Goal: Task Accomplishment & Management: Manage account settings

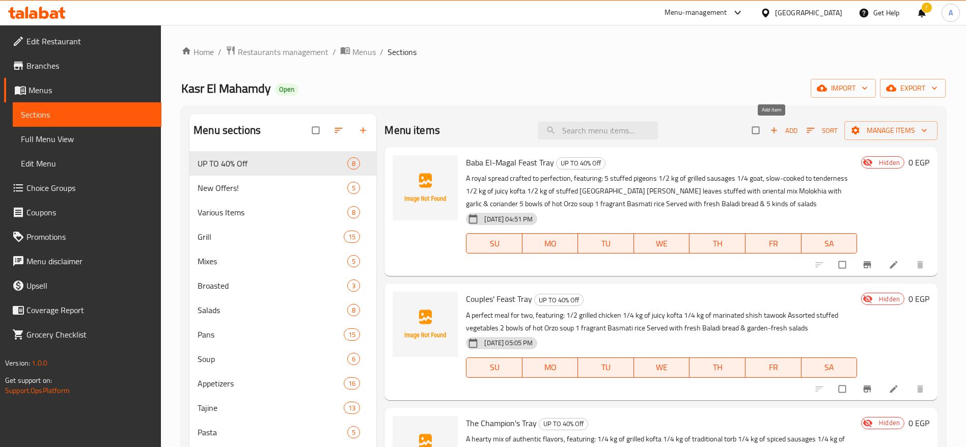
click at [773, 133] on span "Add" at bounding box center [784, 131] width 28 height 12
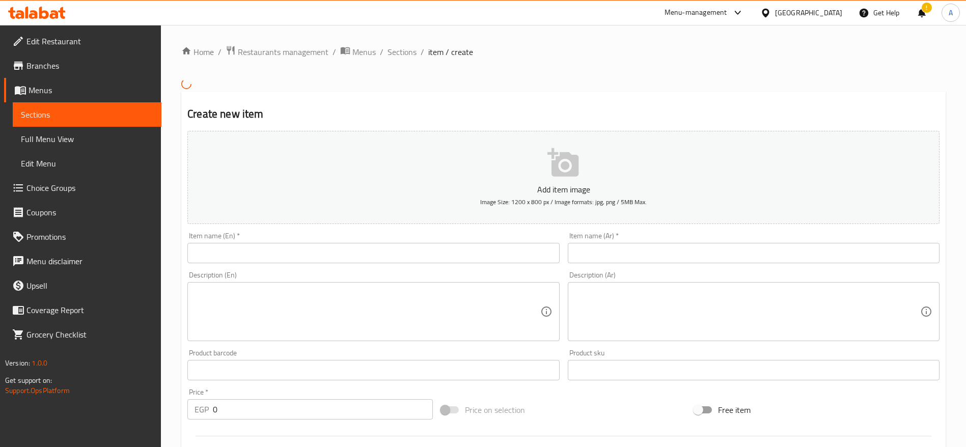
click at [597, 243] on input "text" at bounding box center [754, 253] width 372 height 20
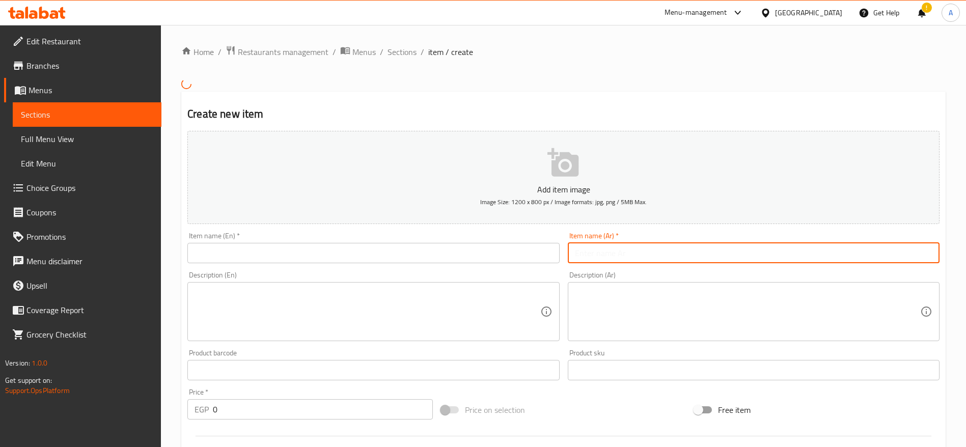
paste input "صينية سيد الناس"
type input "صينية سيد الناس"
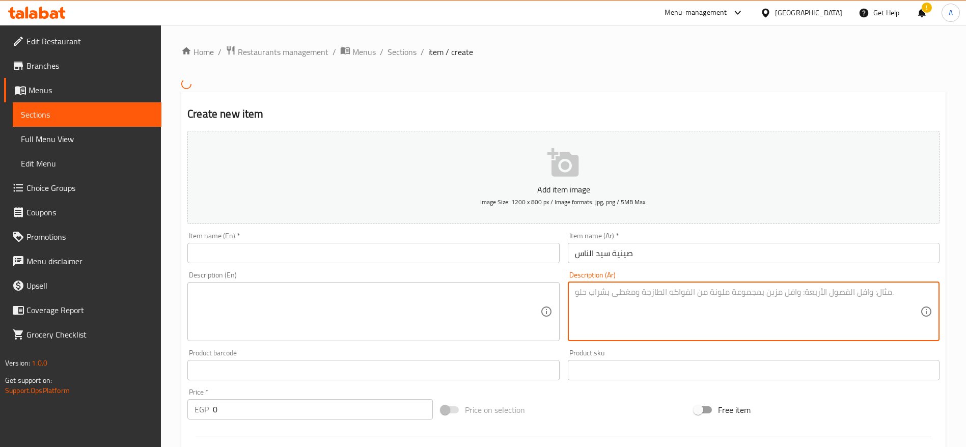
click at [617, 299] on textarea at bounding box center [747, 311] width 345 height 48
paste textarea "وليمة أصيلة تجمع أجود المشويات والأطباق الشرقية: ربع كيلو كفتة مشوية ربع كيلو ك…"
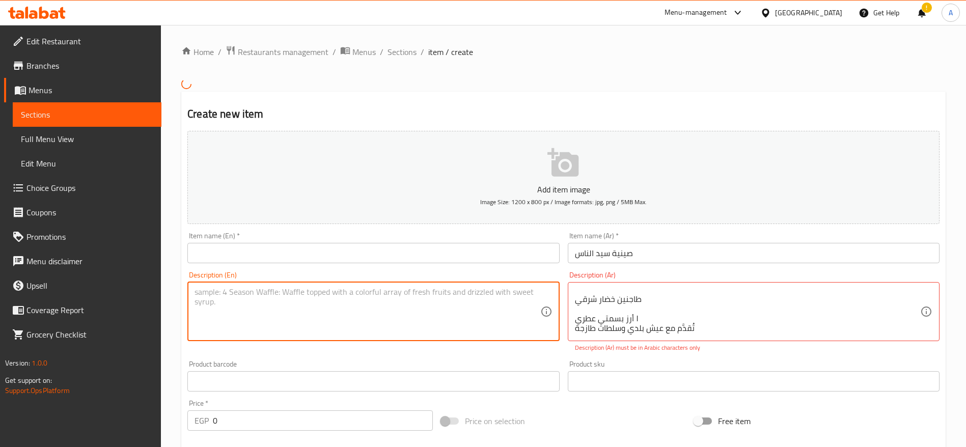
click at [471, 309] on textarea at bounding box center [367, 311] width 345 height 48
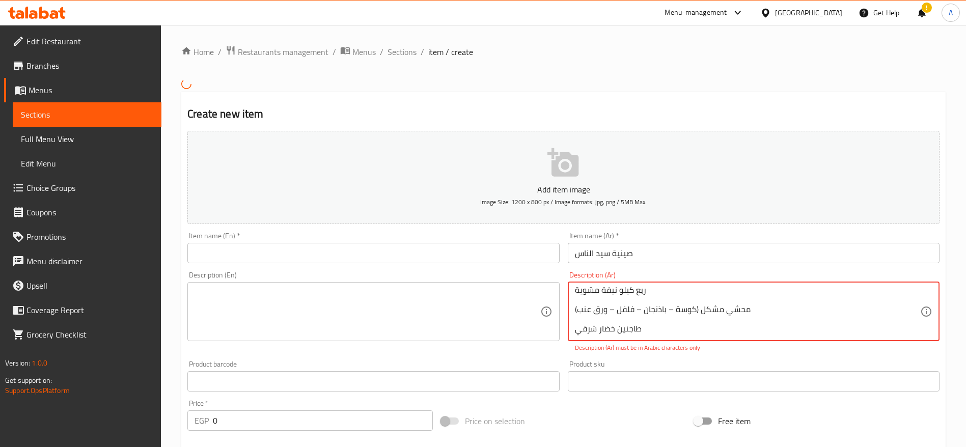
scroll to position [102, 0]
click at [673, 288] on textarea "وليمة أصيلة تجمع أجود المشويات والأطباق الشرقية: ربع كيلو كفتة مشوية ربع كيلو ك…" at bounding box center [747, 311] width 345 height 48
type textarea "وليمة أصيلة تجمع أجود المشويات والأطباق الشرقية: ربع كيلو كفتة مشوية ربع كيلو ك…"
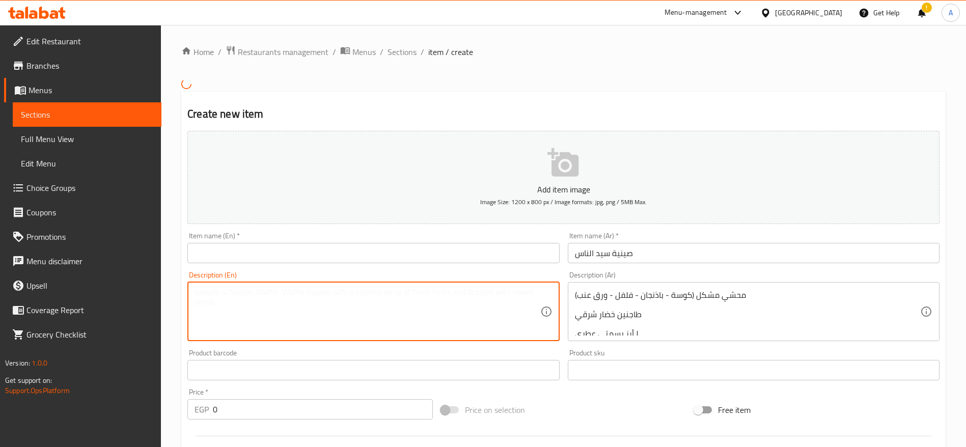
click at [461, 313] on textarea at bounding box center [367, 311] width 345 height 48
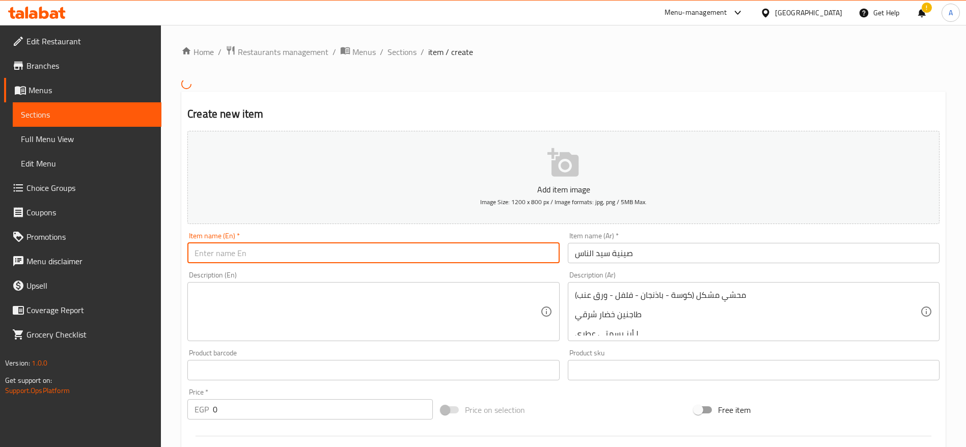
click at [432, 258] on input "text" at bounding box center [373, 253] width 372 height 20
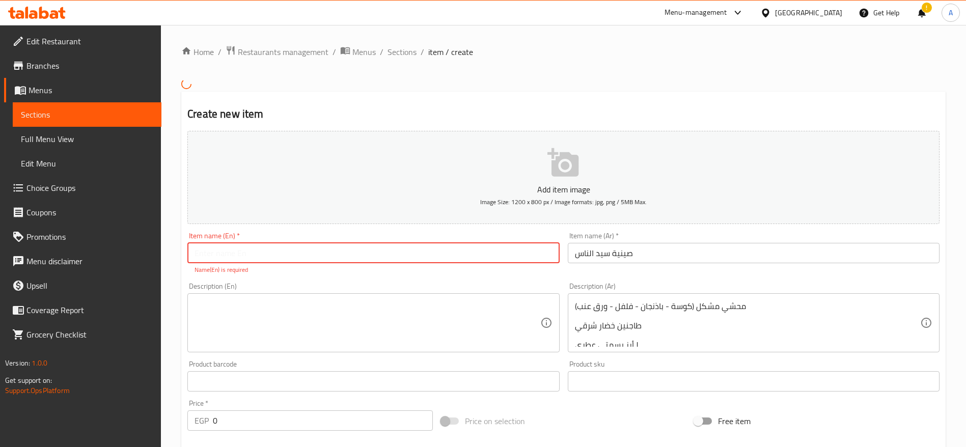
paste input "Sayed El Nas Tray"
type input "Sayed El Nas Tray"
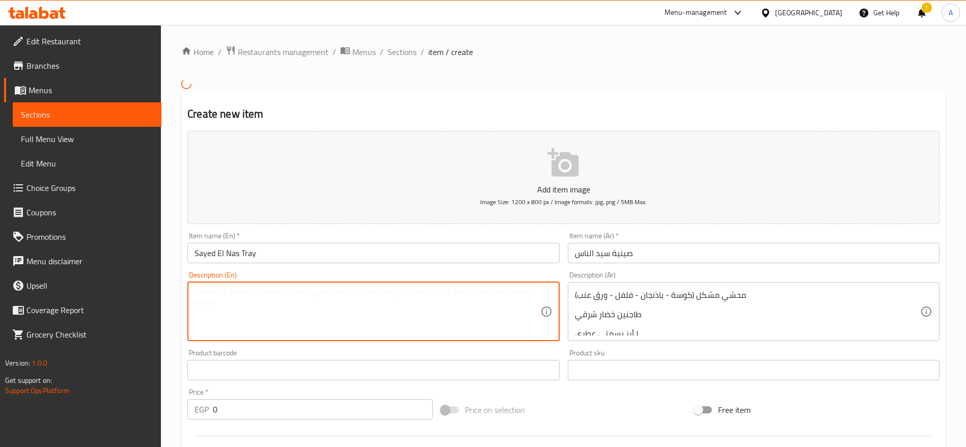
click at [375, 303] on textarea at bounding box center [367, 311] width 345 height 48
paste textarea "An authentic feast of premium grills & oriental classics: ¼ kg of grilled kofta…"
drag, startPoint x: 198, startPoint y: 314, endPoint x: 189, endPoint y: 315, distance: 9.3
click at [189, 315] on div "An authentic feast of premium grills & oriental classics: ¼ kg of grilled kofta…" at bounding box center [373, 311] width 372 height 59
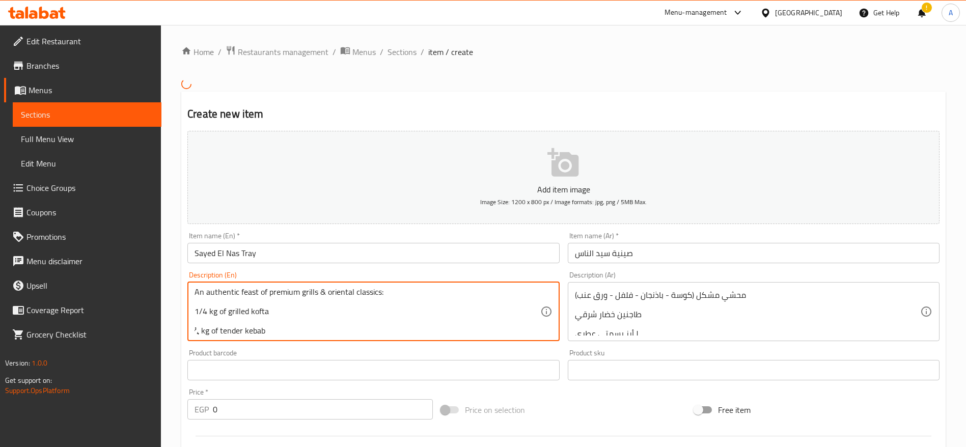
click at [198, 330] on textarea "An authentic feast of premium grills & oriental classics: 1/4 kg of grilled kof…" at bounding box center [367, 311] width 345 height 48
paste textarea "1/4"
click at [200, 316] on textarea "An authentic feast of premium grills & oriental classics: 1/4 kg of grilled kof…" at bounding box center [367, 311] width 345 height 48
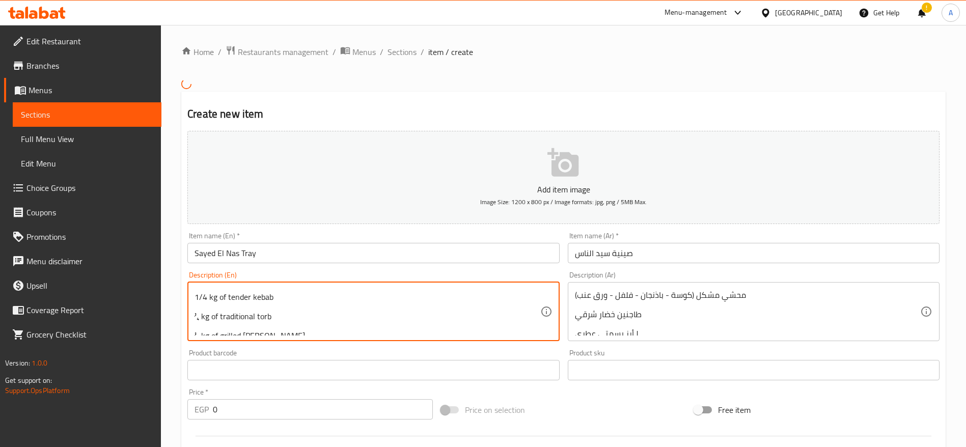
paste textarea "1/4"
click at [199, 307] on textarea "An authentic feast of premium grills & oriental classics: 1/4 kg of grilled kof…" at bounding box center [367, 311] width 345 height 48
paste textarea "1/4"
type textarea "An authentic feast of premium grills & oriental classics: 1/4 kg of grilled kof…"
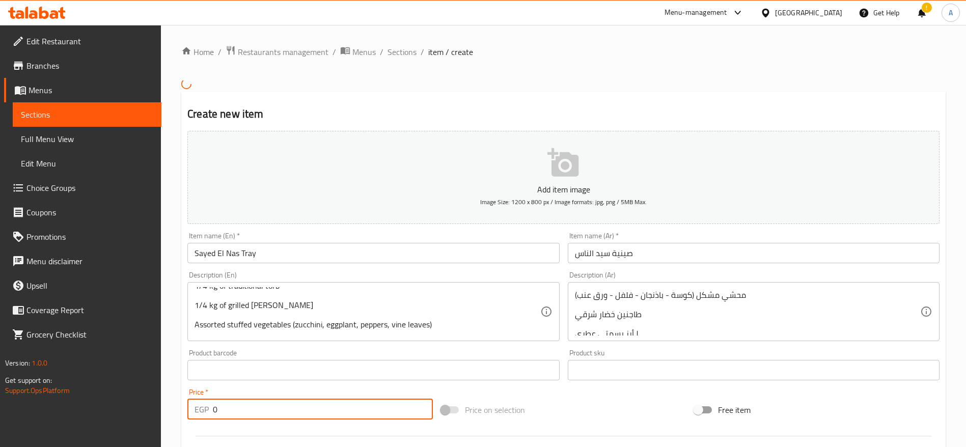
click at [307, 409] on input "0" at bounding box center [323, 409] width 220 height 20
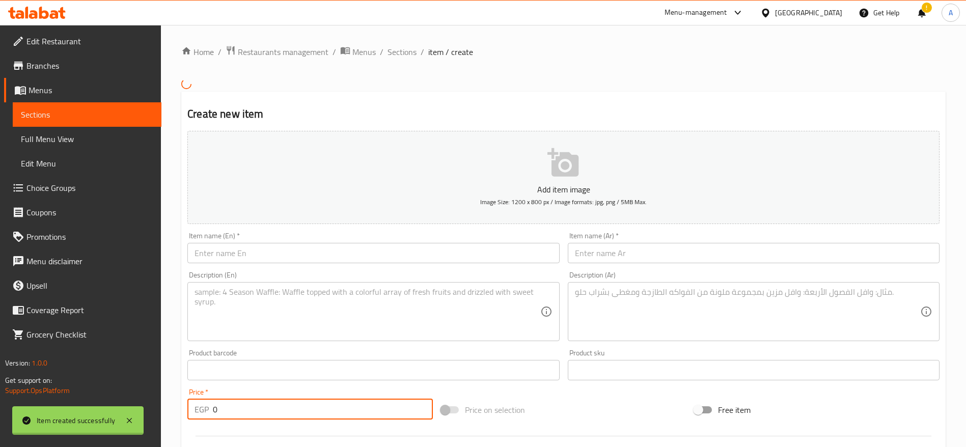
scroll to position [0, 0]
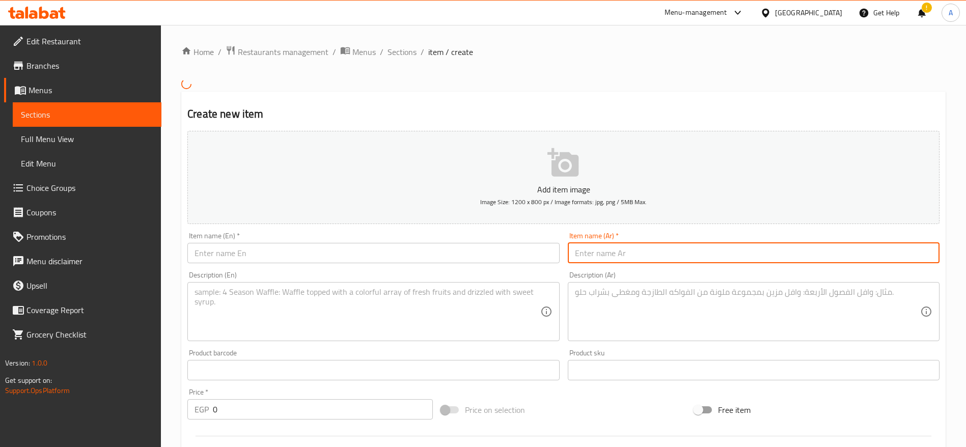
click at [674, 245] on input "text" at bounding box center [754, 253] width 372 height 20
paste input "صينية الدلوعة"
type input "صينية الدلوعة"
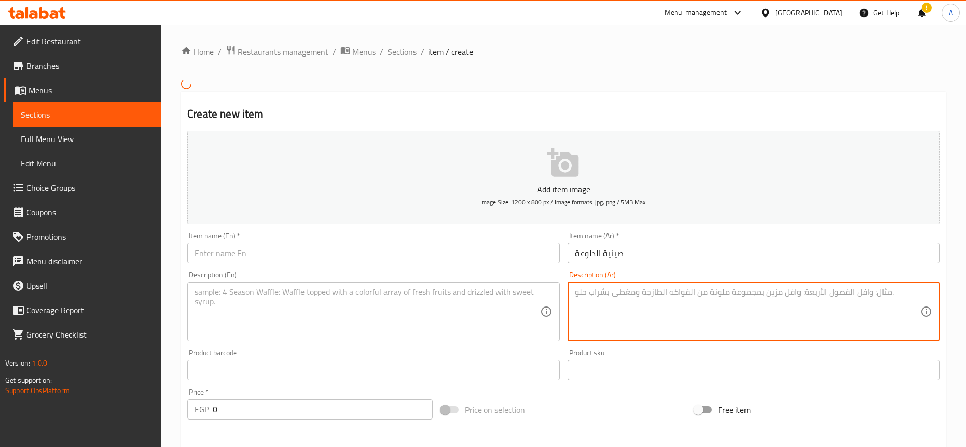
click at [609, 295] on textarea at bounding box center [747, 311] width 345 height 48
paste textarea "صينية دلع مميزة مليانة نكهات شرقية: ٣ فرد حمام محشي فاخر ثلث كيلو كفتة مشوية رب…"
type textarea "صينية دلع مميزة مليانة نكهات شرقية: ٣ فرد حمام محشي فاخر ثلث كيلو كفتة مشوية رب…"
click at [431, 294] on textarea at bounding box center [367, 311] width 345 height 48
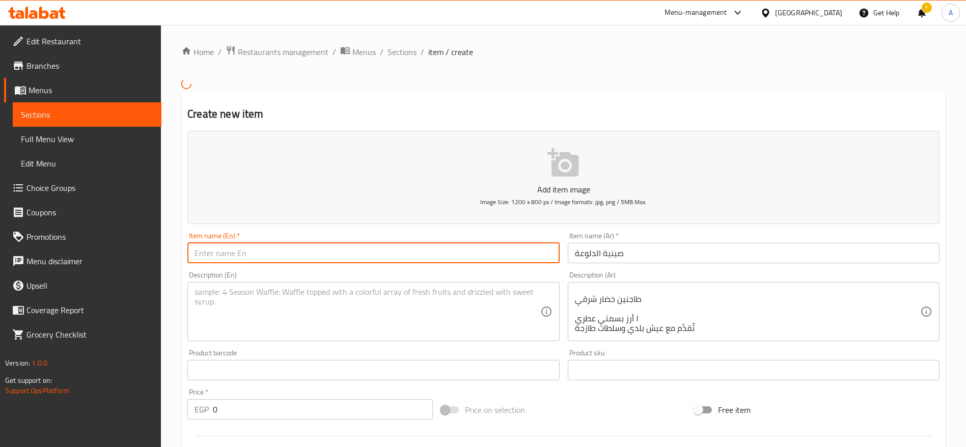
click at [448, 261] on input "text" at bounding box center [373, 253] width 372 height 20
paste input "El-Dalloua Tray"
type input "El-Dalloua Tray"
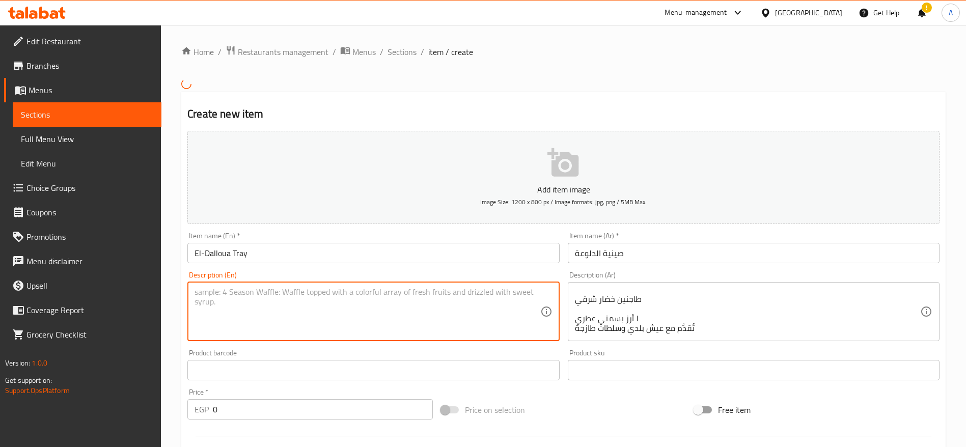
click at [294, 293] on textarea at bounding box center [367, 311] width 345 height 48
paste textarea "A pampering feast full of rich oriental flavors: 3 stuffed pigeons ⅓ kg of gril…"
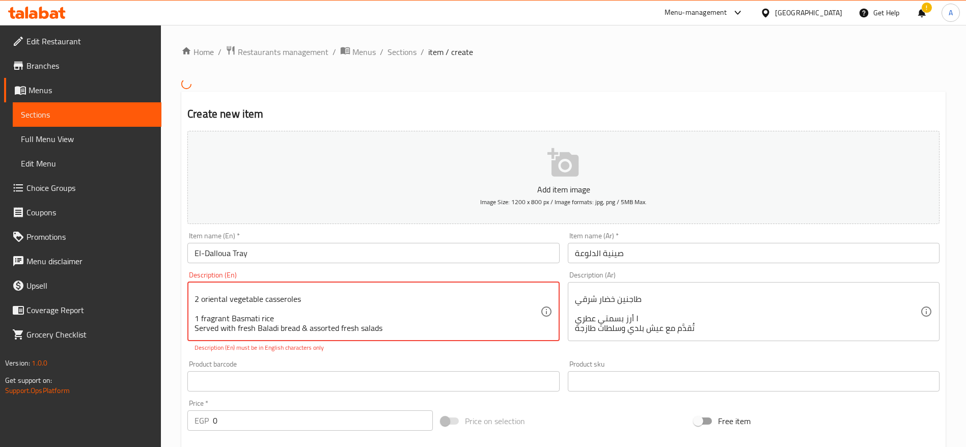
scroll to position [0, 0]
click at [200, 332] on textarea "A pampering feast full of rich oriental flavors: 3 stuffed pigeons ⅓ kg of gril…" at bounding box center [367, 311] width 345 height 48
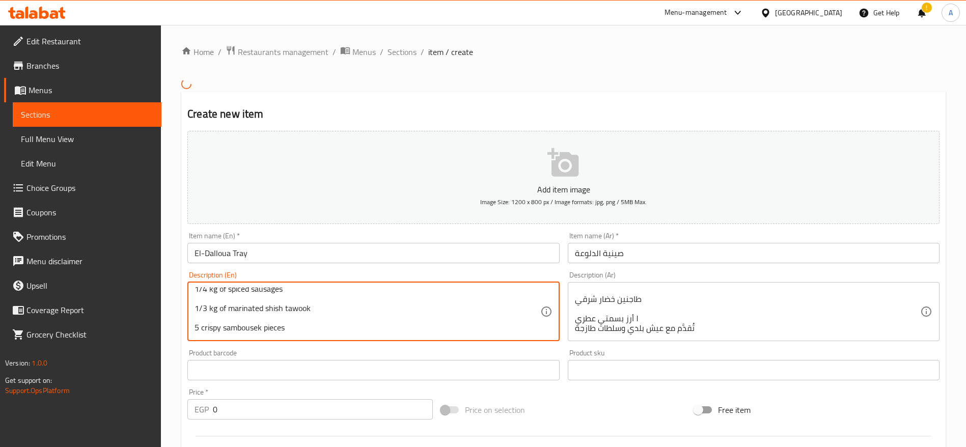
scroll to position [90, 0]
type textarea "A pampering feast full of rich oriental flavors: 3 stuffed pigeons 1/3 kg of gr…"
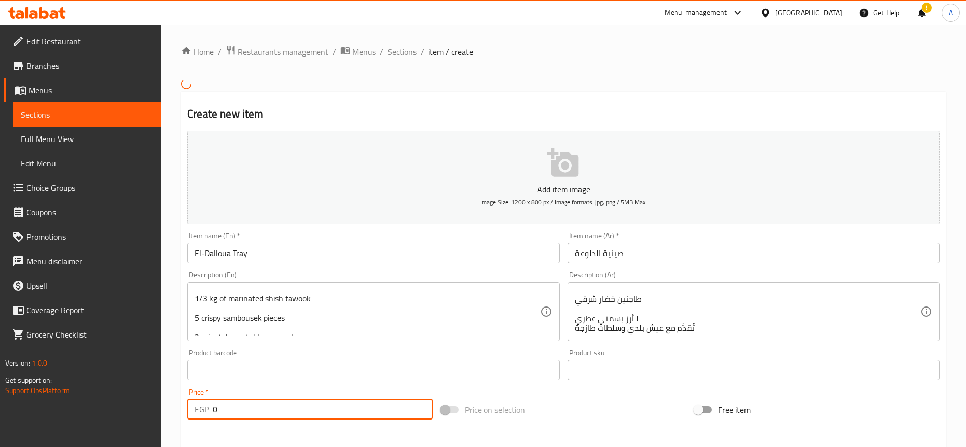
click at [246, 410] on input "0" at bounding box center [323, 409] width 220 height 20
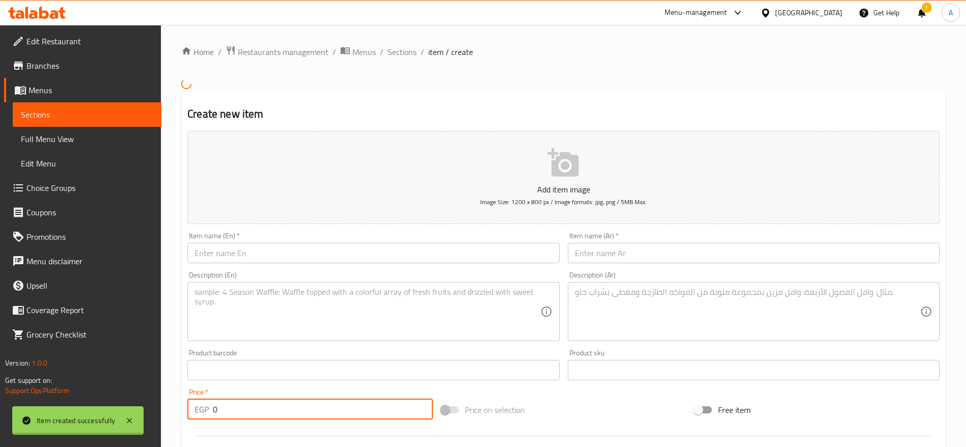
scroll to position [0, 0]
click at [412, 53] on span "Sections" at bounding box center [402, 52] width 29 height 12
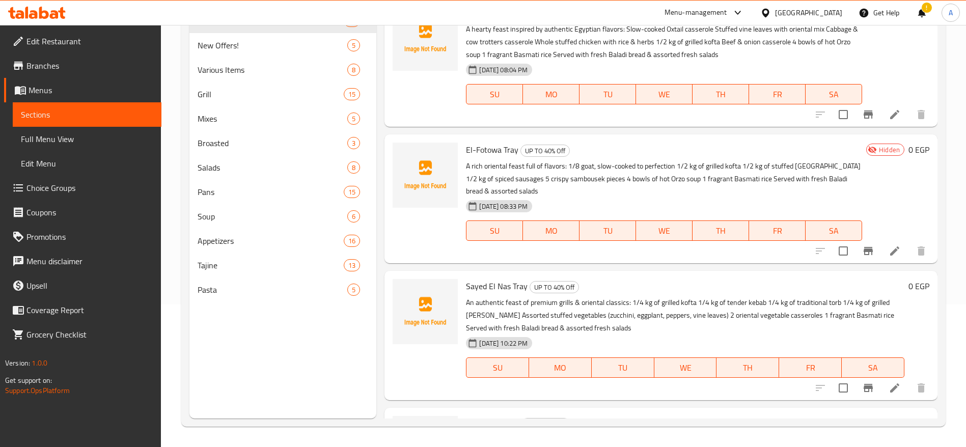
scroll to position [933, 0]
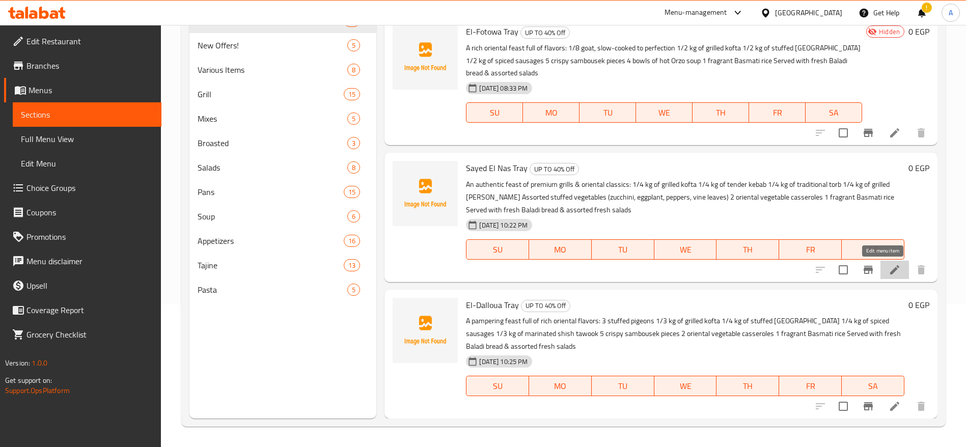
click at [889, 274] on icon at bounding box center [895, 270] width 12 height 12
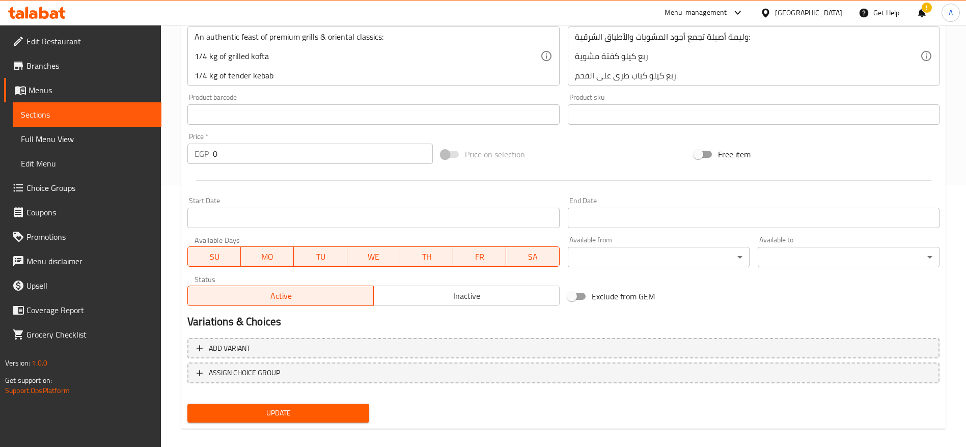
scroll to position [272, 0]
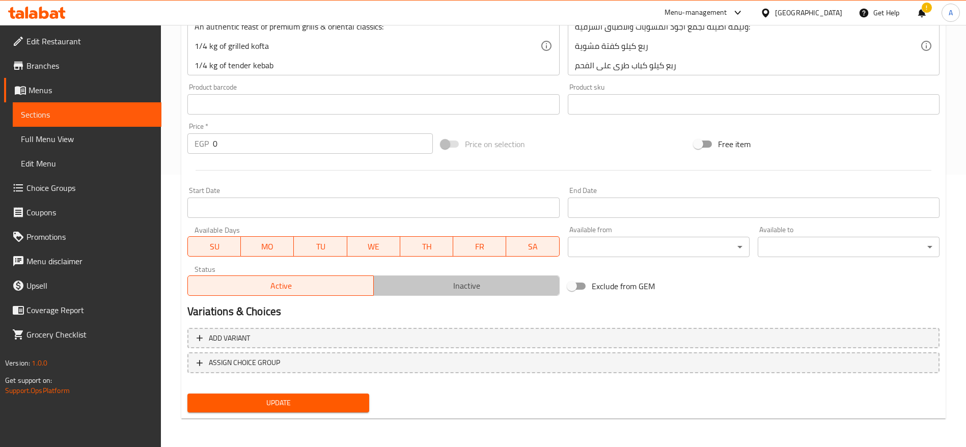
click at [492, 283] on span "Inactive" at bounding box center [467, 286] width 178 height 15
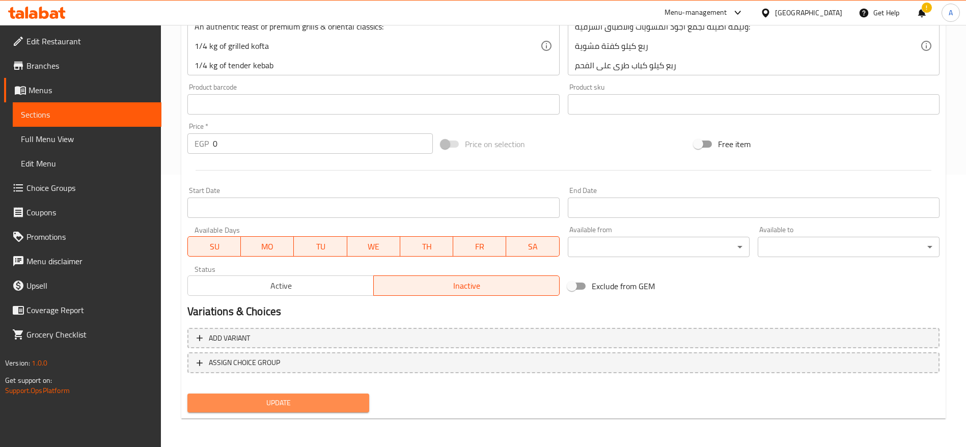
click at [321, 407] on span "Update" at bounding box center [279, 403] width 166 height 13
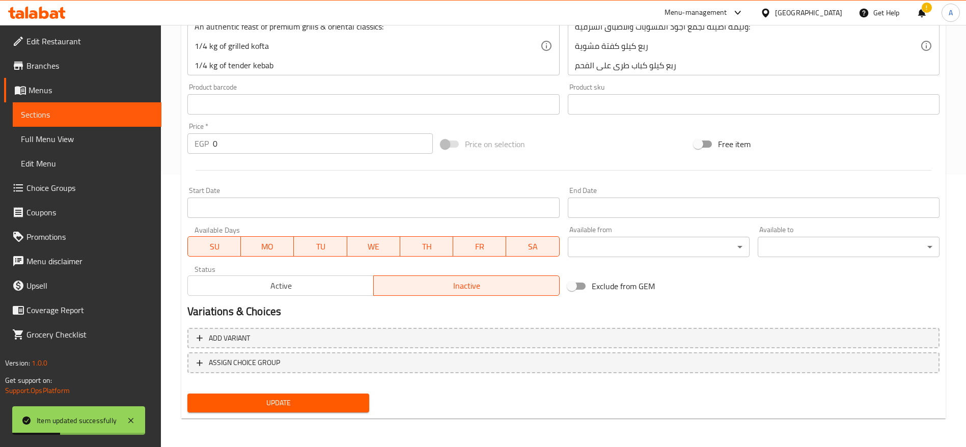
scroll to position [0, 0]
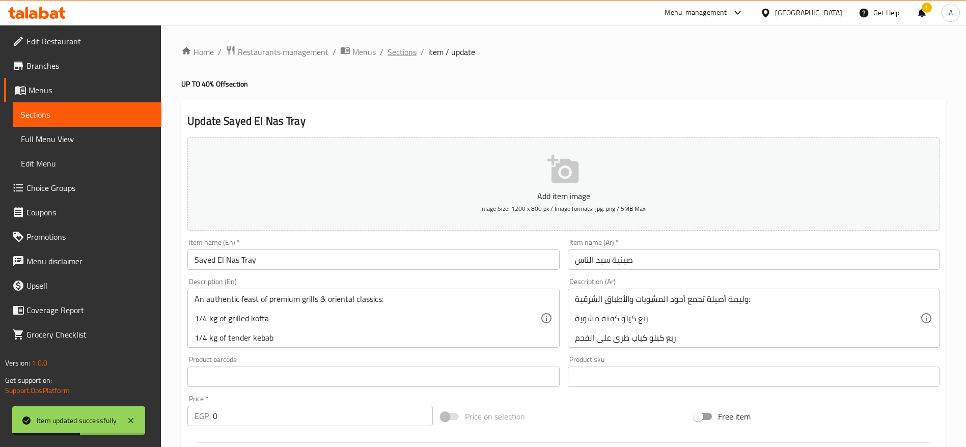
click at [406, 53] on span "Sections" at bounding box center [402, 52] width 29 height 12
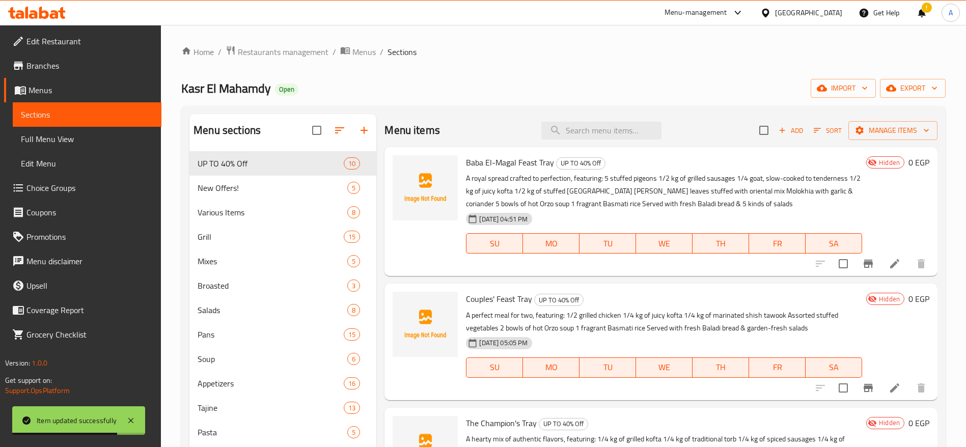
click at [939, 222] on div "Menu sections UP TO 40% Off 10 New Offers! 5 Various Items 8 Grill 15 Mixes 5 B…" at bounding box center [563, 337] width 764 height 463
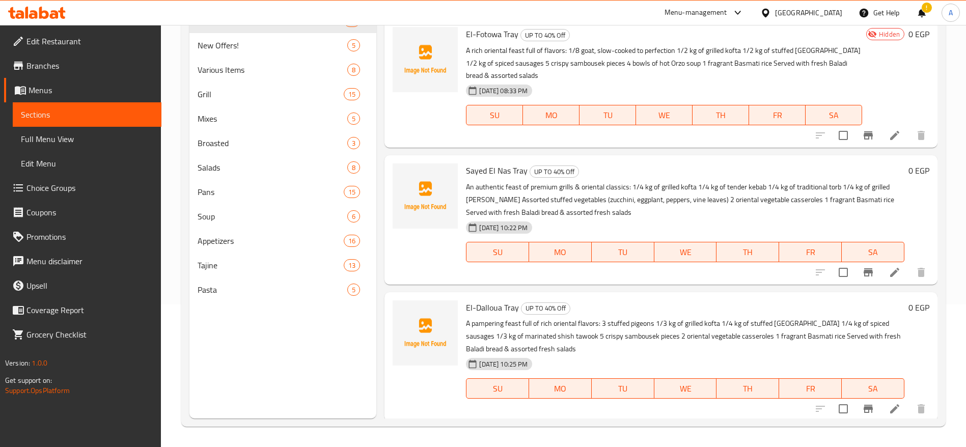
scroll to position [933, 0]
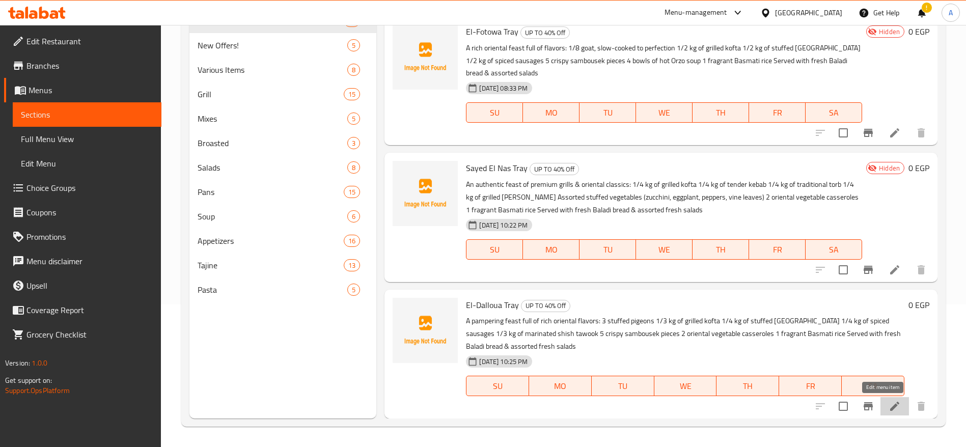
click at [889, 400] on icon at bounding box center [895, 406] width 12 height 12
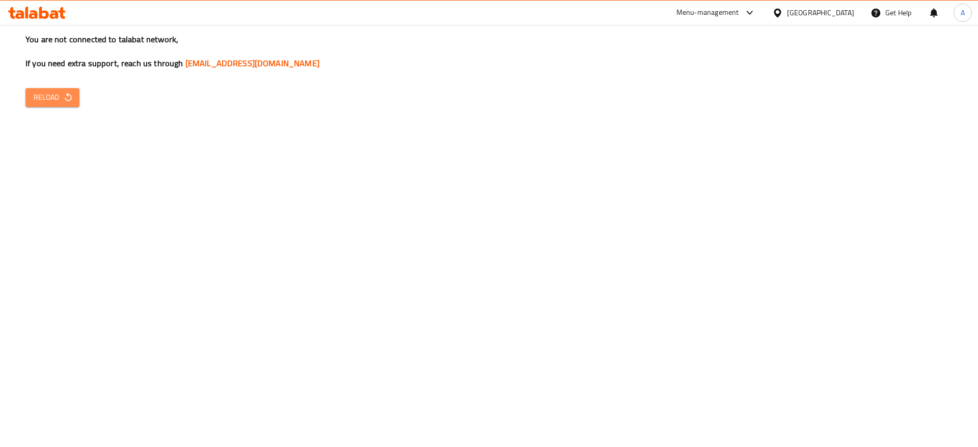
click at [70, 106] on button "Reload" at bounding box center [52, 97] width 54 height 19
click at [72, 101] on icon "button" at bounding box center [68, 97] width 10 height 10
click at [62, 102] on span "Reload" at bounding box center [53, 97] width 38 height 13
click at [61, 15] on icon at bounding box center [61, 13] width 7 height 12
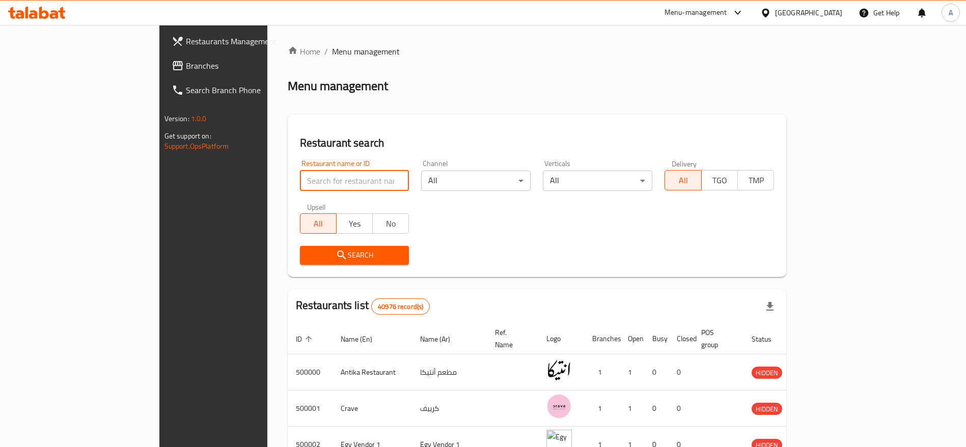
click at [300, 182] on input "search" at bounding box center [354, 181] width 109 height 20
paste input "698127"
type input "698127"
click button "Search" at bounding box center [354, 255] width 109 height 19
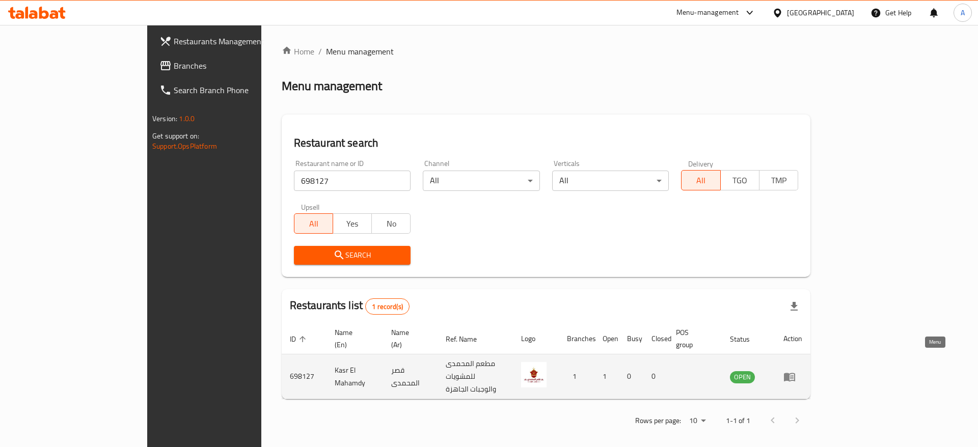
click at [796, 371] on icon "enhanced table" at bounding box center [789, 377] width 12 height 12
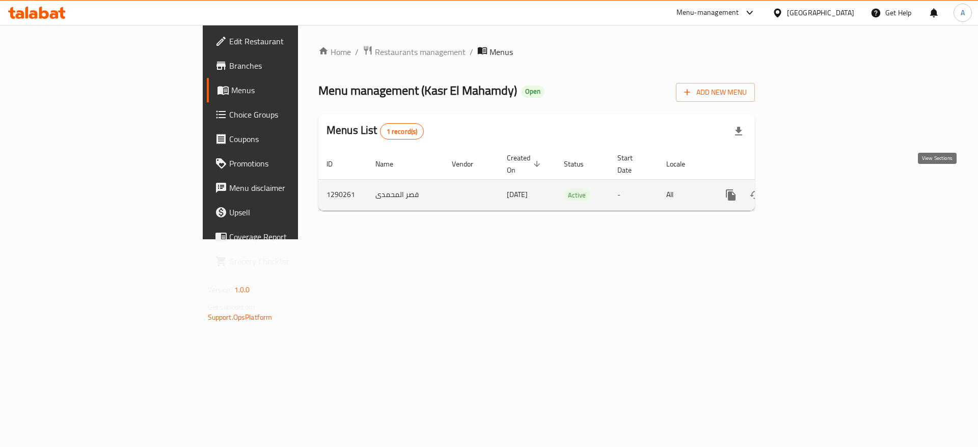
click at [810, 189] on icon "enhanced table" at bounding box center [804, 195] width 12 height 12
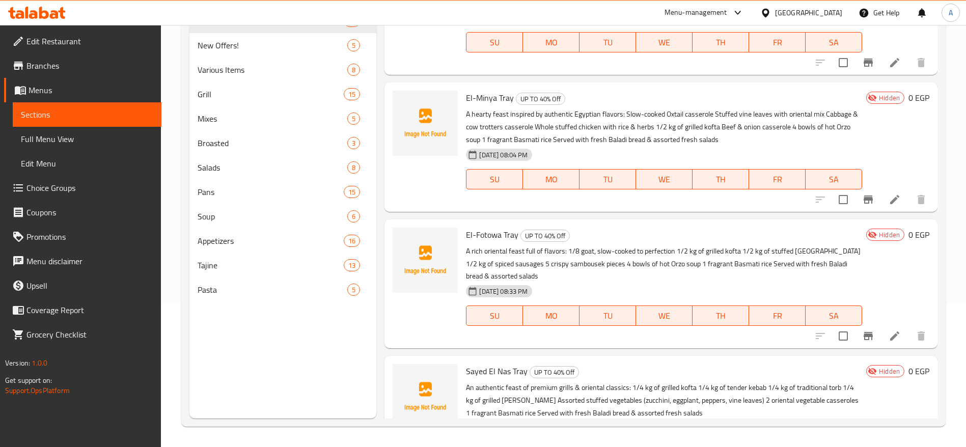
scroll to position [933, 0]
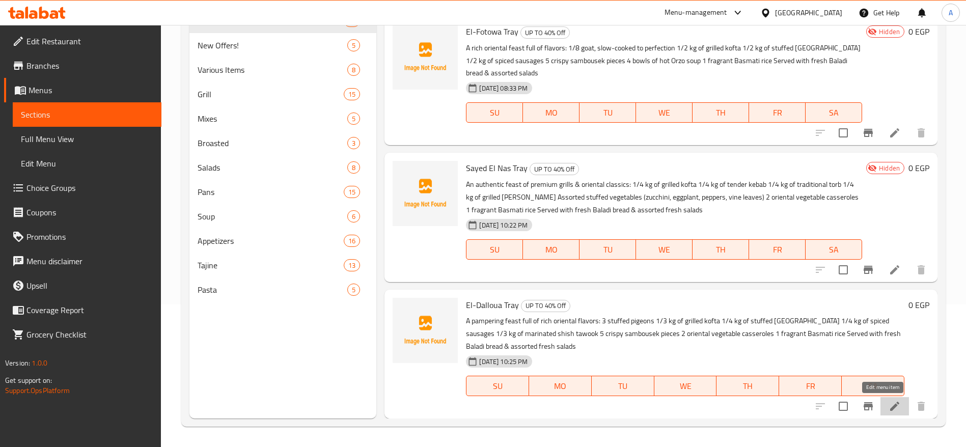
click at [889, 410] on icon at bounding box center [895, 406] width 12 height 12
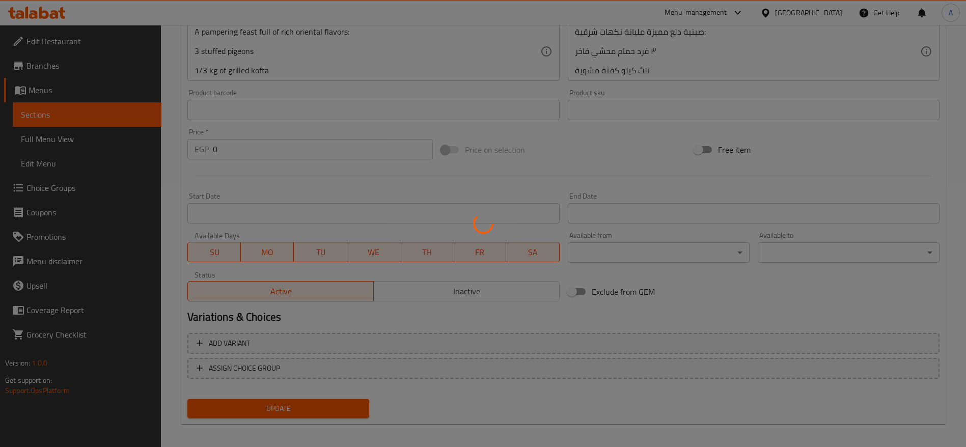
scroll to position [263, 0]
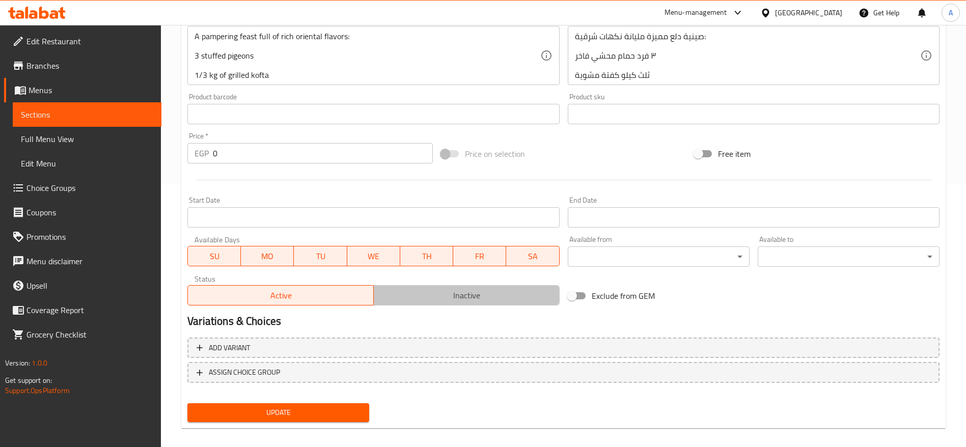
click at [521, 294] on span "Inactive" at bounding box center [467, 295] width 178 height 15
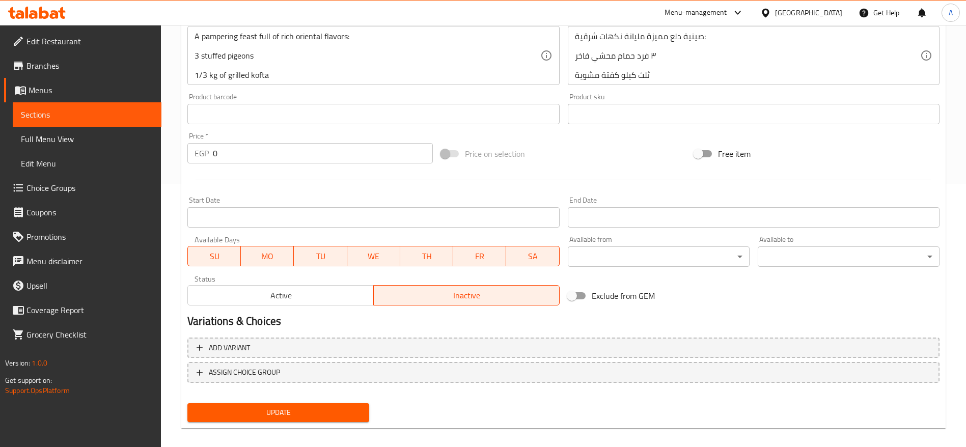
click at [304, 410] on span "Update" at bounding box center [279, 412] width 166 height 13
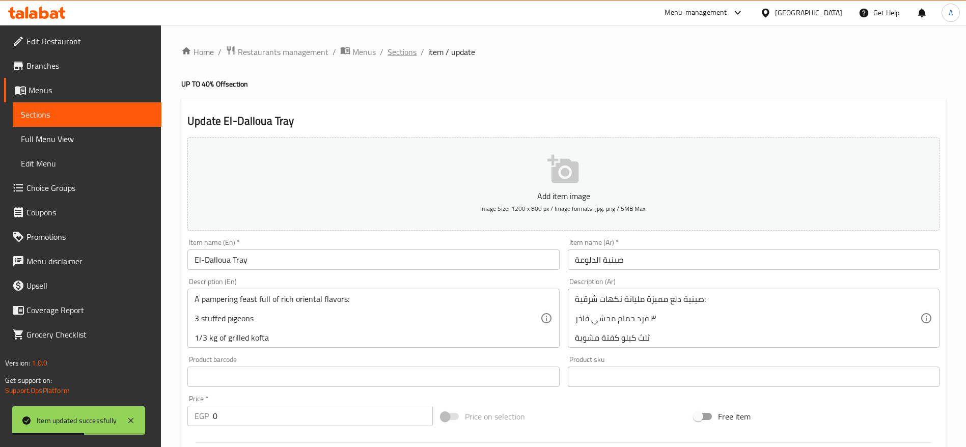
click at [397, 51] on span "Sections" at bounding box center [402, 52] width 29 height 12
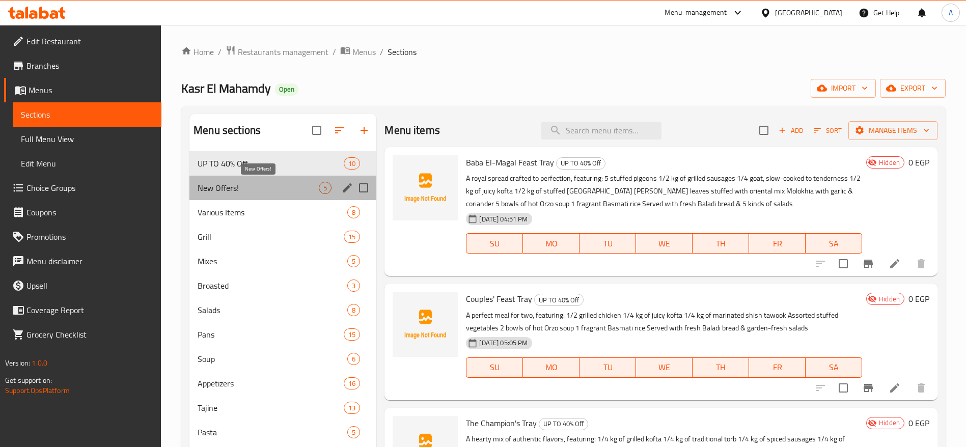
click at [286, 186] on span "New Offers!" at bounding box center [258, 188] width 121 height 12
click at [253, 186] on span "New Offers!" at bounding box center [258, 188] width 121 height 12
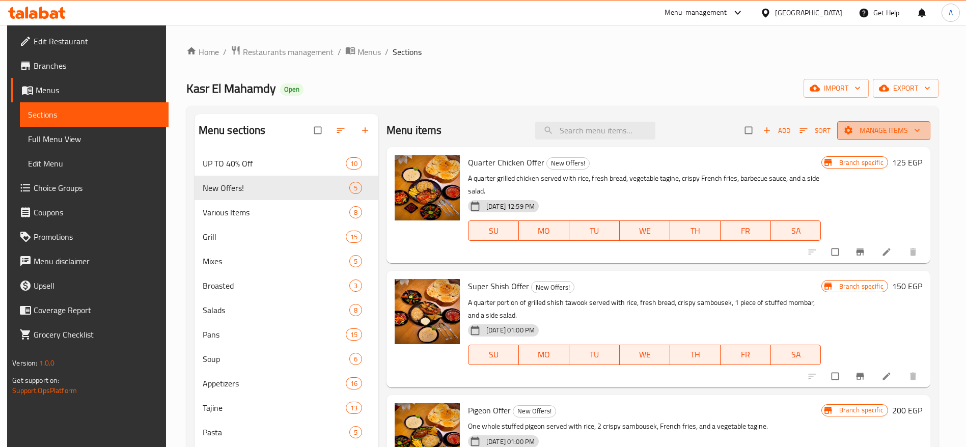
click at [858, 132] on span "Manage items" at bounding box center [883, 130] width 77 height 13
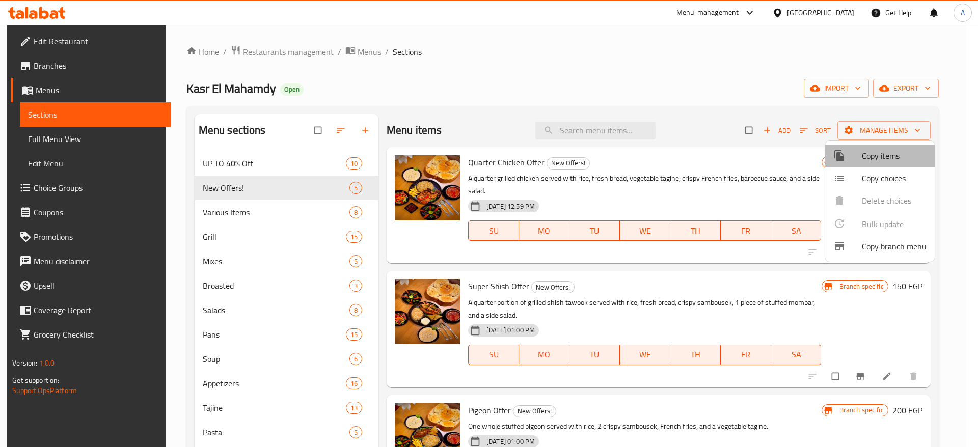
click at [880, 155] on span "Copy items" at bounding box center [894, 156] width 65 height 12
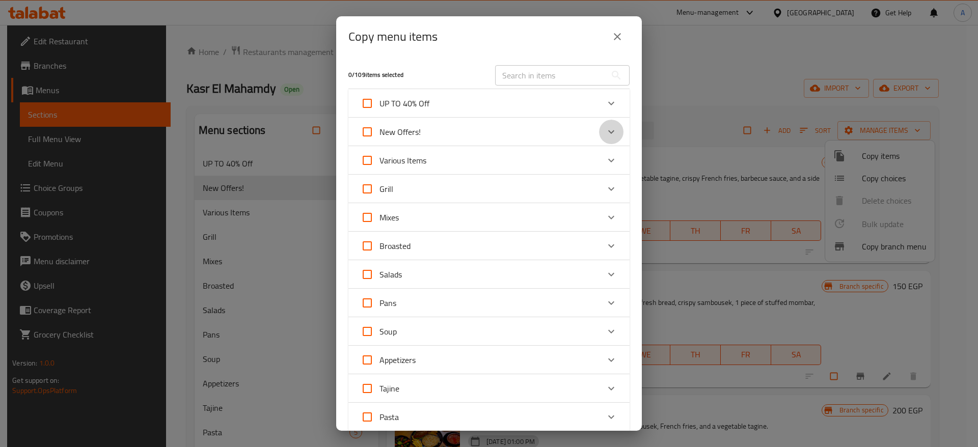
click at [605, 128] on icon "Expand" at bounding box center [611, 132] width 12 height 12
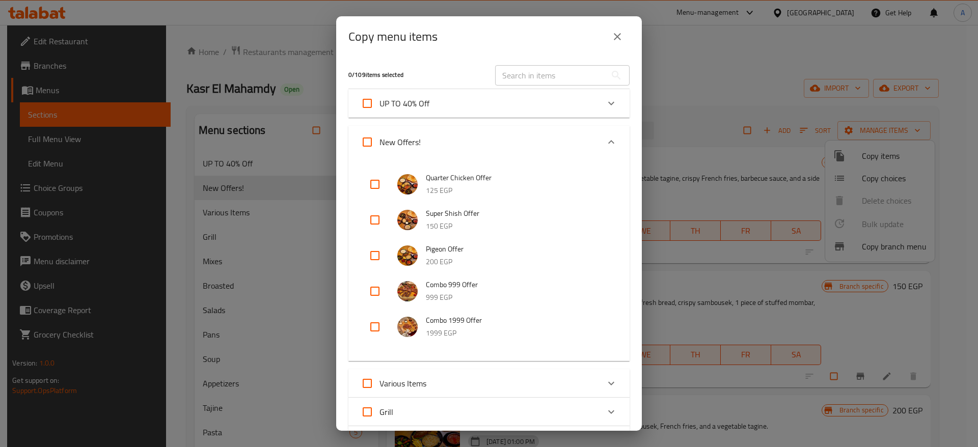
click at [371, 286] on input "checkbox" at bounding box center [375, 291] width 24 height 24
checkbox input "true"
click at [376, 330] on input "checkbox" at bounding box center [375, 327] width 24 height 24
checkbox input "true"
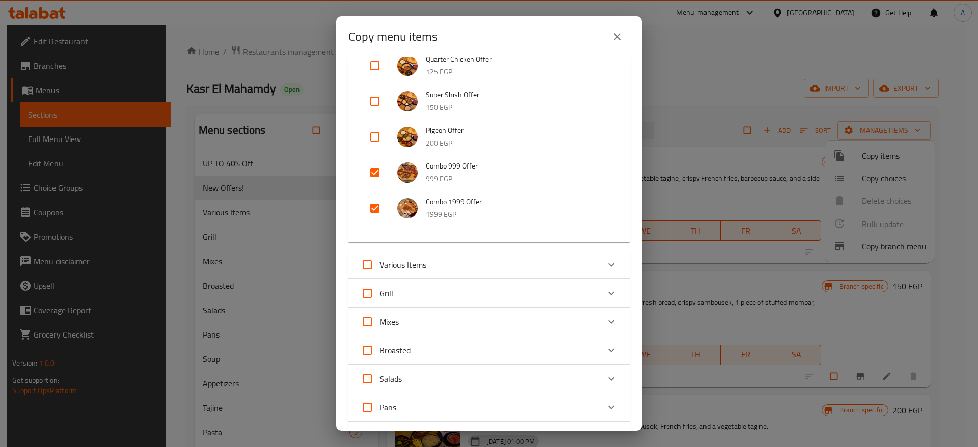
scroll to position [370, 0]
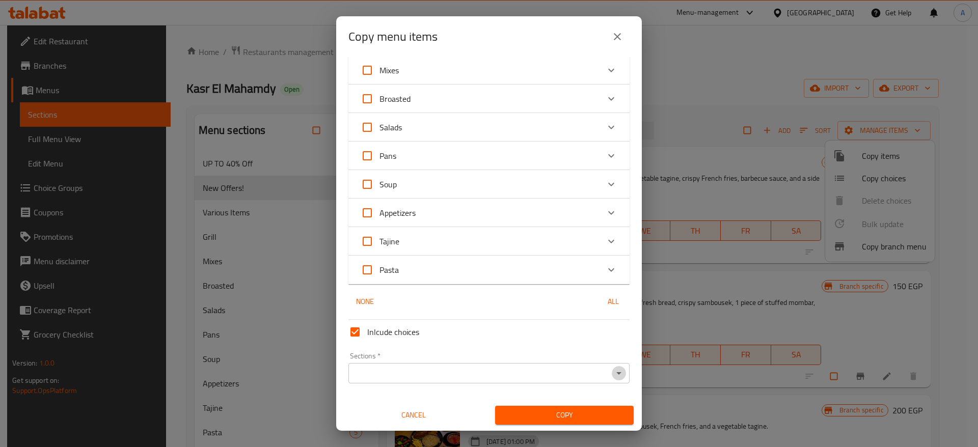
click at [613, 374] on icon "Open" at bounding box center [619, 373] width 12 height 12
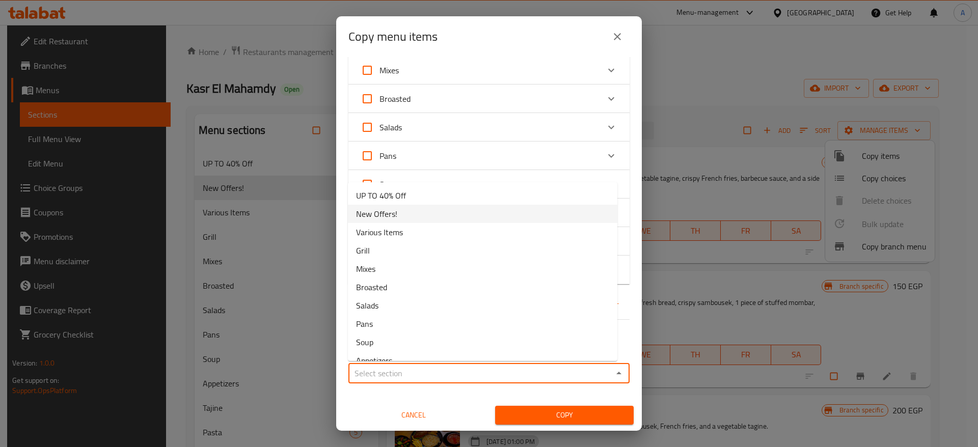
click at [445, 205] on li "New Offers!" at bounding box center [482, 214] width 269 height 18
type input "New Offers!"
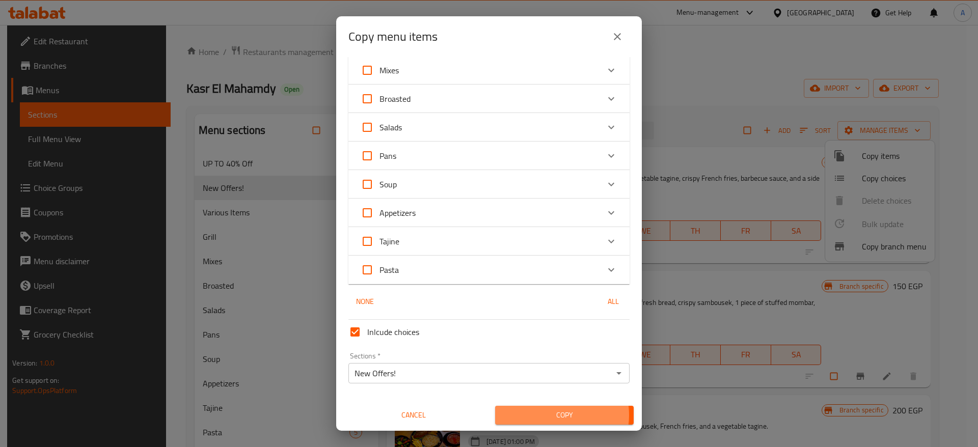
click at [542, 415] on span "Copy" at bounding box center [564, 415] width 122 height 13
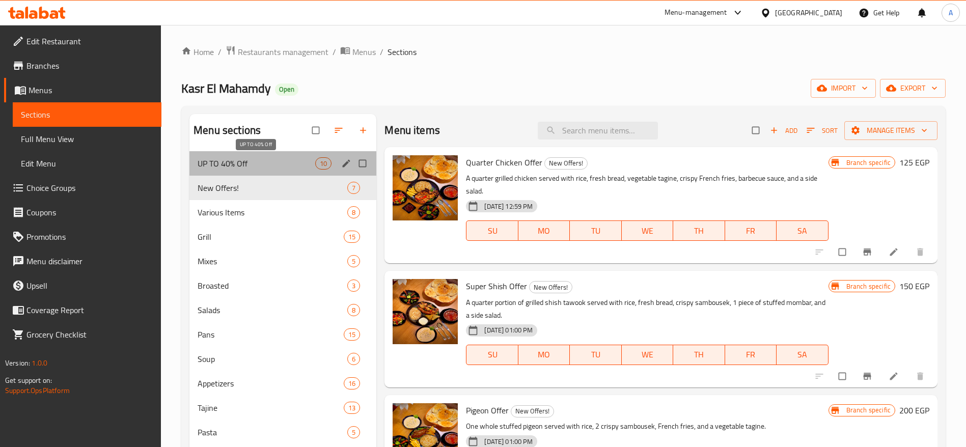
click at [282, 165] on span "UP TO 40% Off" at bounding box center [257, 163] width 118 height 12
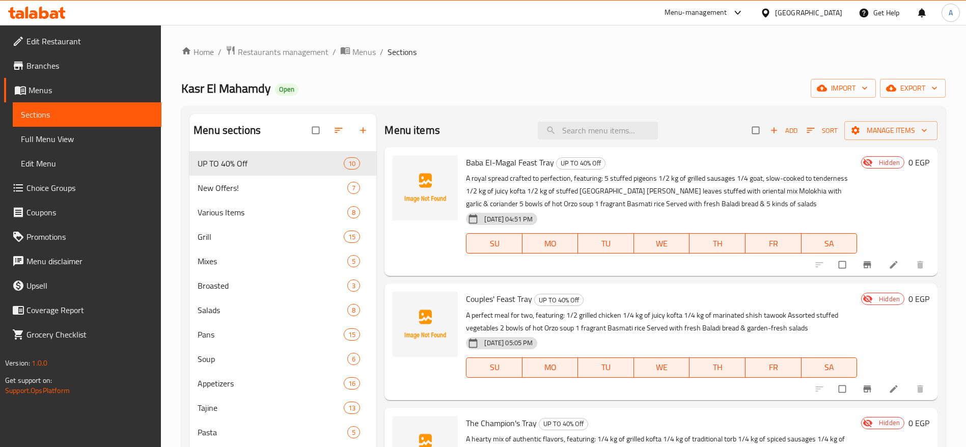
click at [604, 118] on div "Menu items Add Sort Manage items" at bounding box center [661, 130] width 553 height 33
click at [594, 127] on input "search" at bounding box center [598, 131] width 120 height 18
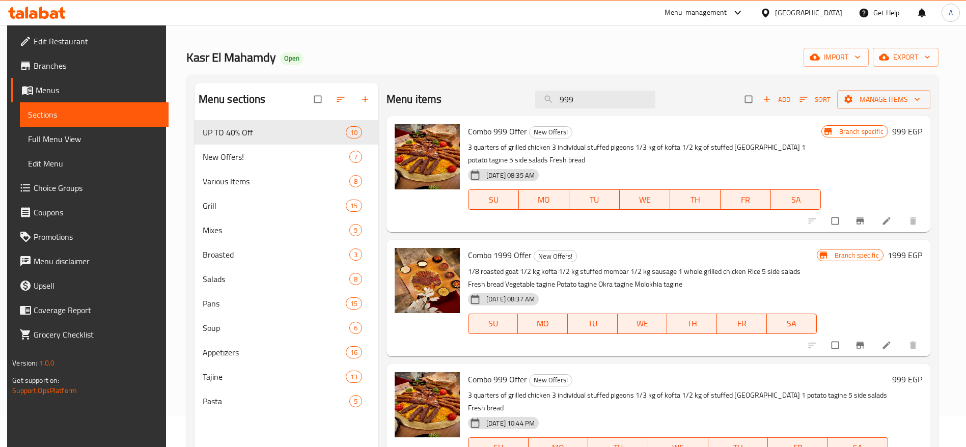
scroll to position [38, 0]
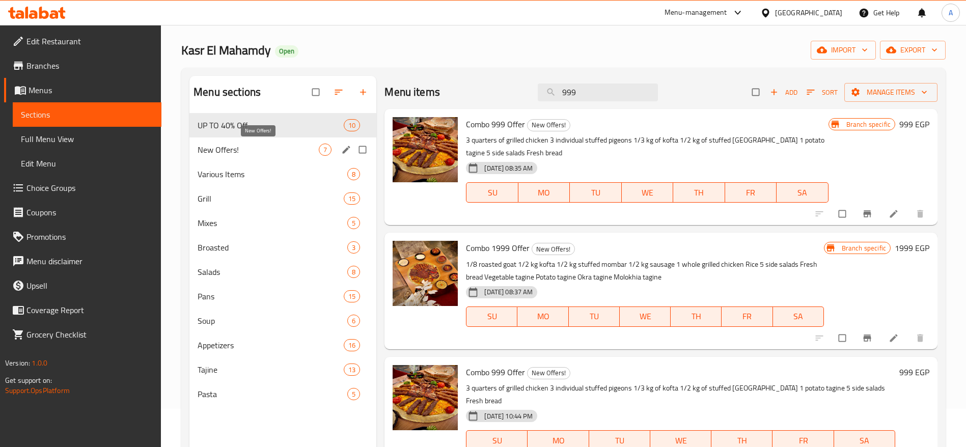
type input "999"
click at [282, 151] on span "New Offers!" at bounding box center [258, 150] width 121 height 12
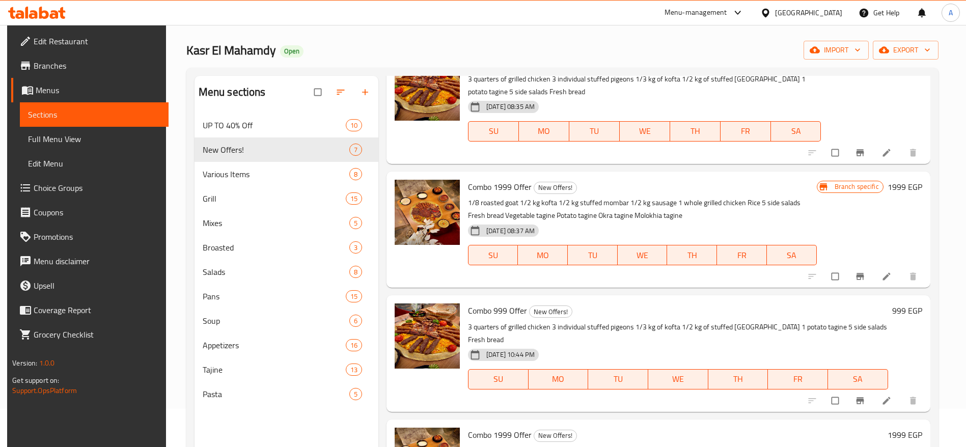
scroll to position [143, 0]
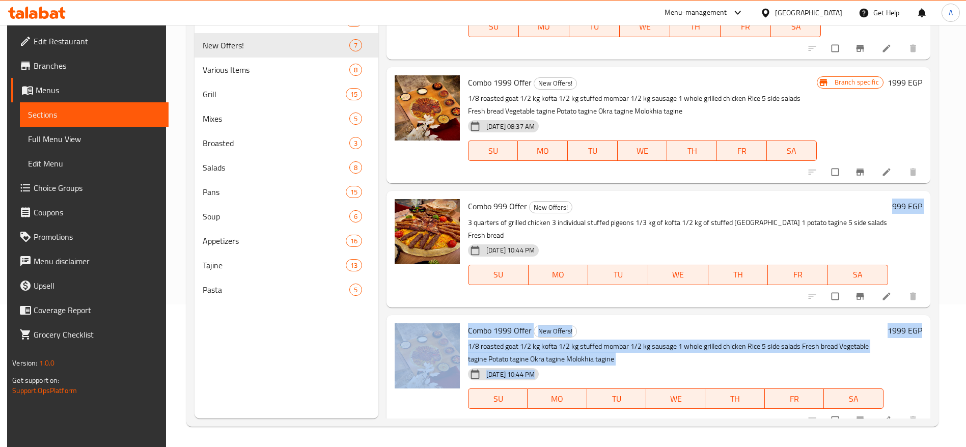
drag, startPoint x: 964, startPoint y: 363, endPoint x: 870, endPoint y: 260, distance: 139.1
click at [870, 260] on div "Home / Restaurants management / Menus / Sections Kasr El Mahamdy Open import ex…" at bounding box center [562, 164] width 793 height 565
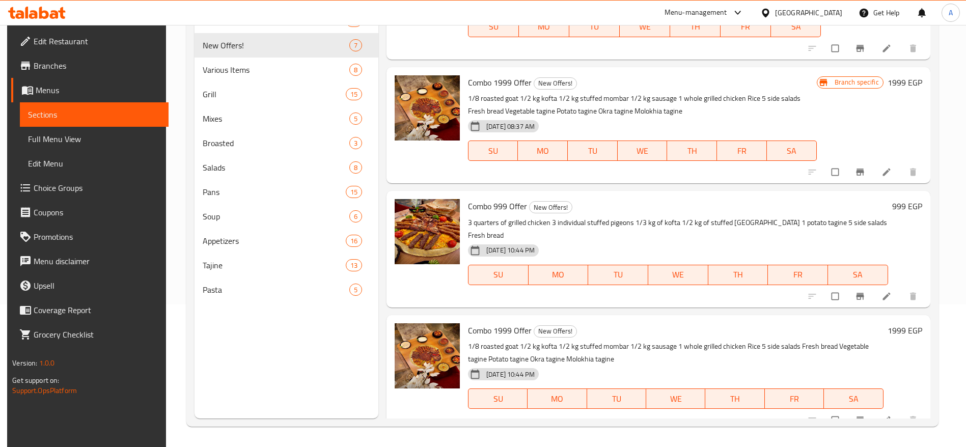
click at [318, 372] on div "Menu sections UP TO 40% Off 10 New Offers! 7 Various Items 8 Grill 15 Mixes 5 B…" at bounding box center [287, 194] width 184 height 447
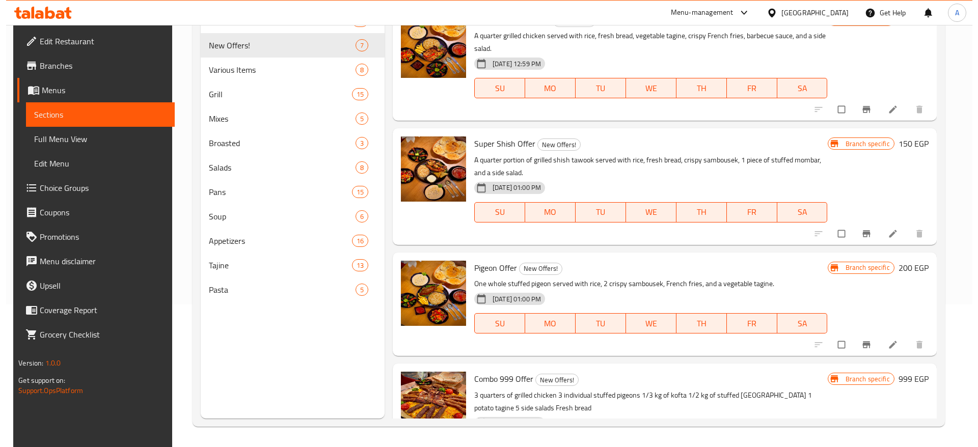
scroll to position [0, 0]
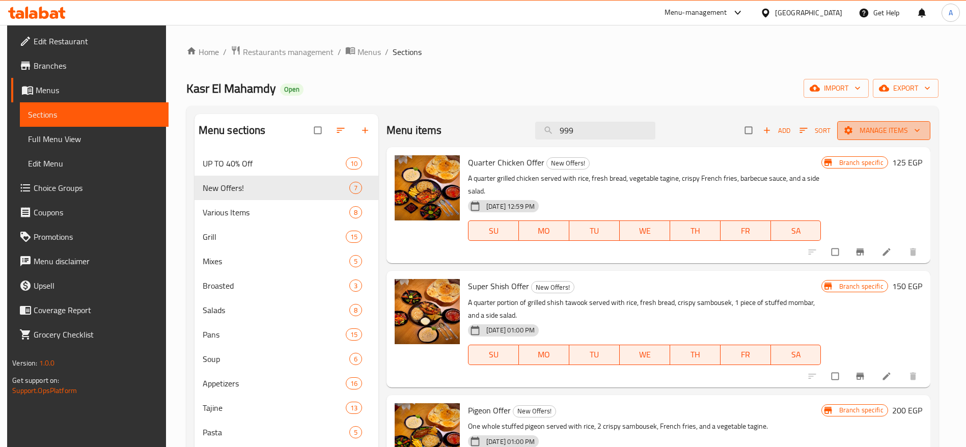
click at [844, 128] on icon "button" at bounding box center [848, 130] width 8 height 8
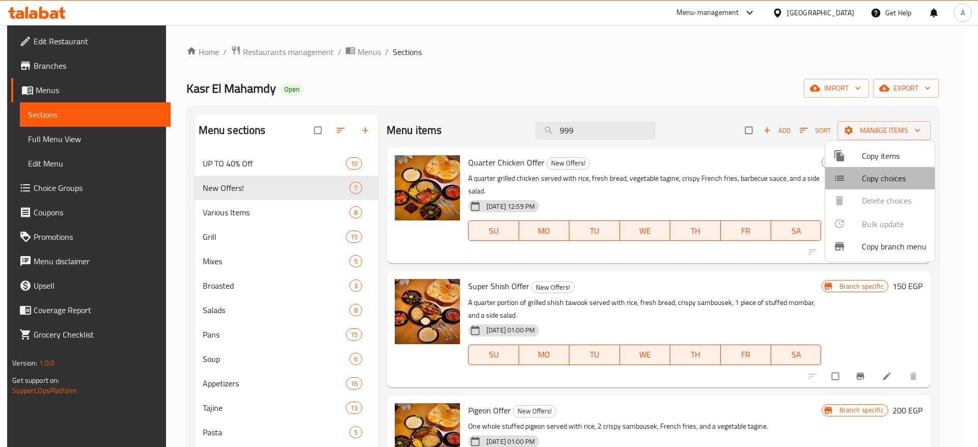
click at [866, 181] on span "Copy choices" at bounding box center [894, 178] width 65 height 12
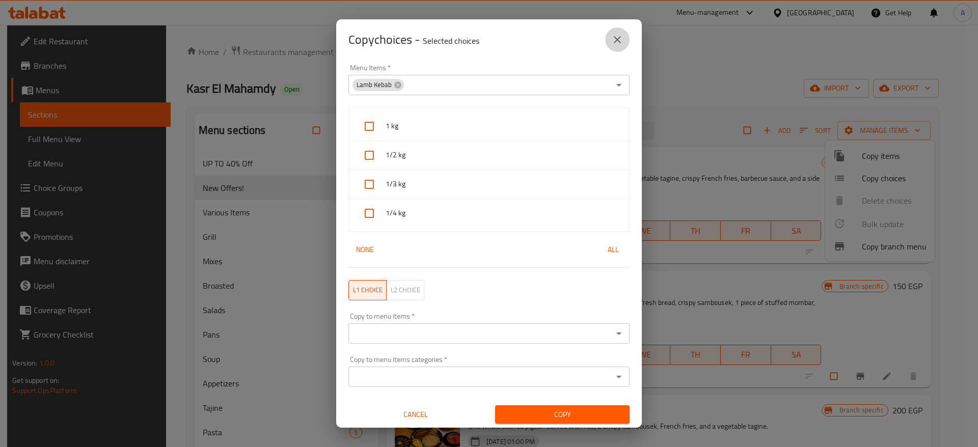
click at [623, 37] on button "close" at bounding box center [617, 40] width 24 height 24
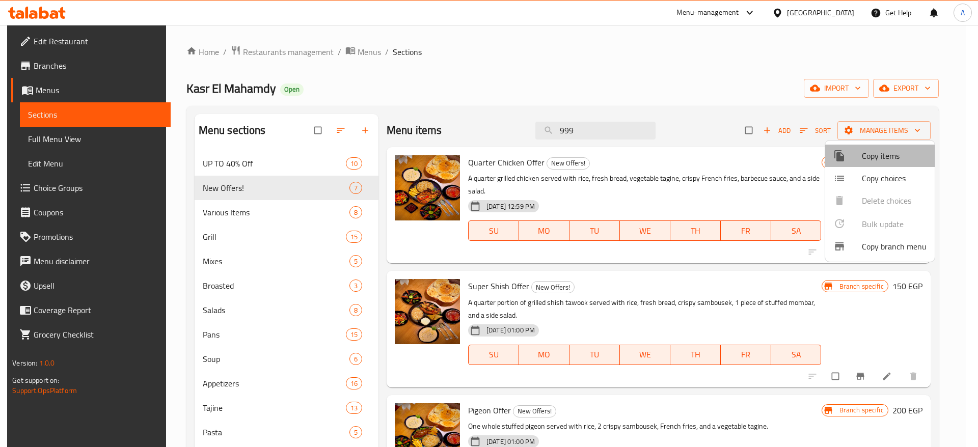
click at [882, 146] on li "Copy items" at bounding box center [879, 156] width 109 height 22
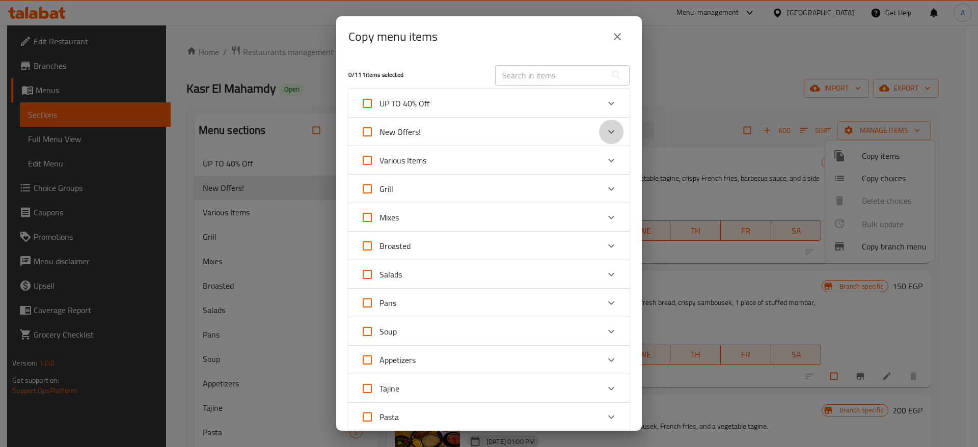
click at [605, 128] on icon "Expand" at bounding box center [611, 132] width 12 height 12
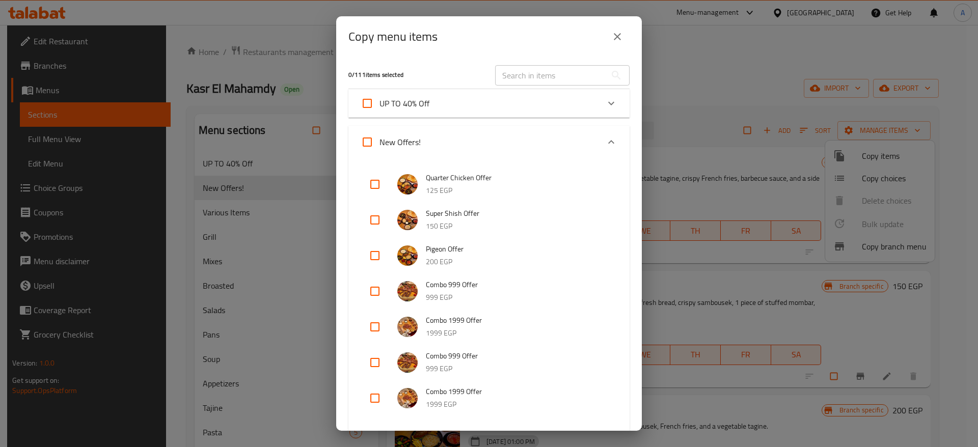
scroll to position [69, 0]
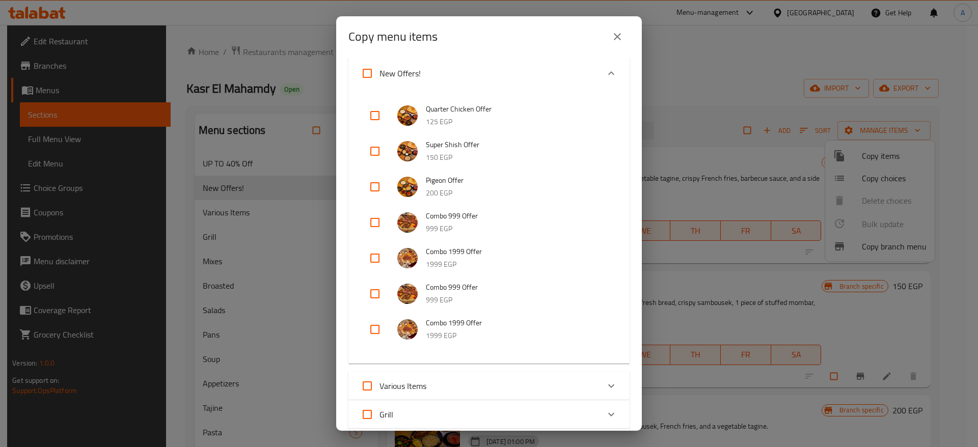
click at [380, 288] on input "checkbox" at bounding box center [375, 294] width 24 height 24
checkbox input "true"
click at [375, 329] on input "checkbox" at bounding box center [375, 329] width 24 height 24
checkbox input "true"
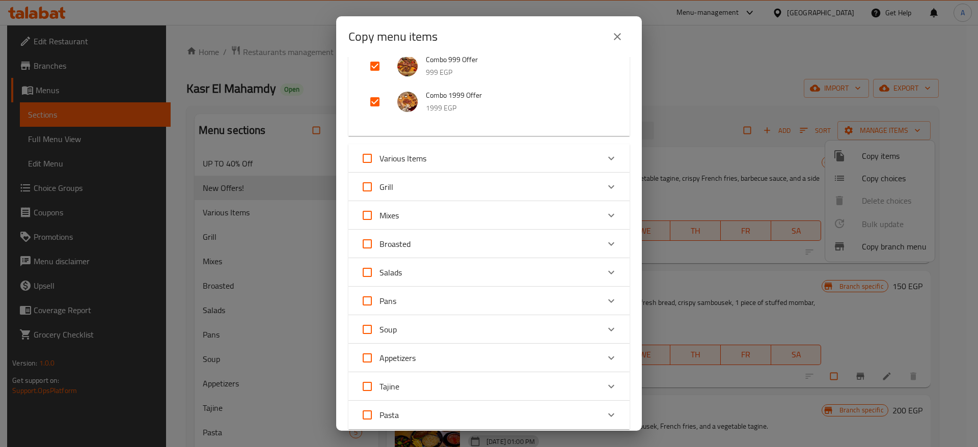
scroll to position [442, 0]
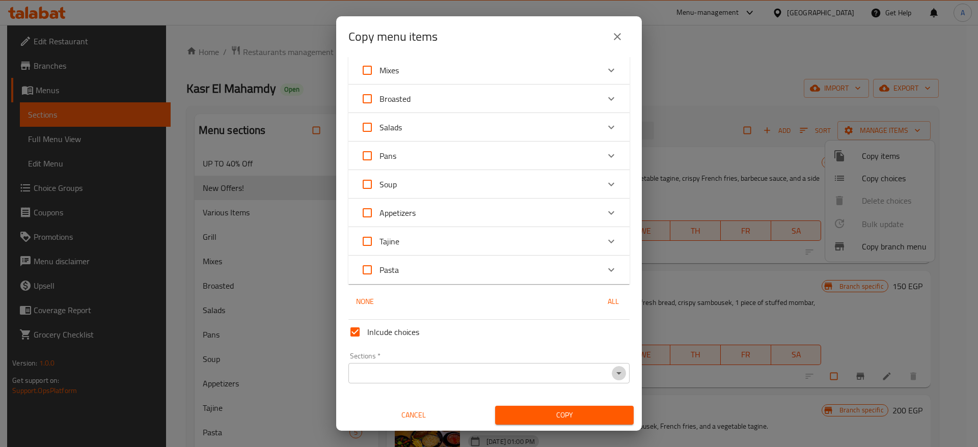
click at [613, 373] on icon "Open" at bounding box center [619, 373] width 12 height 12
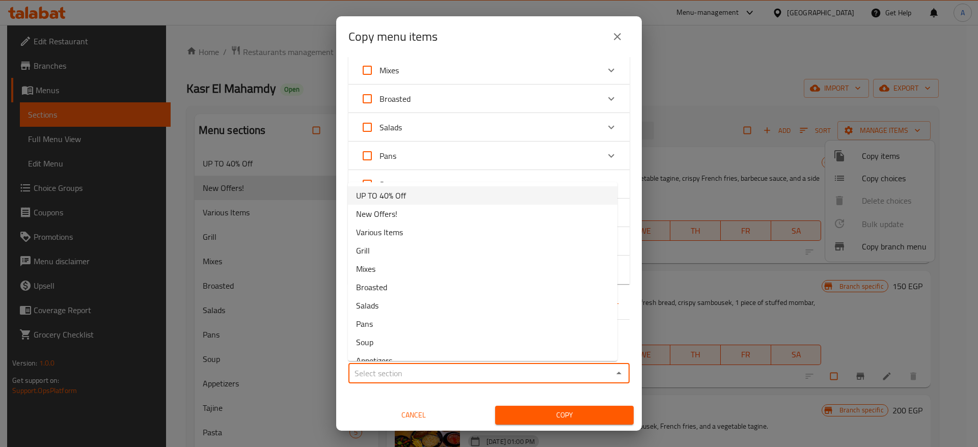
click at [501, 197] on li "UP TO 40% Off" at bounding box center [482, 195] width 269 height 18
type input "UP TO 40% Off"
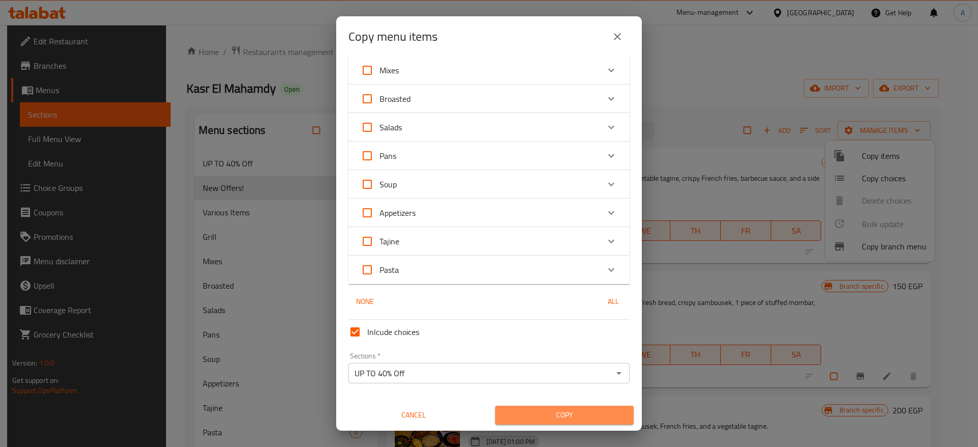
click at [566, 417] on span "Copy" at bounding box center [564, 415] width 122 height 13
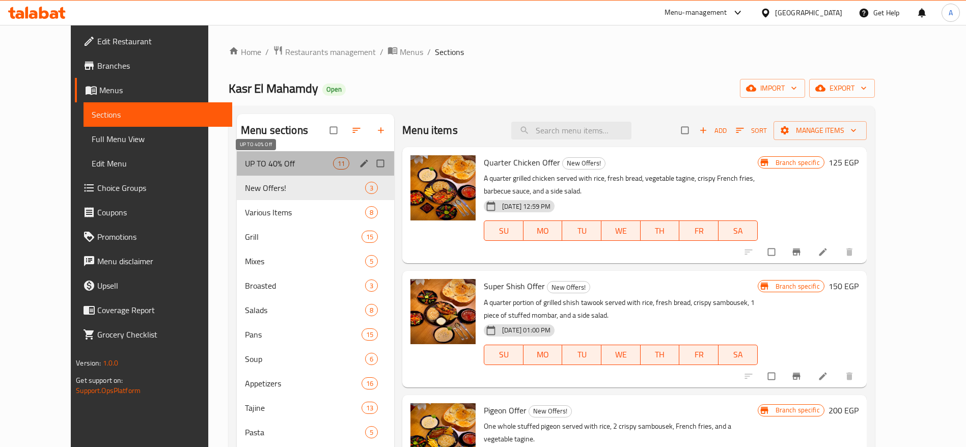
click at [306, 168] on span "UP TO 40% Off" at bounding box center [289, 163] width 88 height 12
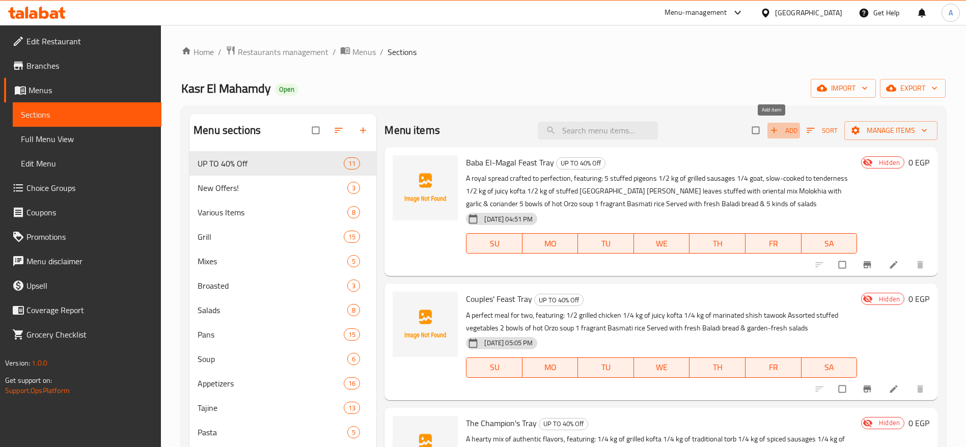
click at [776, 134] on span "Add" at bounding box center [784, 131] width 28 height 12
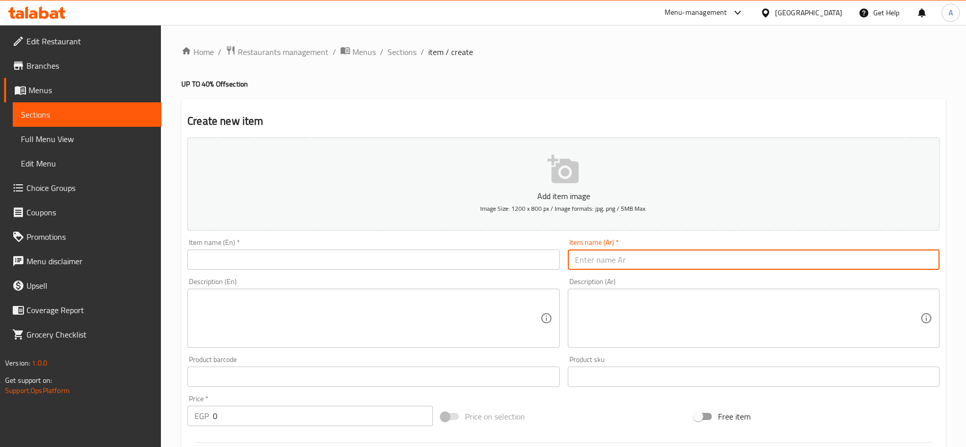
click at [639, 260] on input "text" at bounding box center [754, 260] width 372 height 20
paste input "صينية لوزة"
type input "صينية لوزة"
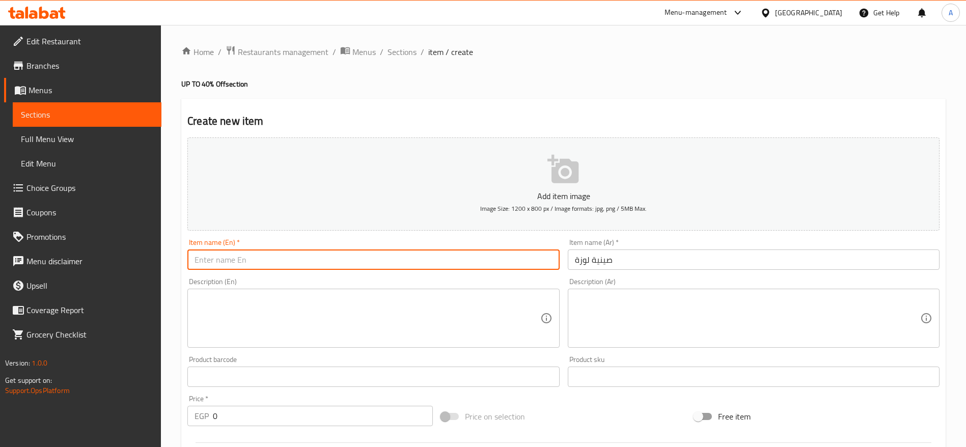
click at [489, 262] on input "text" at bounding box center [373, 260] width 372 height 20
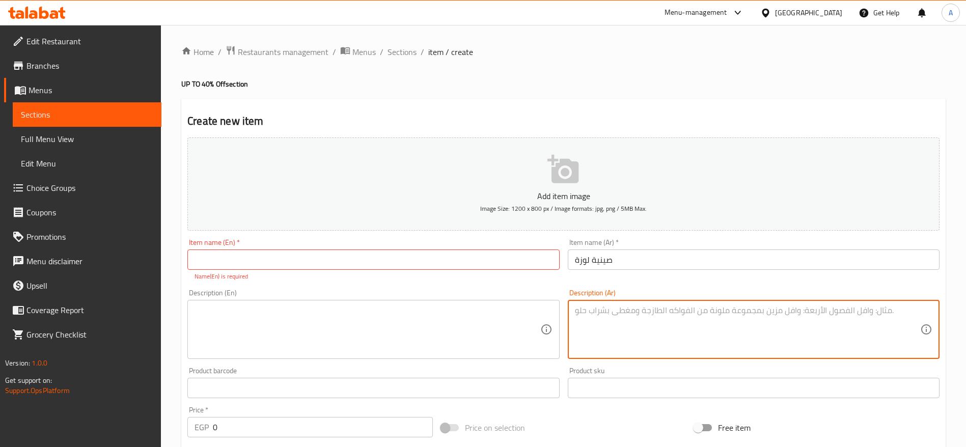
click at [746, 320] on textarea at bounding box center [747, 330] width 345 height 48
paste textarea "وليمة غنية تجمع بين المندي والمشويات والأطباق الشرقية: لحمة مندي مطهوة على الفح…"
type textarea "وليمة غنية تجمع بين المندي والمشويات والأطباق الشرقية: لحمة مندي مطهوة على الفح…"
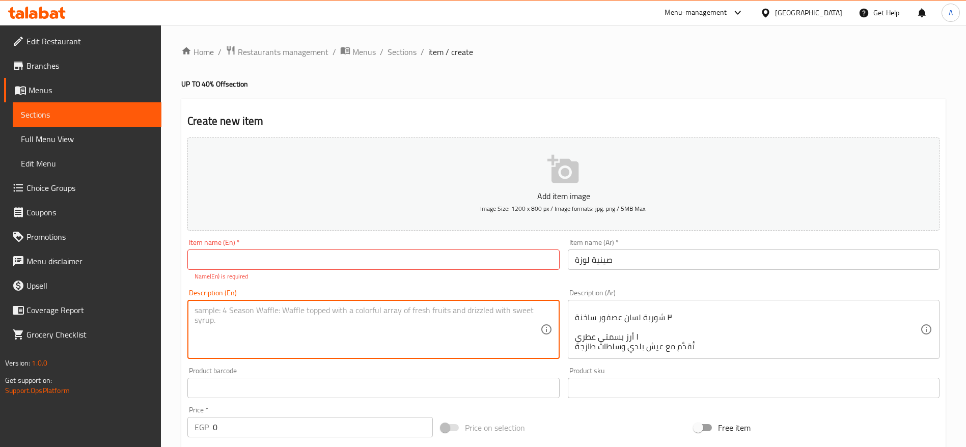
click at [336, 308] on textarea at bounding box center [367, 330] width 345 height 48
click at [388, 266] on input "text" at bounding box center [373, 260] width 372 height 20
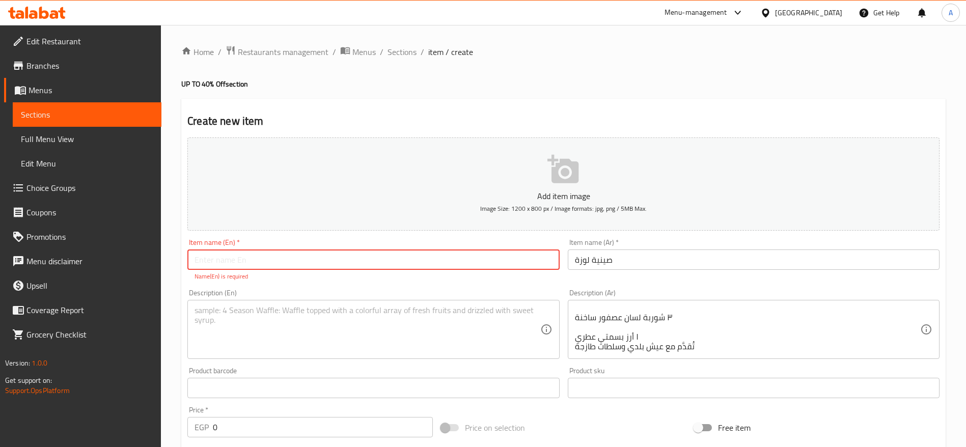
paste input "[PERSON_NAME] Tray"
type input "[PERSON_NAME] Tray"
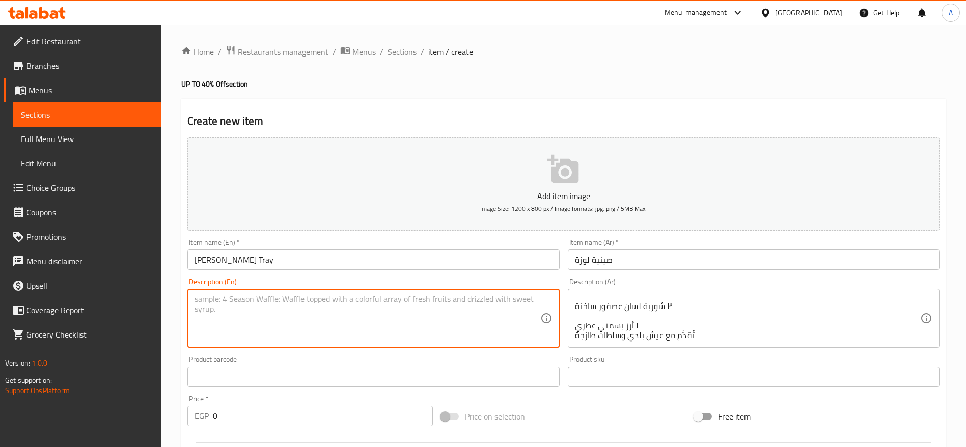
click at [320, 317] on textarea at bounding box center [367, 318] width 345 height 48
paste textarea "A flavorful feast blending mandi with oriental classics: Tender Mandi beef slow…"
click at [200, 313] on textarea "A flavorful feast blending mandi with oriental classics: Tender Mandi beef slow…" at bounding box center [367, 318] width 345 height 48
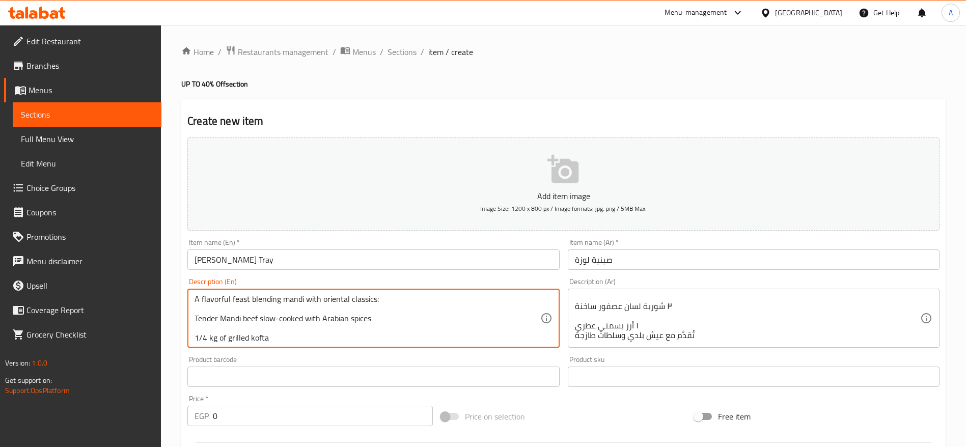
type textarea "A flavorful feast blending mandi with oriental classics: Tender Mandi beef slow…"
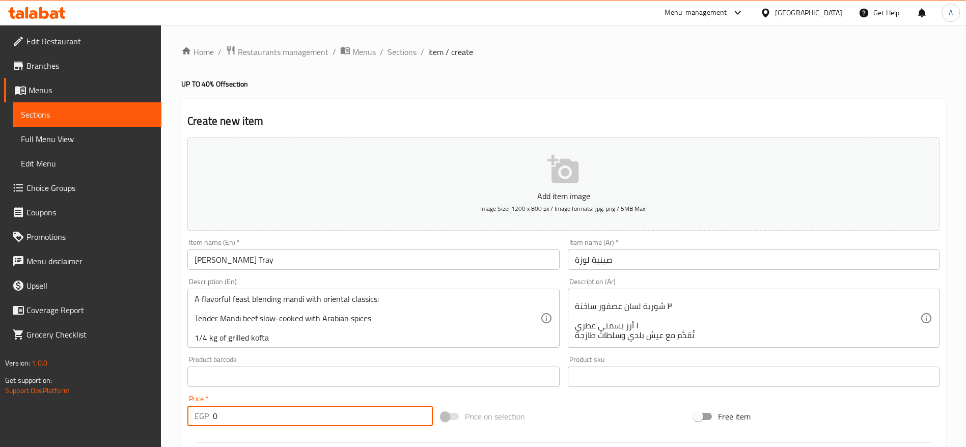
click at [259, 412] on input "0" at bounding box center [323, 416] width 220 height 20
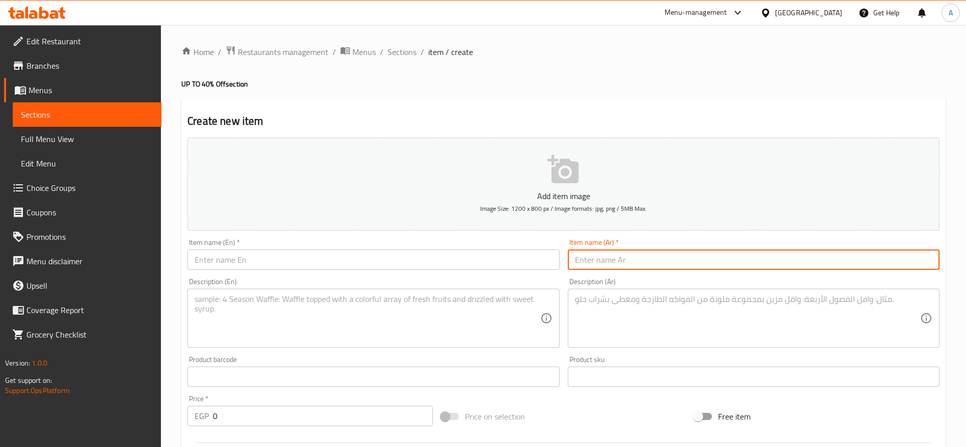
click at [637, 263] on input "text" at bounding box center [754, 260] width 372 height 20
paste input "صينية كايداهم"
type input "صينية كايداهم"
click at [609, 300] on textarea at bounding box center [747, 318] width 345 height 48
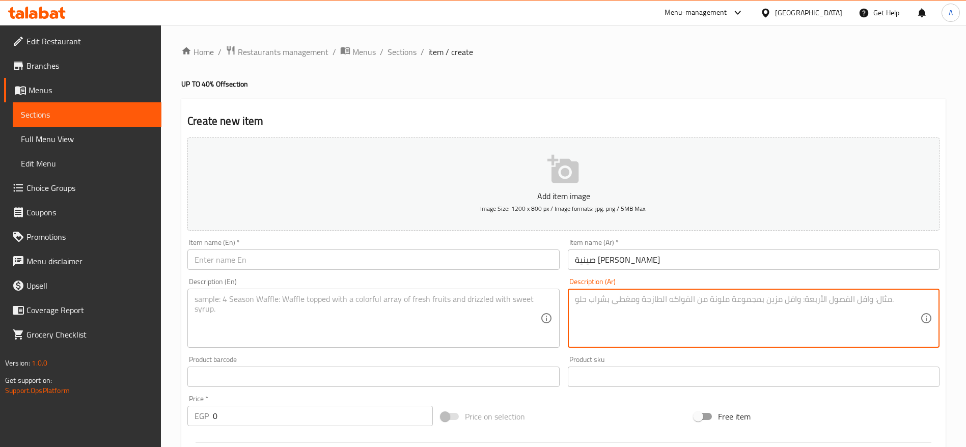
paste textarea "وليمة عامرة بنكهات المشويات والأطباق الشرقية: ثلث كيلو كفتة مشوية ثلث كيلو سجق …"
type textarea "وليمة عامرة بنكهات المشويات والأطباق الشرقية: ثلث كيلو كفتة مشوية ثلث كيلو سجق …"
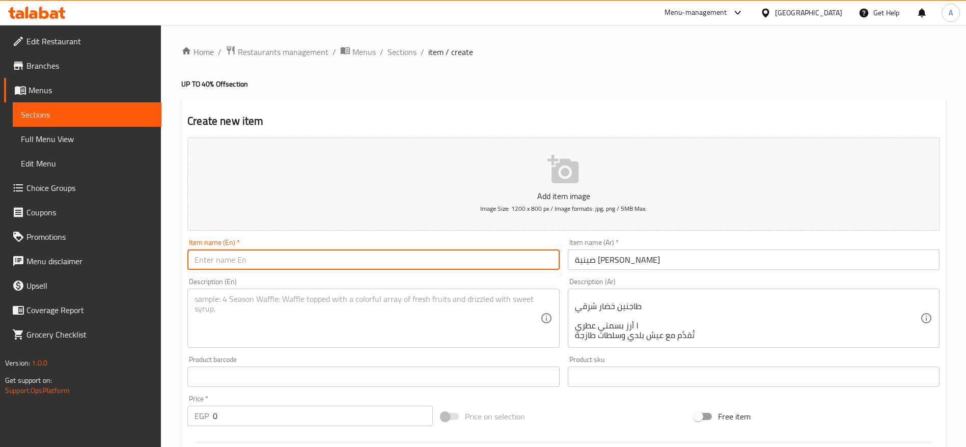
click at [436, 256] on input "text" at bounding box center [373, 260] width 372 height 20
paste input "Kaedahom Tray"
type input "Kaedahom Tray"
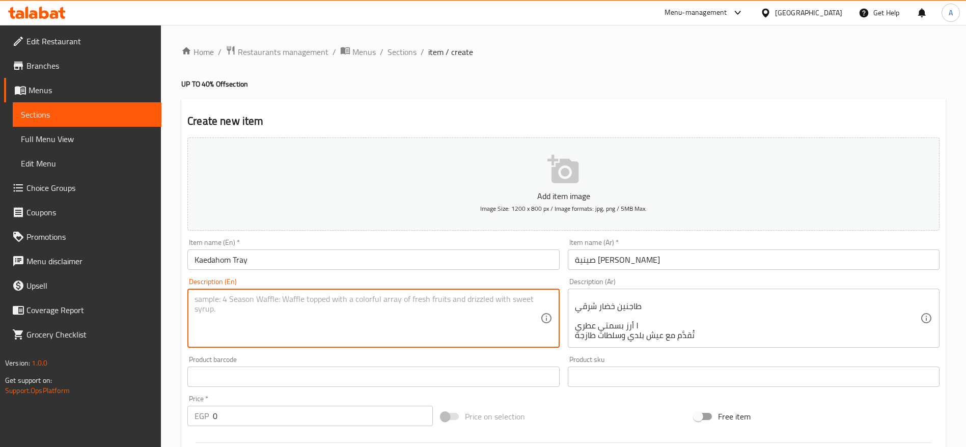
click at [317, 303] on textarea at bounding box center [367, 318] width 345 height 48
paste textarea "A generous feast packed with grills & oriental flavors: ⅓ kg of grilled kofta ⅓…"
type textarea "A generous feast packed with grills & oriental flavors: 1/3 kg of grilled kofta…"
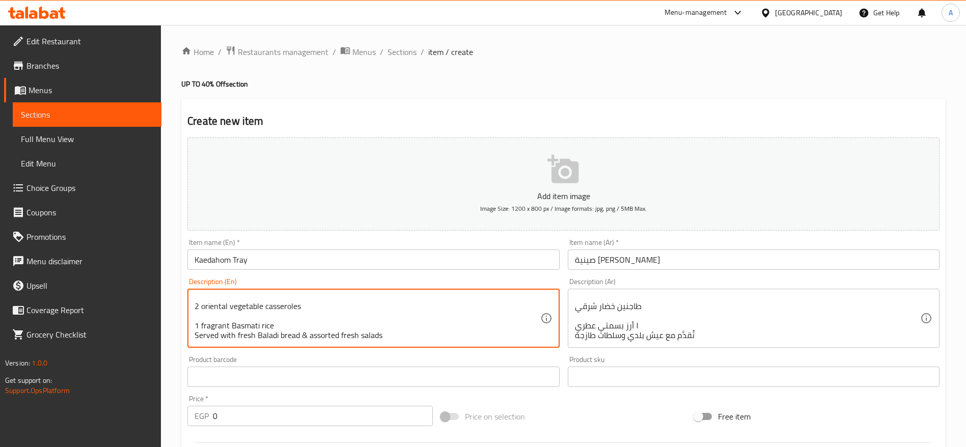
scroll to position [135, 0]
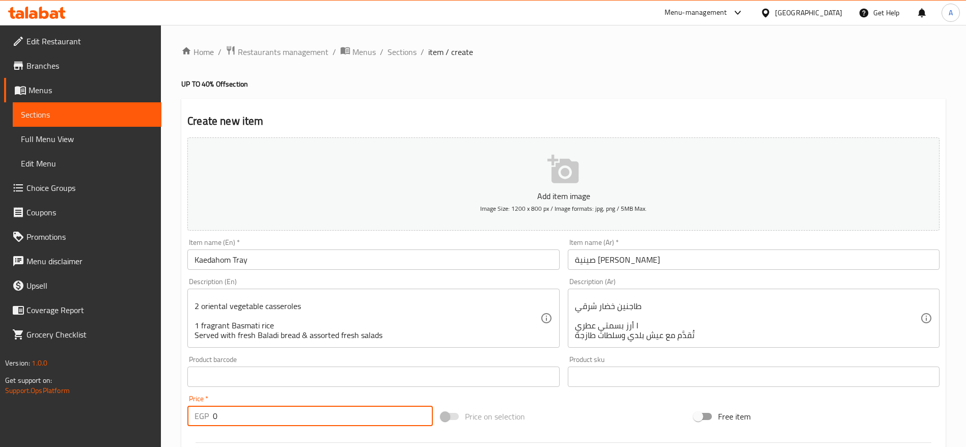
click at [355, 425] on input "0" at bounding box center [323, 416] width 220 height 20
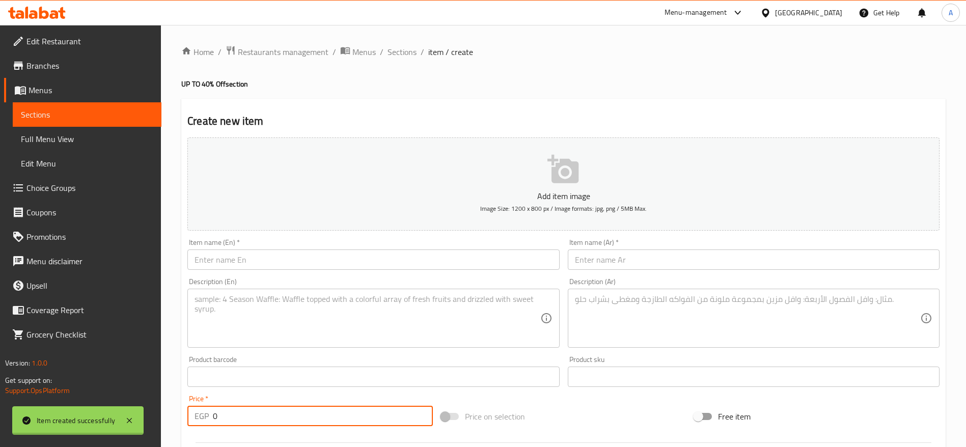
scroll to position [0, 0]
click at [405, 51] on span "Sections" at bounding box center [402, 52] width 29 height 12
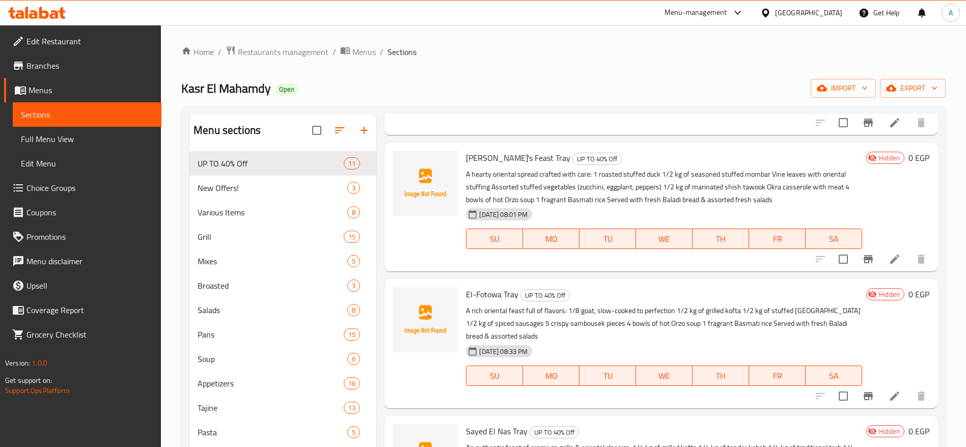
scroll to position [677, 0]
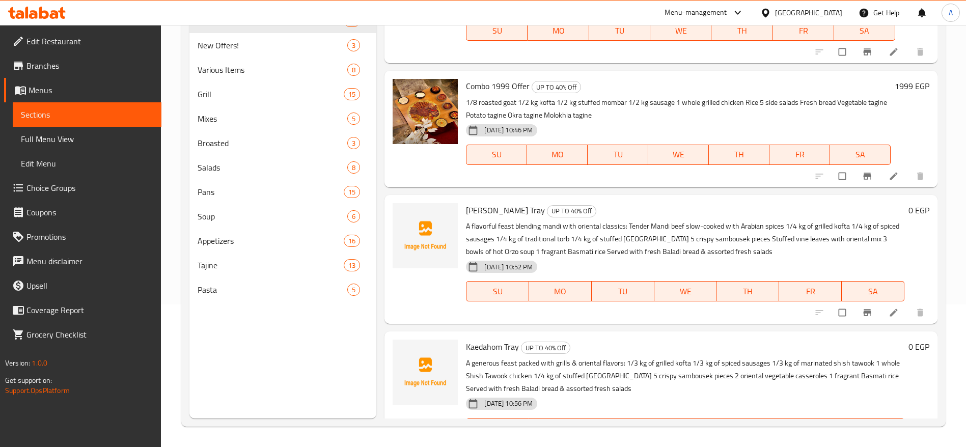
scroll to position [1305, 0]
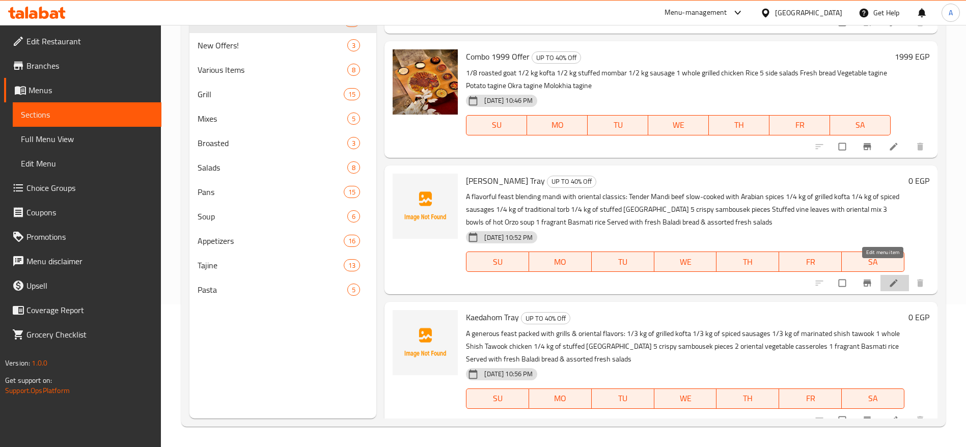
click at [889, 278] on icon at bounding box center [894, 283] width 10 height 10
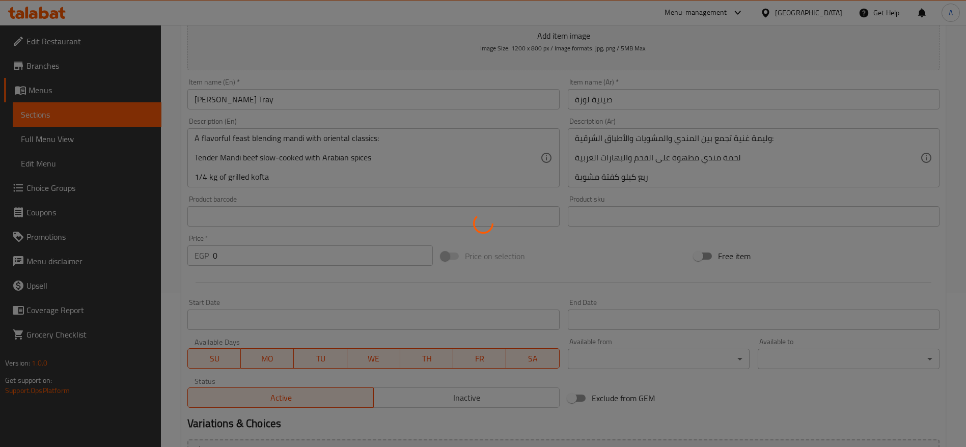
scroll to position [258, 0]
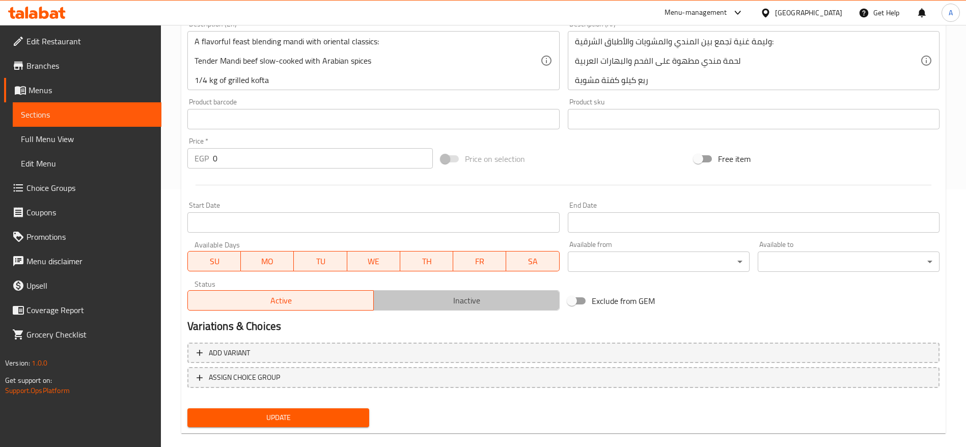
click at [472, 293] on span "Inactive" at bounding box center [467, 300] width 178 height 15
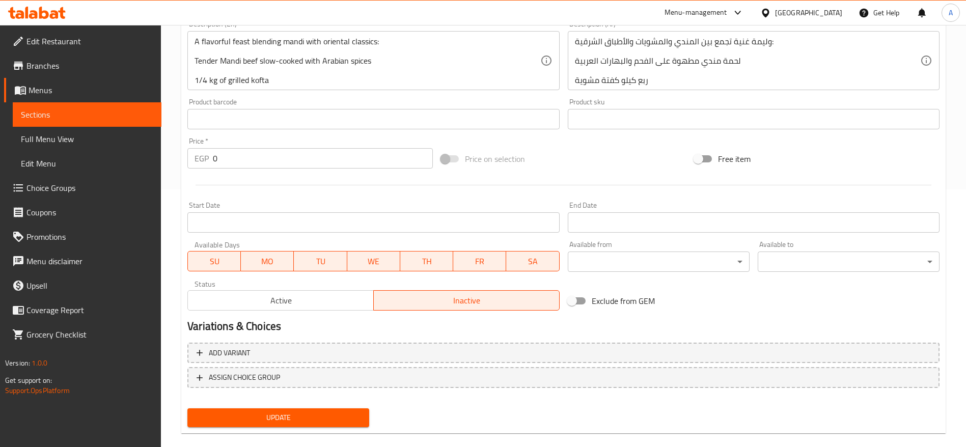
click at [309, 415] on span "Update" at bounding box center [279, 418] width 166 height 13
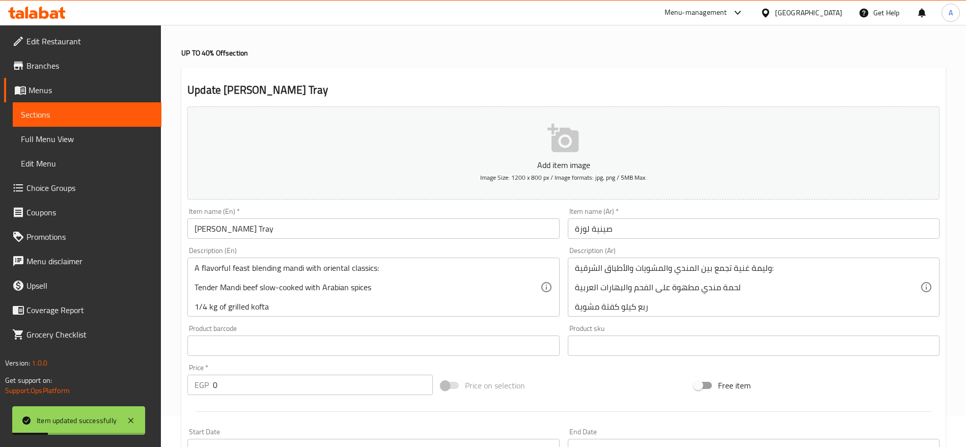
scroll to position [0, 0]
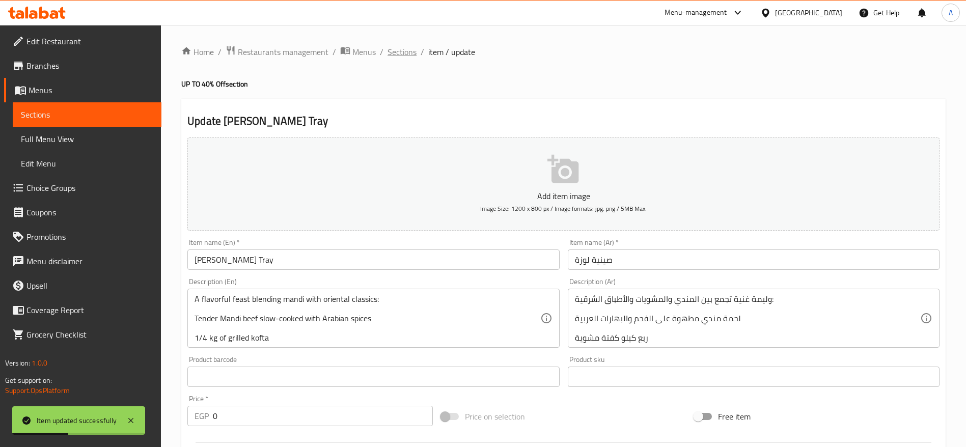
click at [412, 54] on span "Sections" at bounding box center [402, 52] width 29 height 12
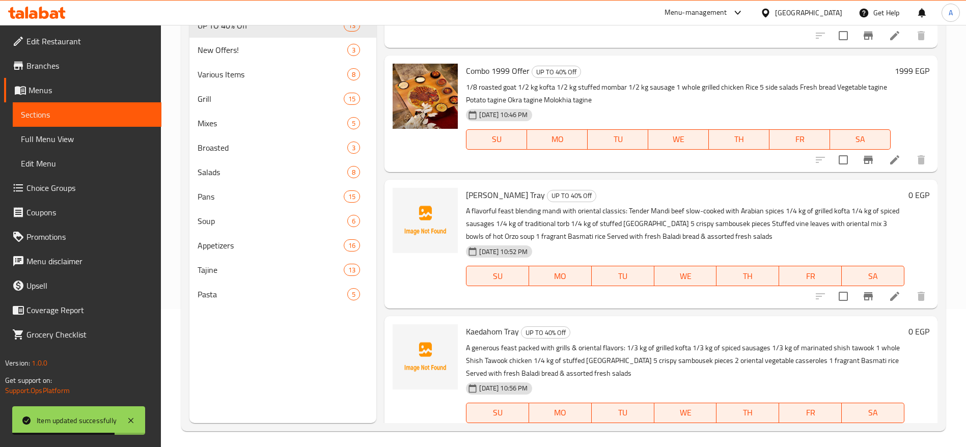
scroll to position [1305, 0]
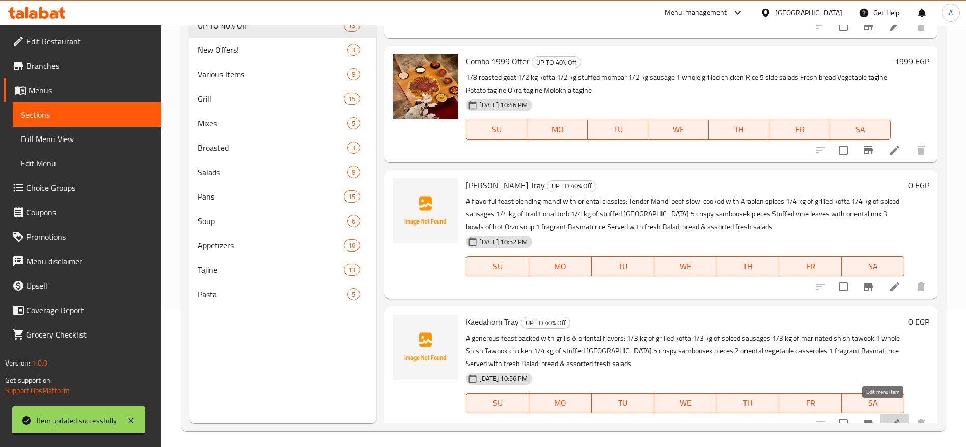
click at [890, 419] on icon at bounding box center [894, 423] width 9 height 9
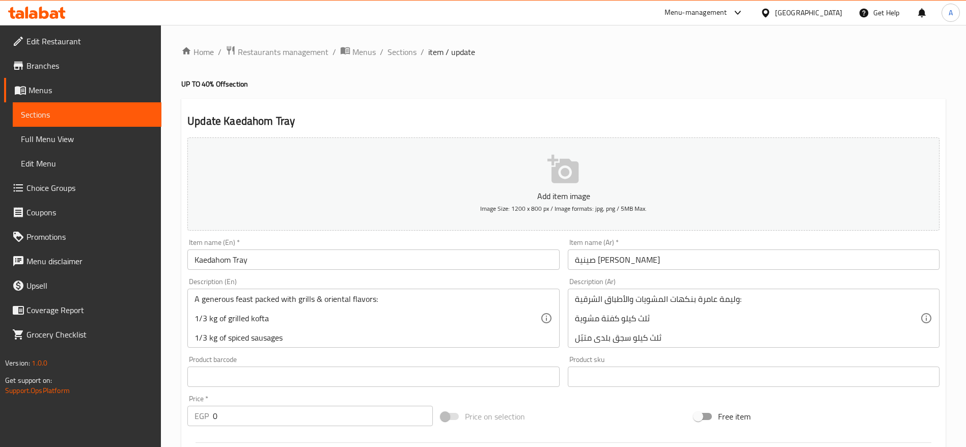
scroll to position [272, 0]
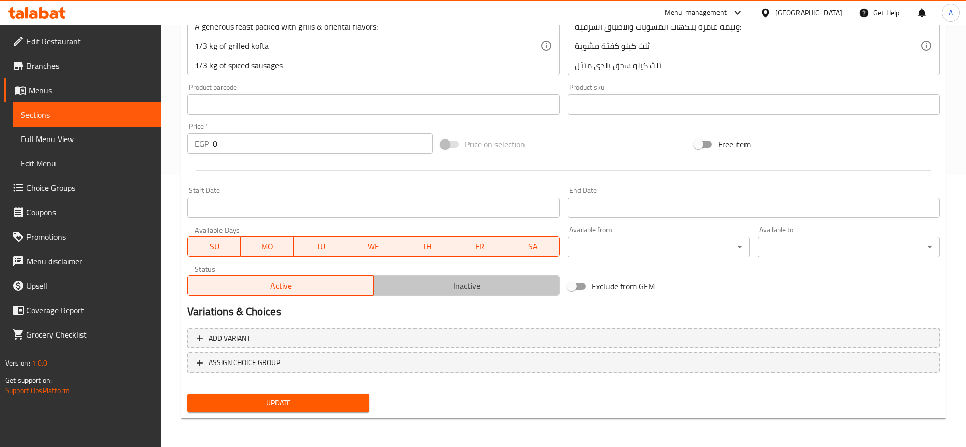
click at [464, 279] on span "Inactive" at bounding box center [467, 286] width 178 height 15
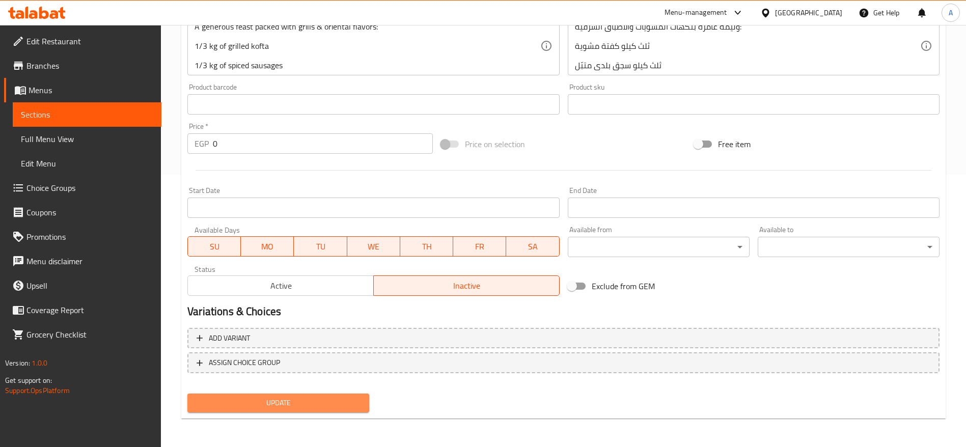
click at [307, 403] on span "Update" at bounding box center [279, 403] width 166 height 13
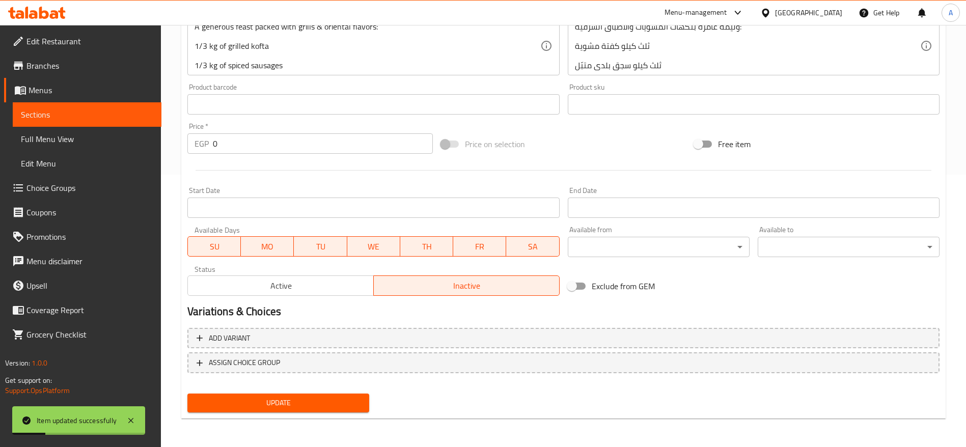
scroll to position [0, 0]
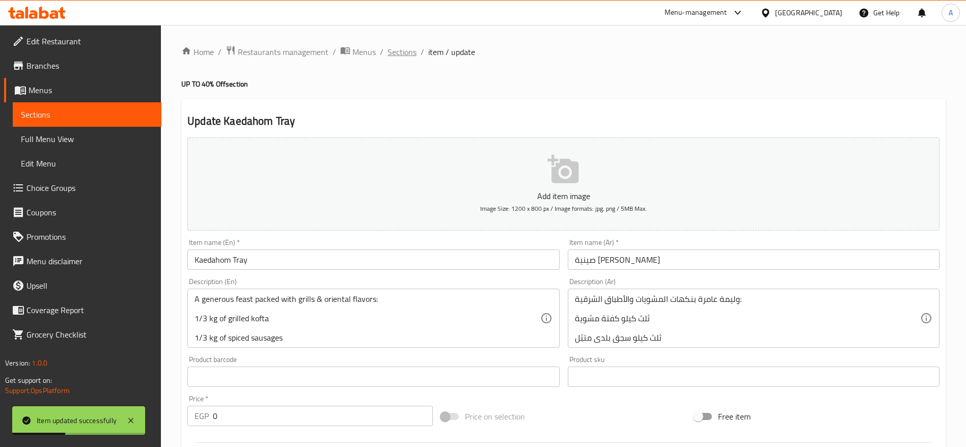
click at [409, 57] on span "Sections" at bounding box center [402, 52] width 29 height 12
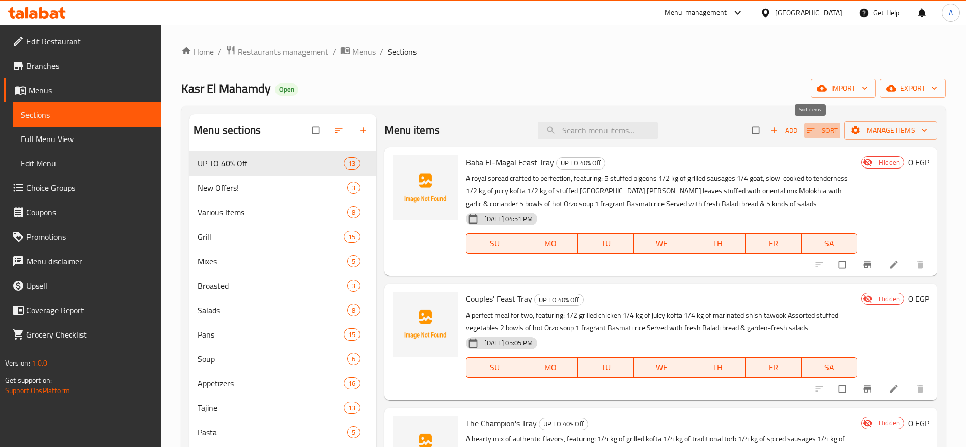
click at [806, 131] on icon "button" at bounding box center [811, 130] width 10 height 10
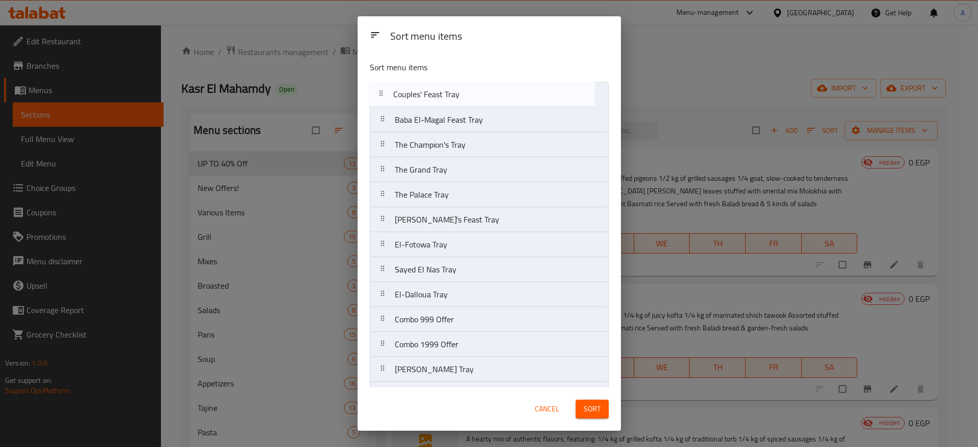
drag, startPoint x: 382, startPoint y: 123, endPoint x: 380, endPoint y: 90, distance: 33.2
click at [380, 90] on nav "Baba El-Magal Feast Tray Couples' Feast Tray The Champion's Tray The Grand Tray…" at bounding box center [489, 244] width 239 height 325
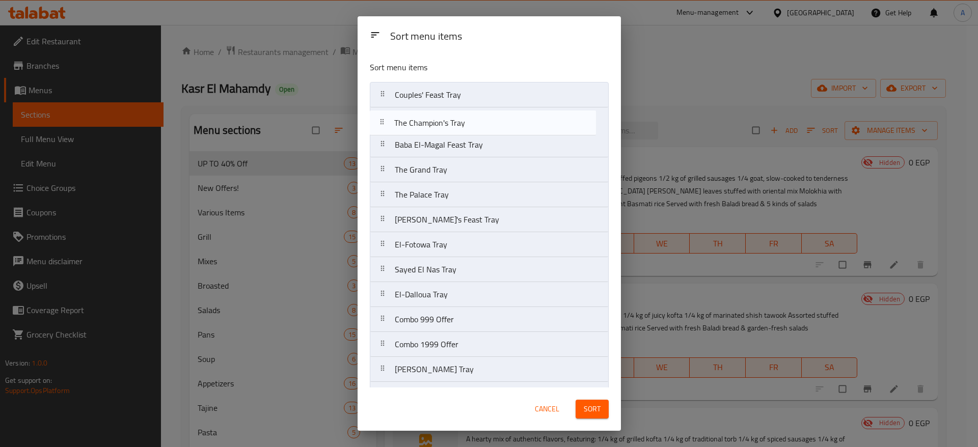
drag, startPoint x: 387, startPoint y: 146, endPoint x: 386, endPoint y: 121, distance: 25.5
click at [386, 121] on nav "Couples' Feast Tray Baba El-Magal Feast Tray The Champion's Tray The Grand Tray…" at bounding box center [489, 244] width 239 height 325
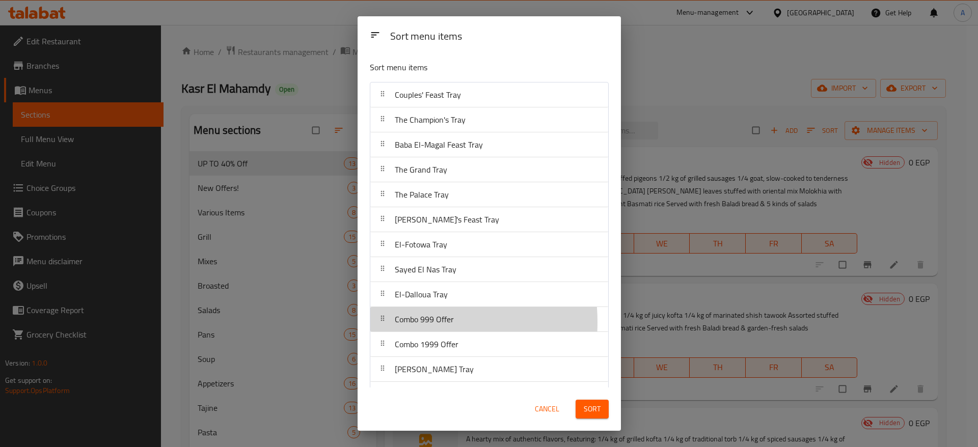
scroll to position [1, 0]
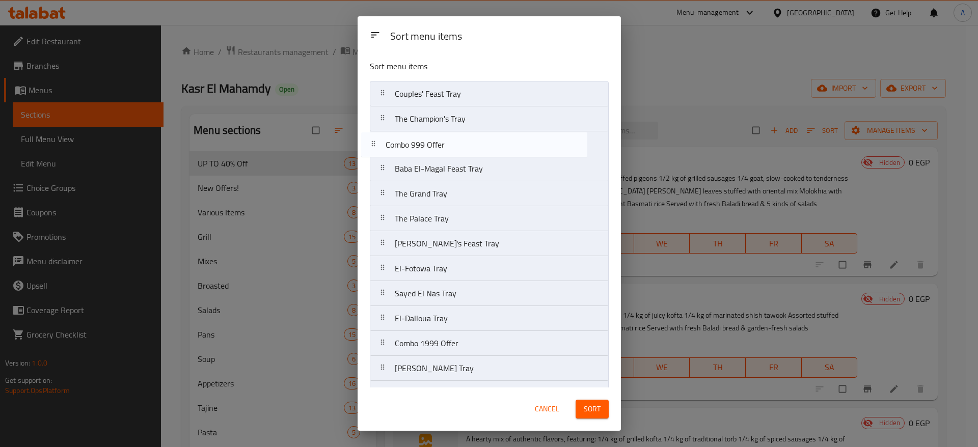
drag, startPoint x: 383, startPoint y: 322, endPoint x: 376, endPoint y: 145, distance: 177.4
click at [376, 145] on nav "Couples' Feast Tray The Champion's [PERSON_NAME] El-Magal Feast Tray The Grand …" at bounding box center [489, 243] width 239 height 325
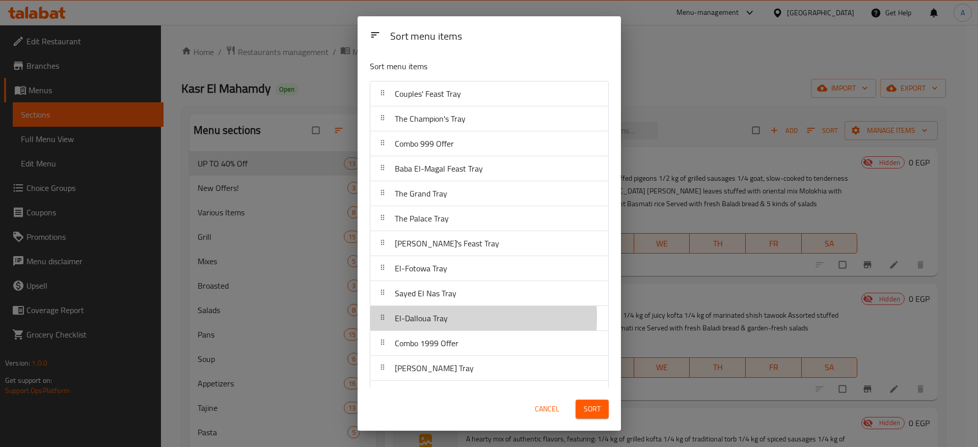
scroll to position [2, 0]
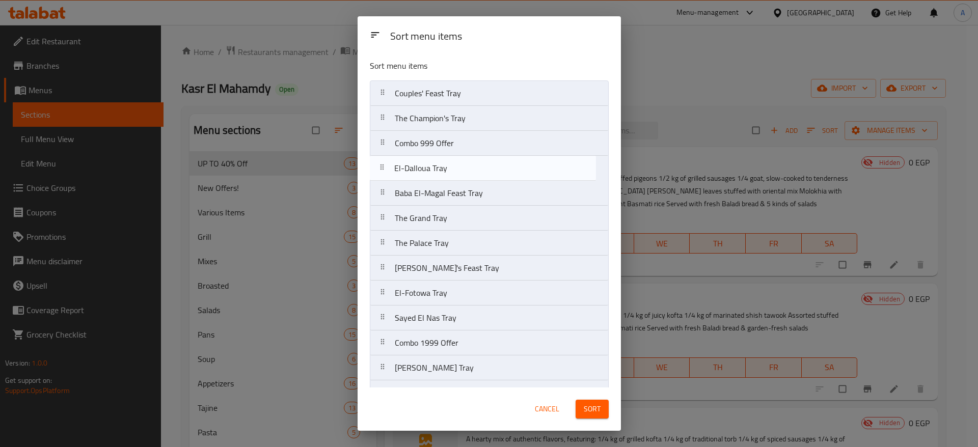
drag, startPoint x: 380, startPoint y: 317, endPoint x: 380, endPoint y: 165, distance: 152.3
click at [380, 165] on nav "Couples' Feast Tray The Champion's Tray Combo 999 Offer Baba El-Magal Feast Tra…" at bounding box center [489, 242] width 239 height 325
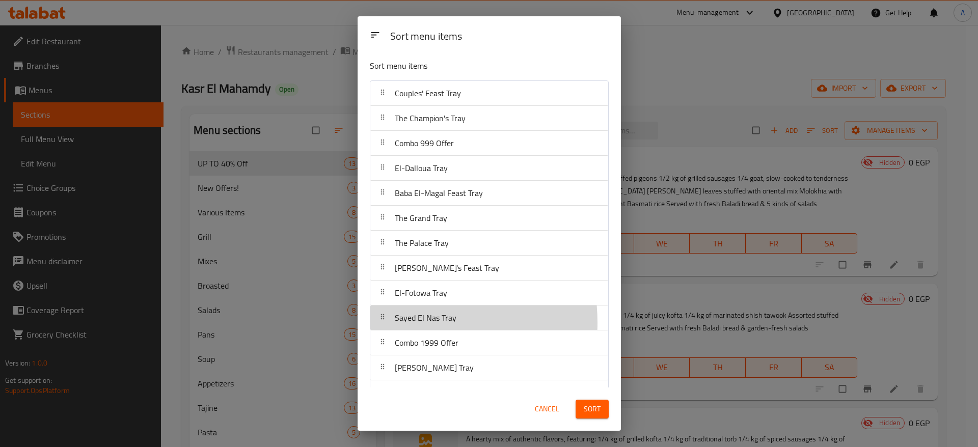
scroll to position [2, 0]
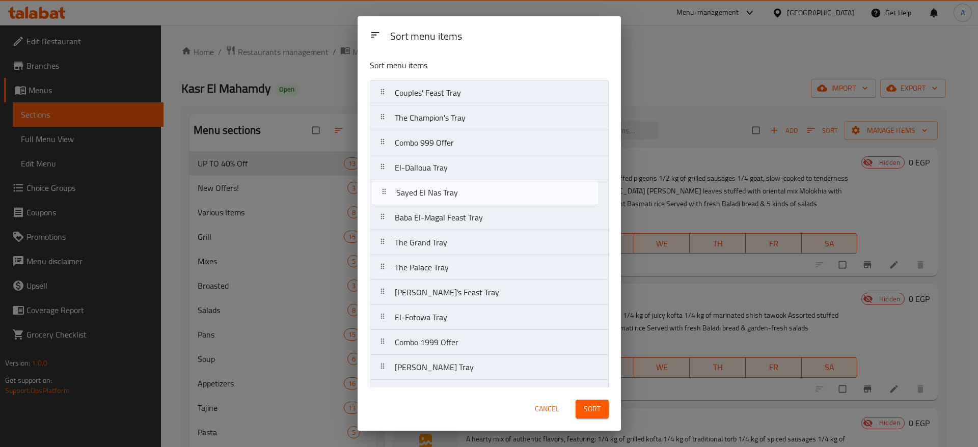
drag, startPoint x: 388, startPoint y: 323, endPoint x: 390, endPoint y: 192, distance: 130.9
click at [390, 192] on nav "Couples' Feast Tray The Champion's Tray Combo 999 Offer El-Dalloua Tray Baba El…" at bounding box center [489, 242] width 239 height 325
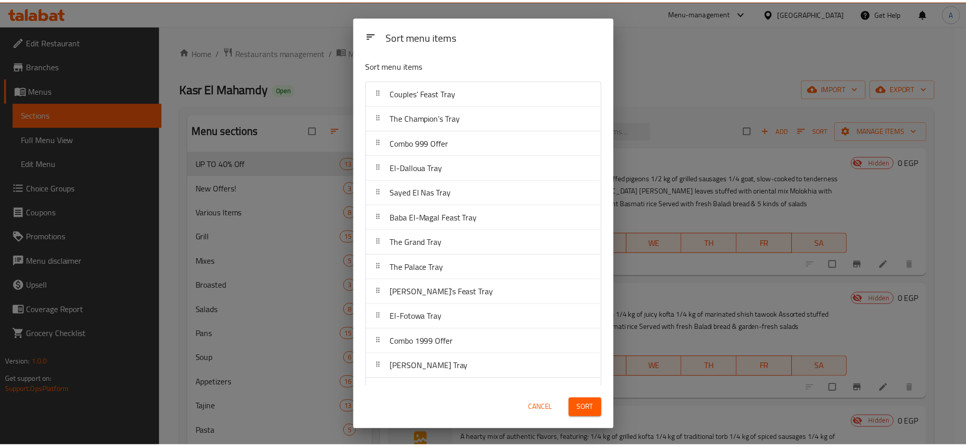
scroll to position [24, 0]
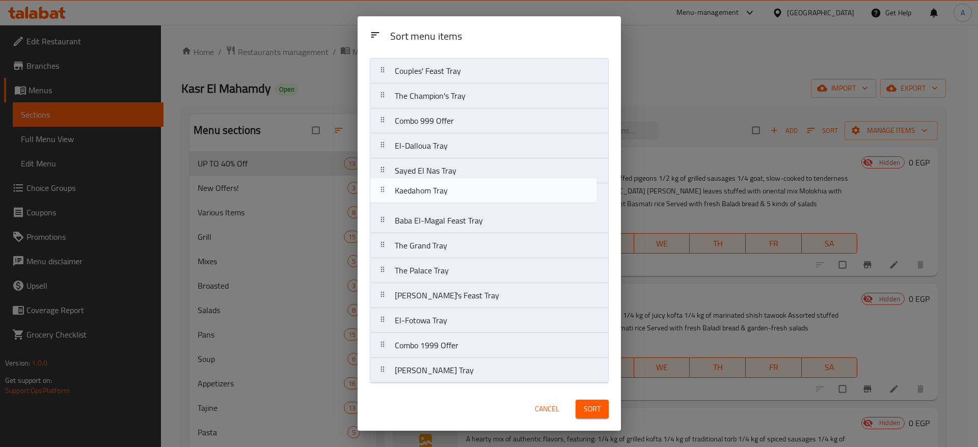
drag, startPoint x: 385, startPoint y: 369, endPoint x: 386, endPoint y: 186, distance: 182.3
click at [386, 186] on nav "Couples' Feast Tray The Champion's Tray Combo 999 Offer El-Dalloua Tray Sayed E…" at bounding box center [489, 220] width 239 height 325
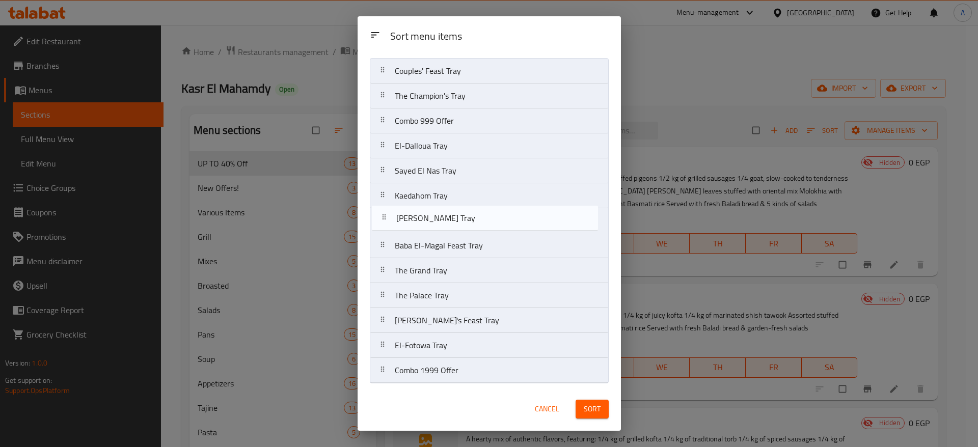
drag, startPoint x: 387, startPoint y: 373, endPoint x: 387, endPoint y: 217, distance: 156.4
click at [387, 217] on nav "Couples' Feast Tray The Champion's Tray Combo 999 Offer El-Dalloua Tray Sayed E…" at bounding box center [489, 220] width 239 height 325
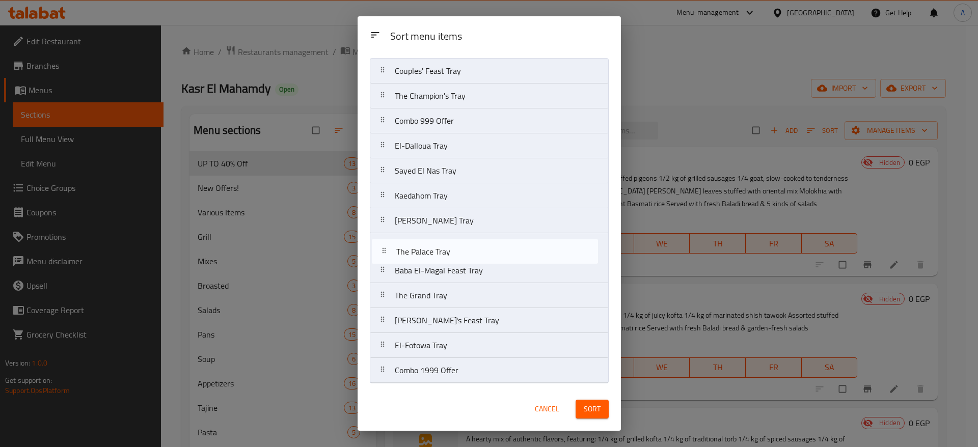
drag, startPoint x: 386, startPoint y: 297, endPoint x: 387, endPoint y: 245, distance: 52.0
click at [387, 245] on nav "Couples' Feast Tray The Champion's Tray Combo 999 Offer El-Dalloua Tray Sayed E…" at bounding box center [489, 220] width 239 height 325
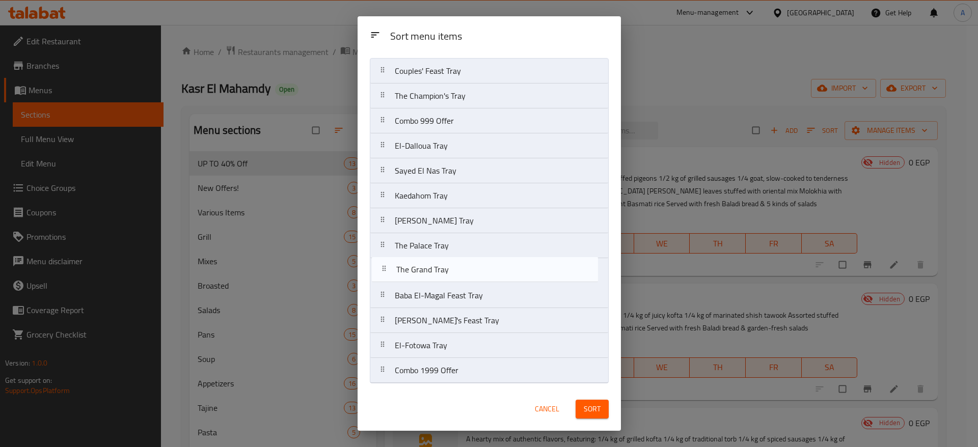
drag, startPoint x: 382, startPoint y: 297, endPoint x: 385, endPoint y: 267, distance: 29.7
click at [385, 267] on nav "Couples' Feast Tray The Champion's Tray Combo 999 Offer El-Dalloua Tray Sayed E…" at bounding box center [489, 220] width 239 height 325
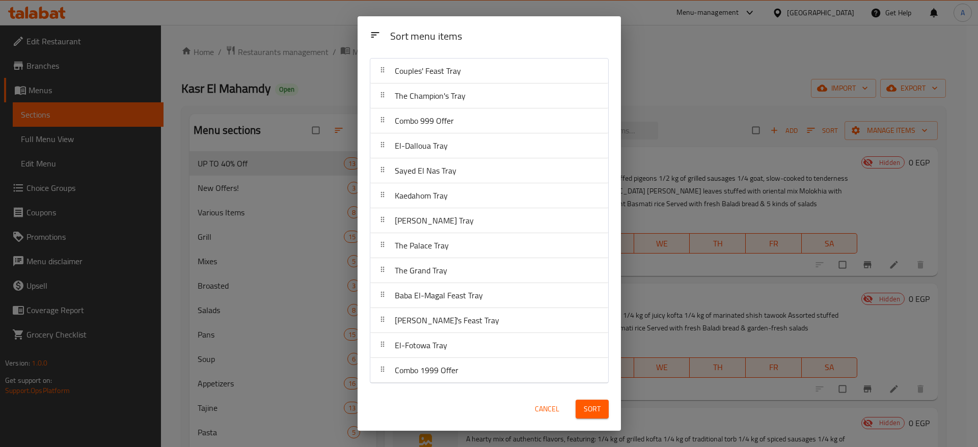
click at [376, 320] on div at bounding box center [382, 320] width 16 height 20
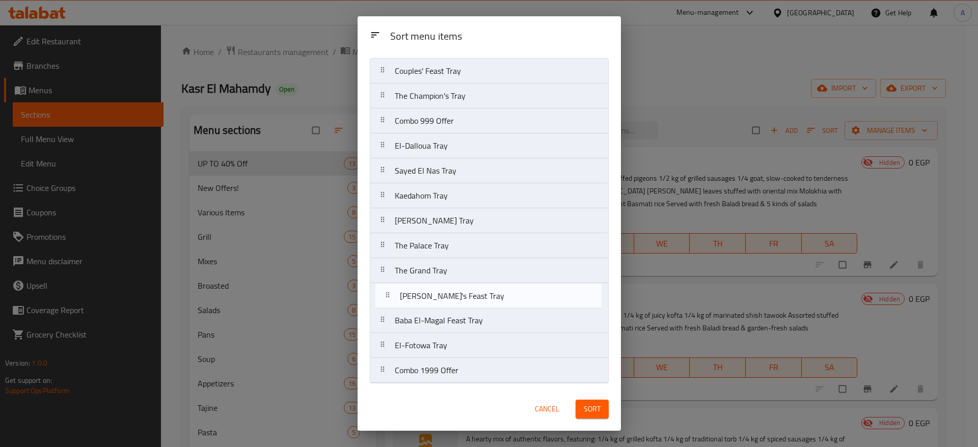
drag, startPoint x: 376, startPoint y: 320, endPoint x: 382, endPoint y: 292, distance: 29.2
click at [382, 292] on nav "Couples' Feast Tray The Champion's Tray Combo 999 Offer El-Dalloua Tray Sayed E…" at bounding box center [489, 220] width 239 height 325
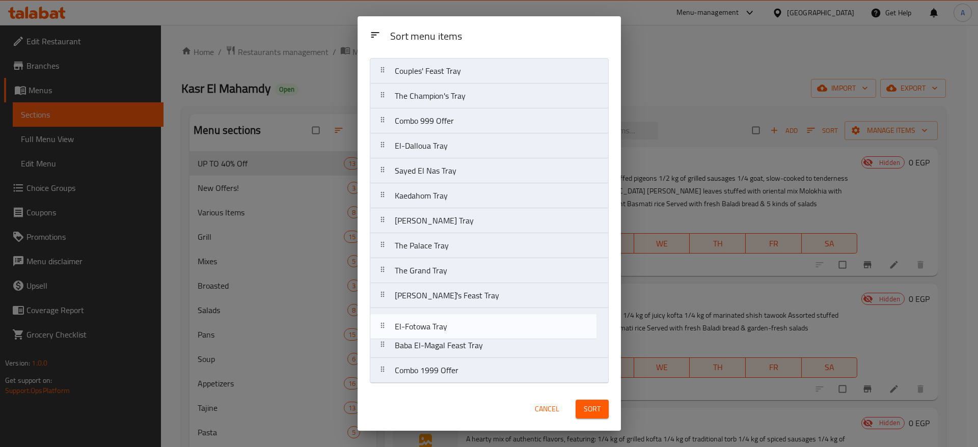
drag, startPoint x: 380, startPoint y: 347, endPoint x: 380, endPoint y: 324, distance: 23.4
click at [380, 324] on nav "Couples' Feast Tray The Champion's Tray Combo 999 Offer El-Dalloua Tray Sayed E…" at bounding box center [489, 220] width 239 height 325
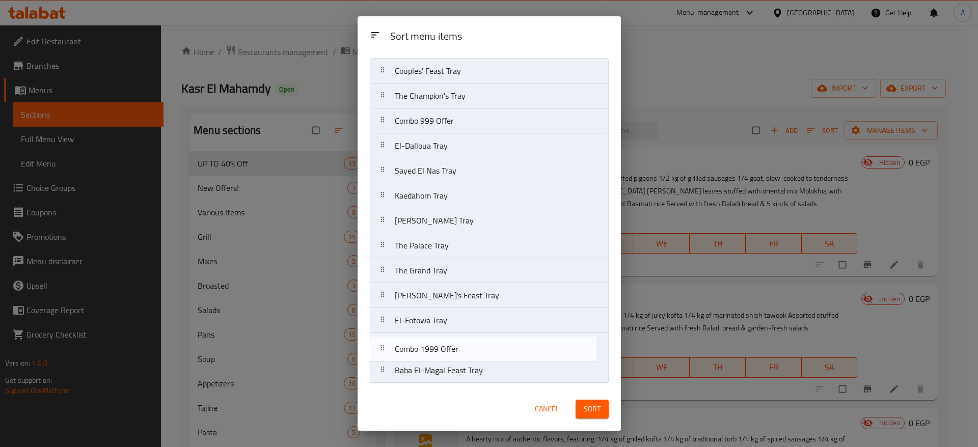
drag, startPoint x: 386, startPoint y: 376, endPoint x: 385, endPoint y: 348, distance: 27.5
click at [385, 348] on nav "Couples' Feast Tray The Champion's Tray Combo 999 Offer El-Dalloua Tray Sayed E…" at bounding box center [489, 220] width 239 height 325
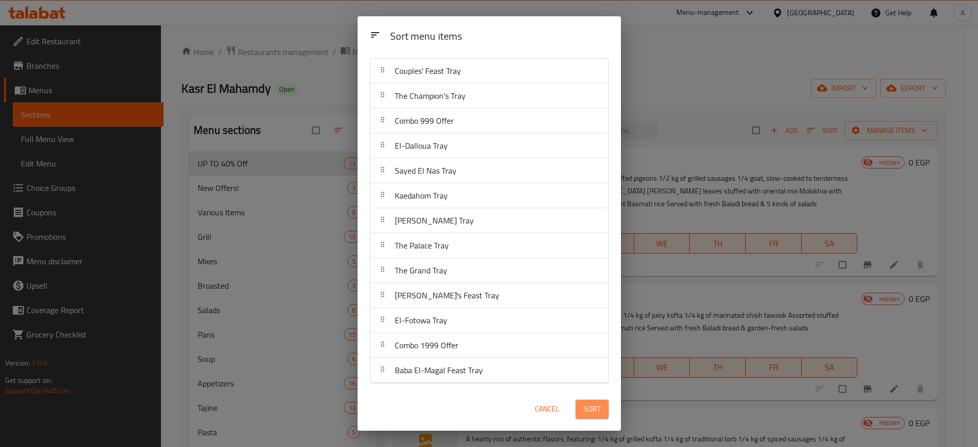
click at [588, 409] on span "Sort" at bounding box center [592, 409] width 17 height 13
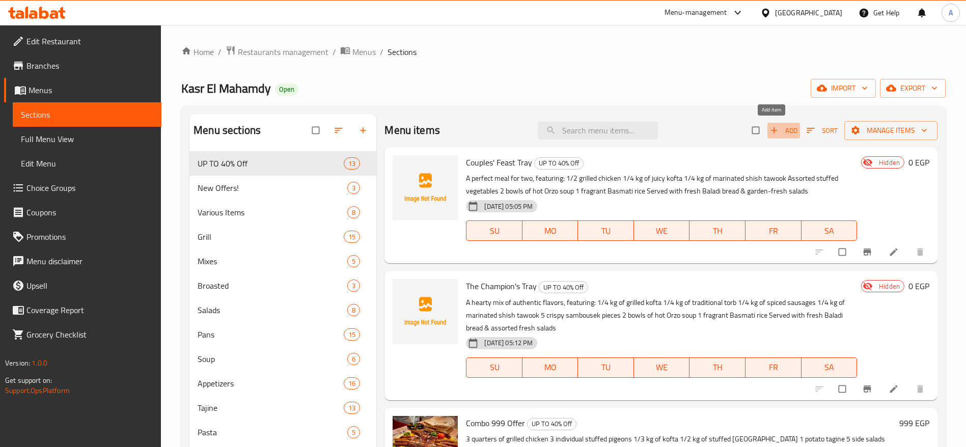
click at [772, 132] on span "Add" at bounding box center [784, 131] width 28 height 12
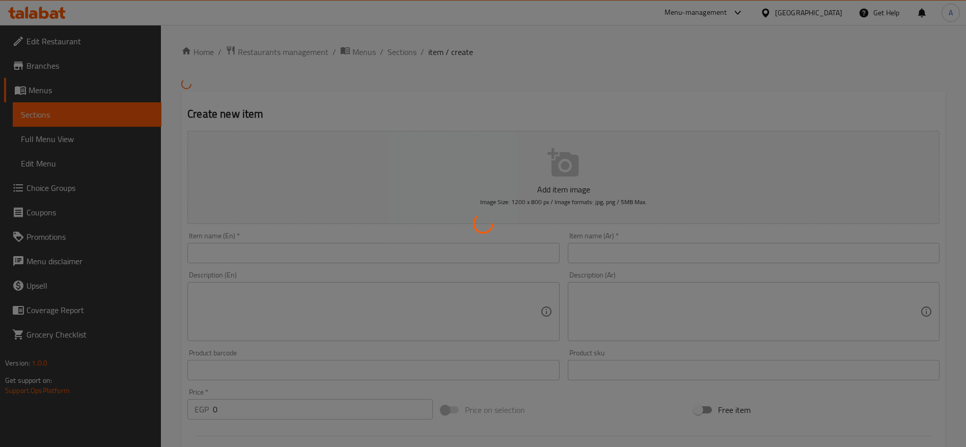
click at [415, 59] on div at bounding box center [483, 223] width 966 height 447
click at [407, 56] on div at bounding box center [483, 223] width 966 height 447
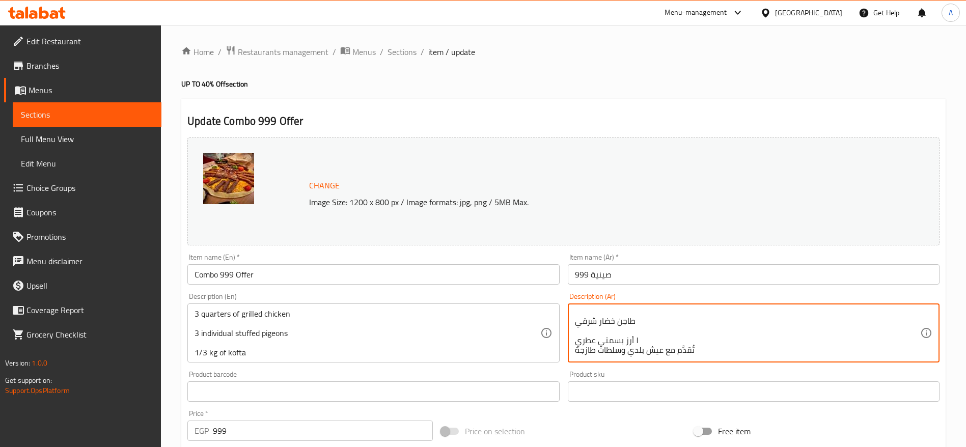
scroll to position [97, 0]
type textarea "وليمة متكاملة تجمع بين الطعم الأصيل والمشويات: ٣ فرد حمام محشي فاخر ثلث كيلو كف…"
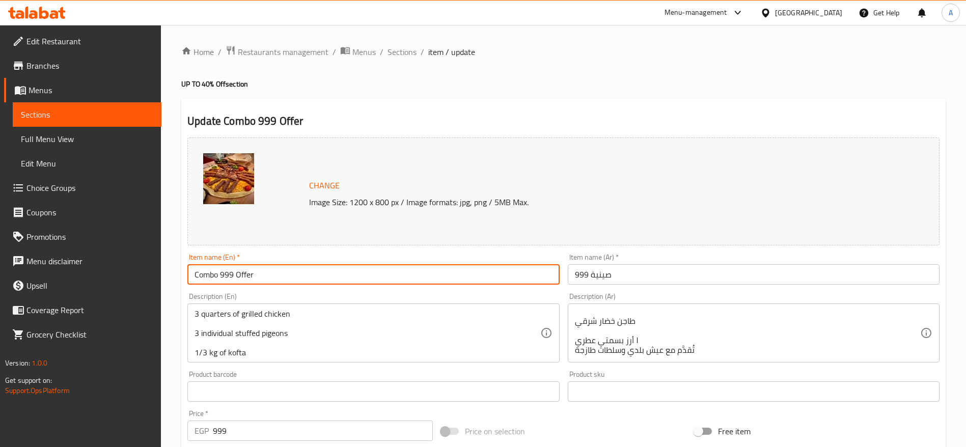
click at [299, 275] on input "Combo 999 Offer" at bounding box center [373, 274] width 372 height 20
paste input "Tray 999"
type input "Tray 999"
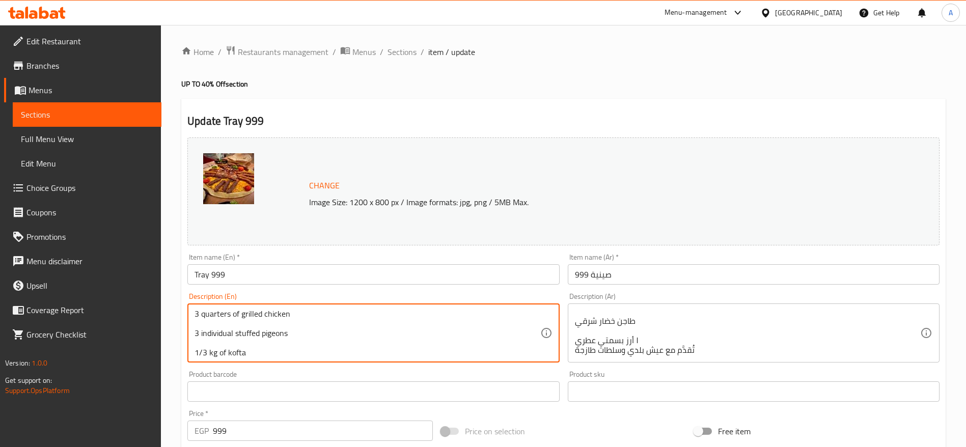
paste textarea "A hearty oriental feast with authentic flavors: 3 stuffed pigeons ⅓ kg of grill…"
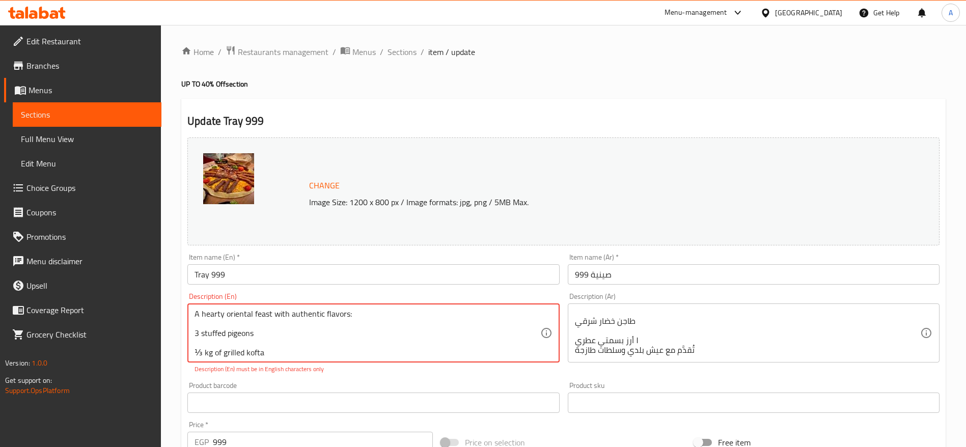
click at [201, 353] on textarea "A hearty oriental feast with authentic flavors: 3 stuffed pigeons ⅓ kg of grill…" at bounding box center [367, 333] width 345 height 48
type textarea "A hearty oriental feast with authentic flavors: 3 stuffed pigeons 1/3 kg of gri…"
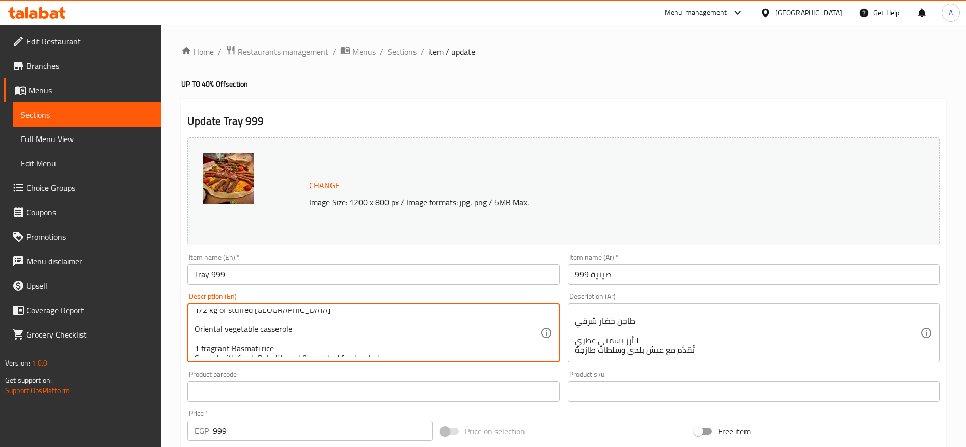
scroll to position [90, 0]
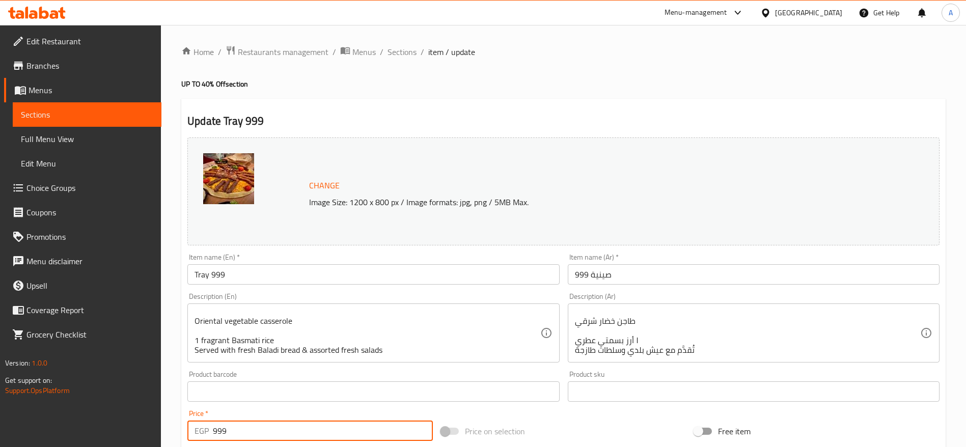
click at [362, 435] on input "999" at bounding box center [323, 431] width 220 height 20
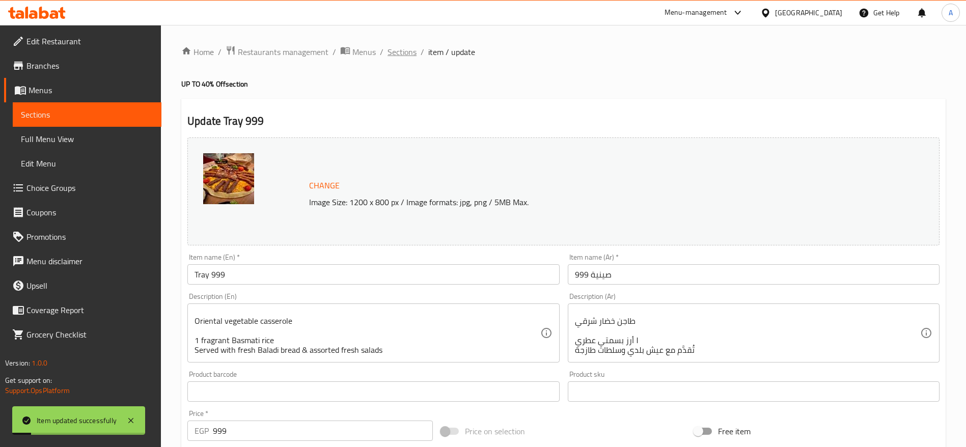
click at [407, 53] on span "Sections" at bounding box center [402, 52] width 29 height 12
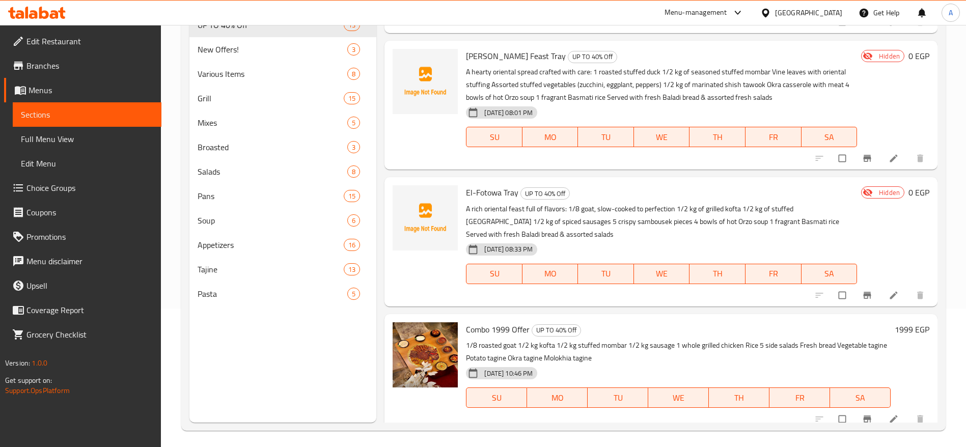
scroll to position [1330, 0]
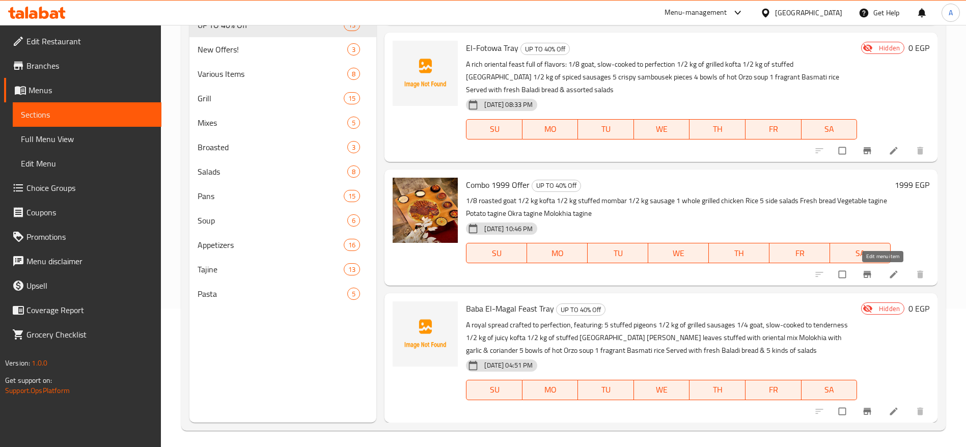
click at [890, 276] on icon at bounding box center [894, 275] width 8 height 8
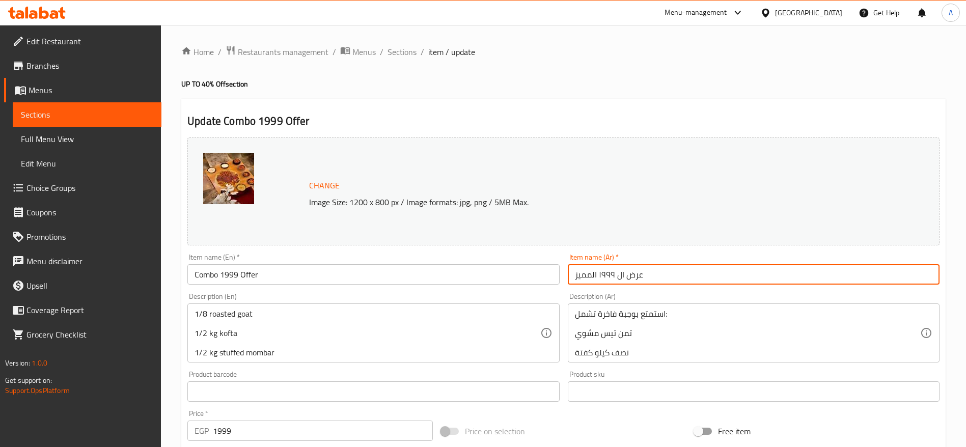
click at [684, 278] on input "عرض ال ١٩٩٩ المميز" at bounding box center [754, 274] width 372 height 20
paste input "ينية 1999"
type input "صينية 1999"
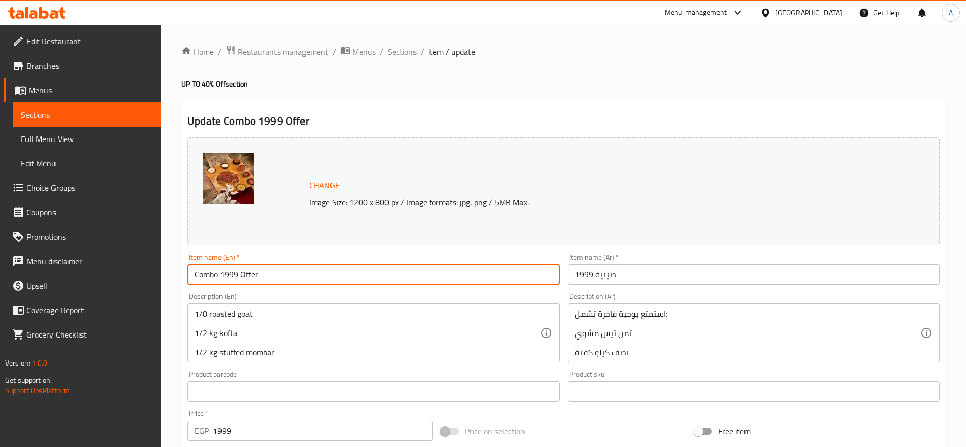
click at [457, 277] on input "Combo 1999 Offer" at bounding box center [373, 274] width 372 height 20
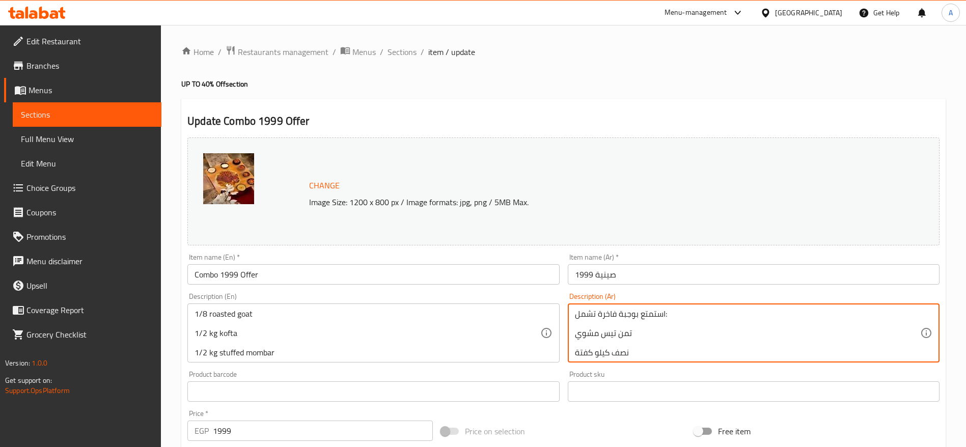
paste textarea "وليمة مميزة تجمع بين المشويات والأطباق الشرقية: ثُمن [PERSON_NAME] على أصوله نص…"
type textarea "وليمة مميزة تجمع بين المشويات والأطباق الشرقية: ثُمن [PERSON_NAME] على أصوله نص…"
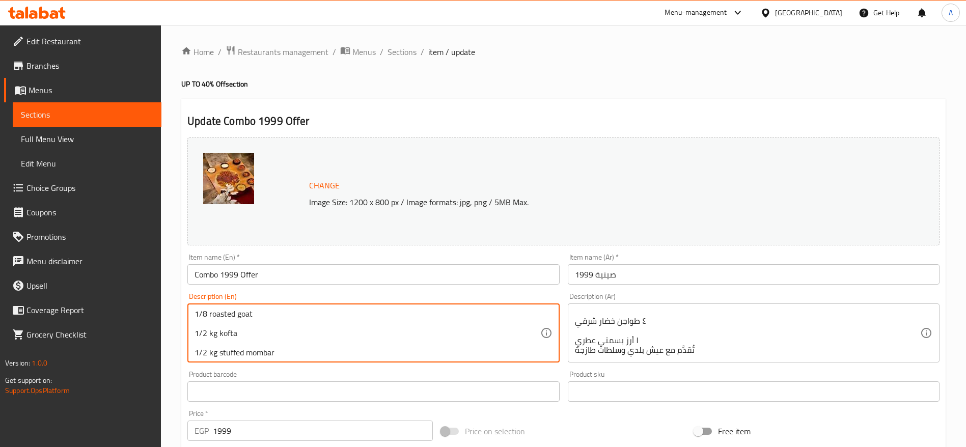
click at [415, 279] on input "Combo 1999 Offer" at bounding box center [373, 274] width 372 height 20
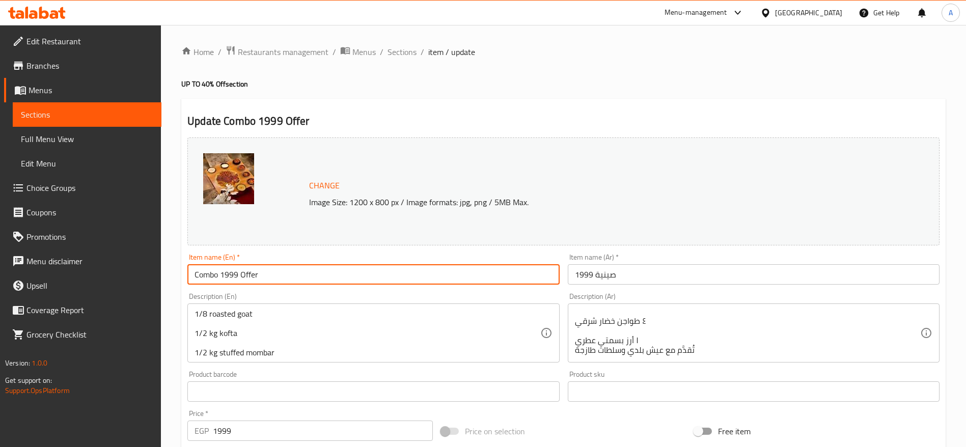
click at [415, 279] on input "Combo 1999 Offer" at bounding box center [373, 274] width 372 height 20
paste input "Tray 1999"
type input "Tray 1999"
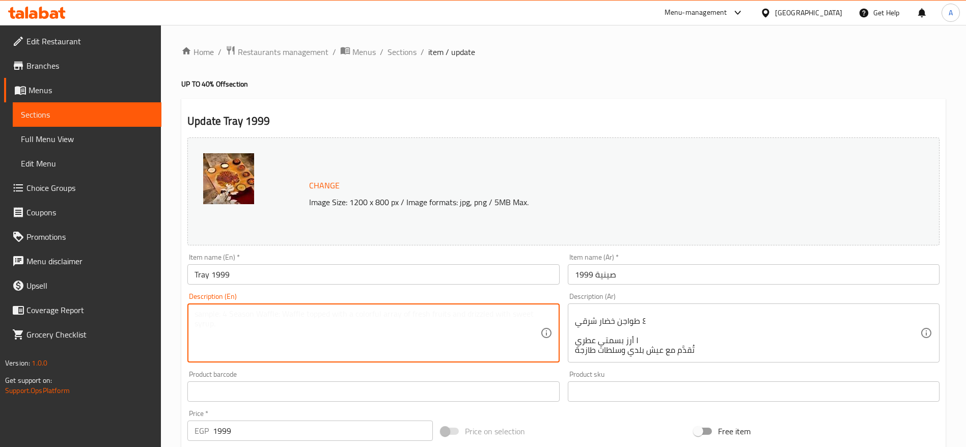
paste textarea "A generous feast of grills & oriental favorites: ⅛ goat, slow-cooked to tendern…"
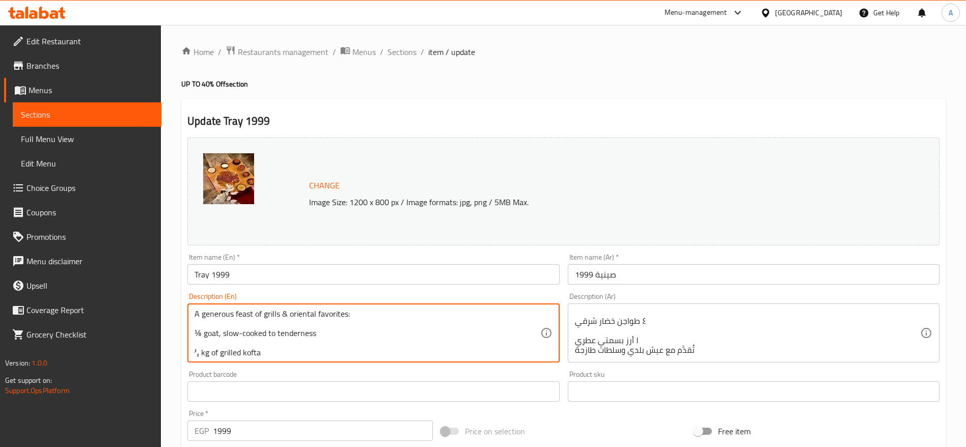
click at [202, 335] on textarea "A generous feast of grills & oriental favorites: ⅛ goat, slow-cooked to tendern…" at bounding box center [367, 333] width 345 height 48
type textarea "A generous feast of grills & oriental favorites: 1/8 goat, slow-cooked to tende…"
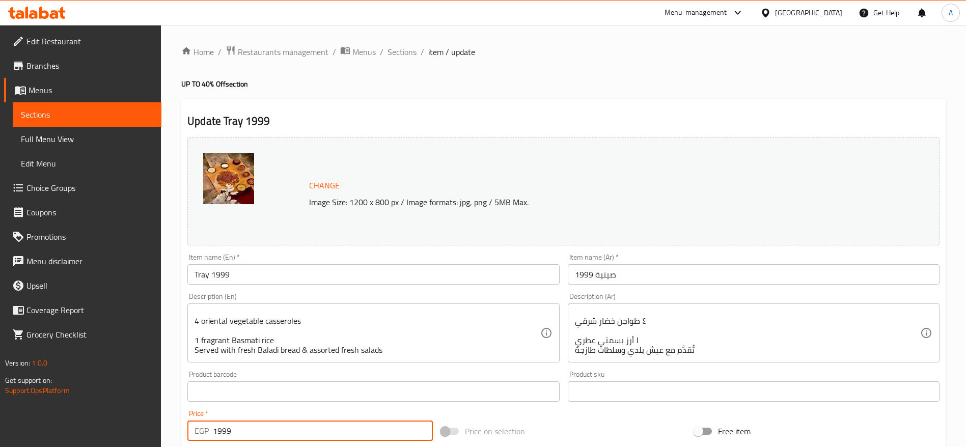
click at [370, 425] on input "1999" at bounding box center [323, 431] width 220 height 20
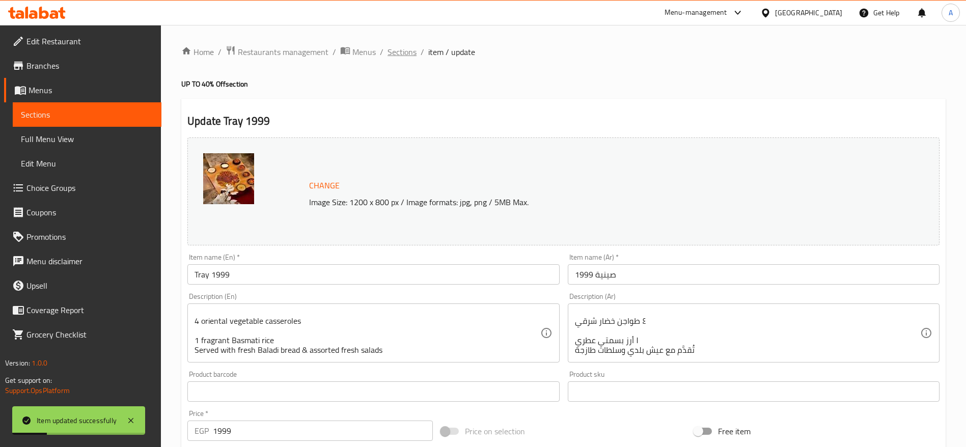
click at [408, 53] on span "Sections" at bounding box center [402, 52] width 29 height 12
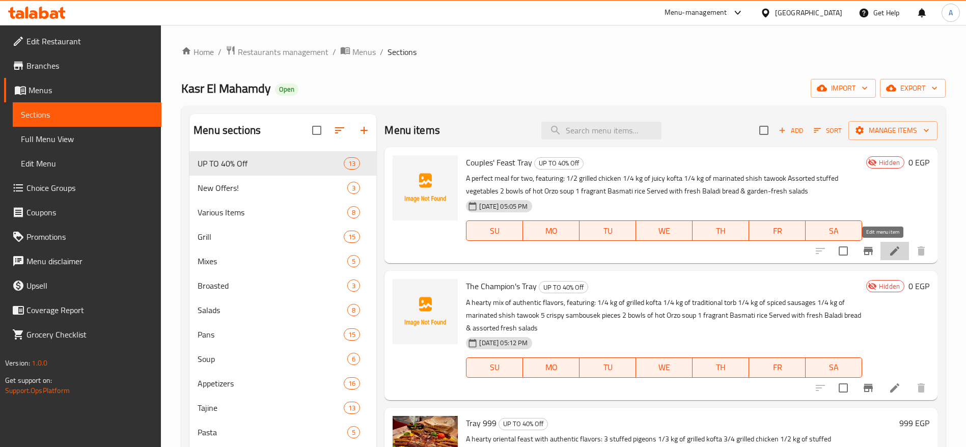
click at [889, 246] on icon at bounding box center [895, 251] width 12 height 12
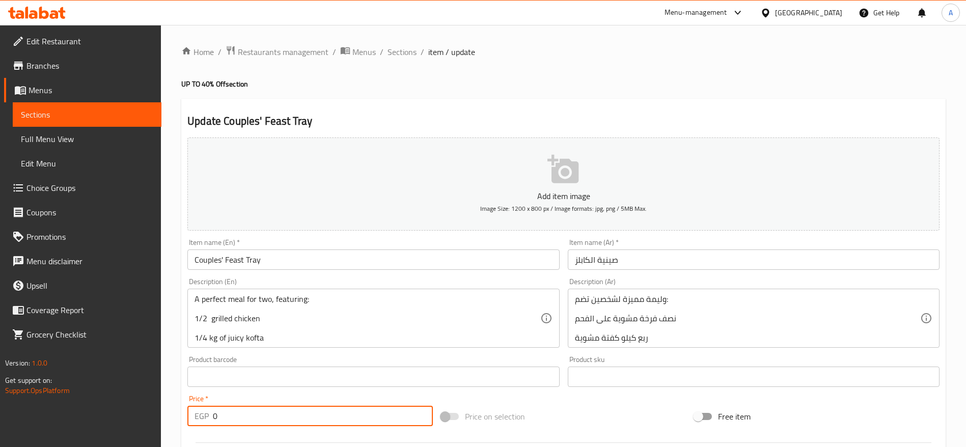
click at [324, 410] on input "0" at bounding box center [323, 416] width 220 height 20
paste input "881.25"
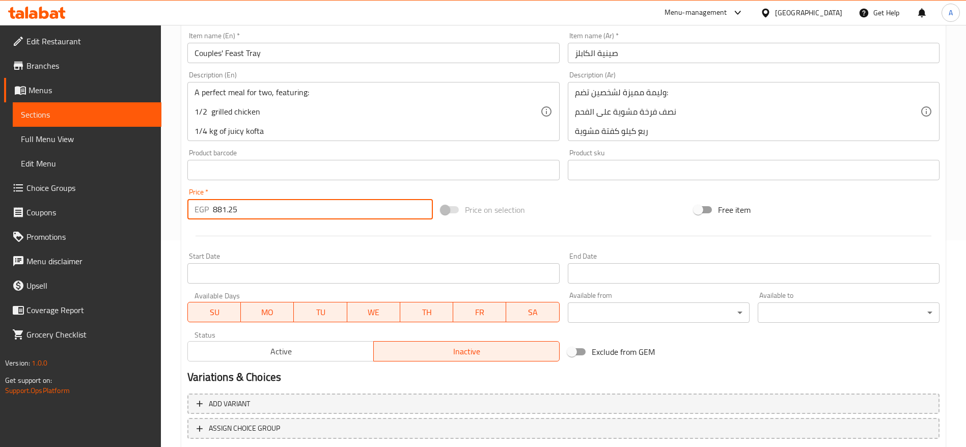
scroll to position [272, 0]
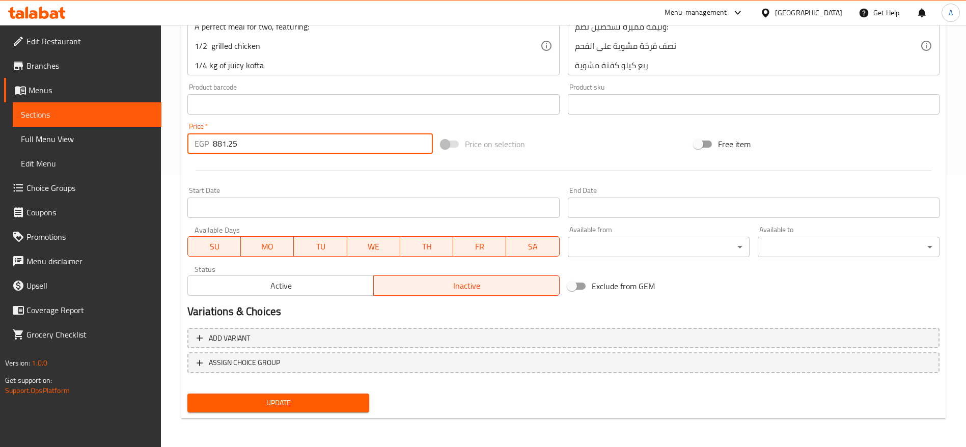
type input "881.25"
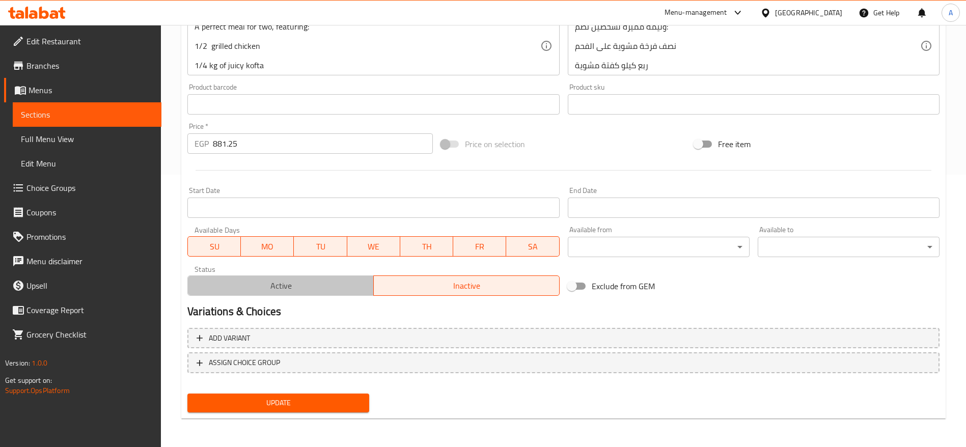
click at [280, 285] on span "Active" at bounding box center [281, 286] width 178 height 15
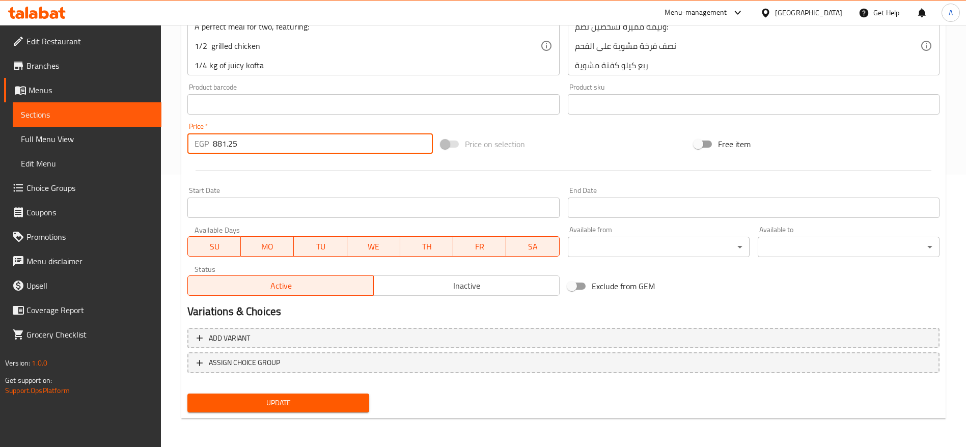
click at [309, 148] on input "881.25" at bounding box center [323, 143] width 220 height 20
click at [187, 394] on button "Update" at bounding box center [278, 403] width 182 height 19
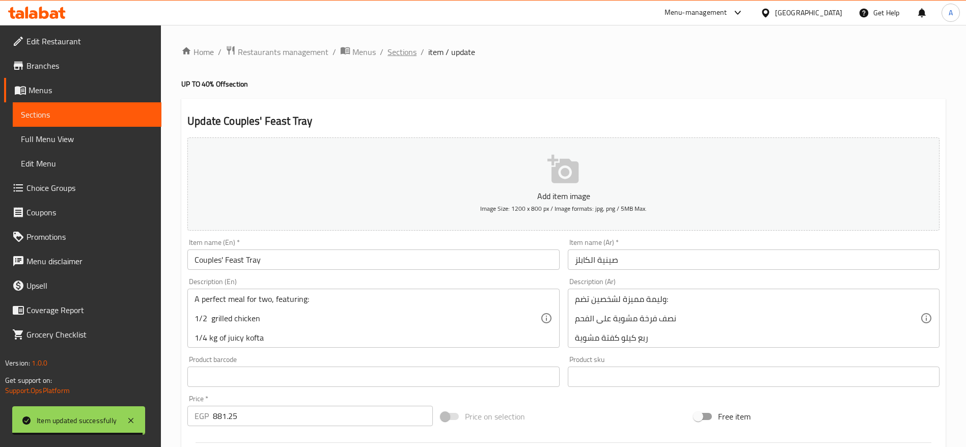
click at [409, 52] on span "Sections" at bounding box center [402, 52] width 29 height 12
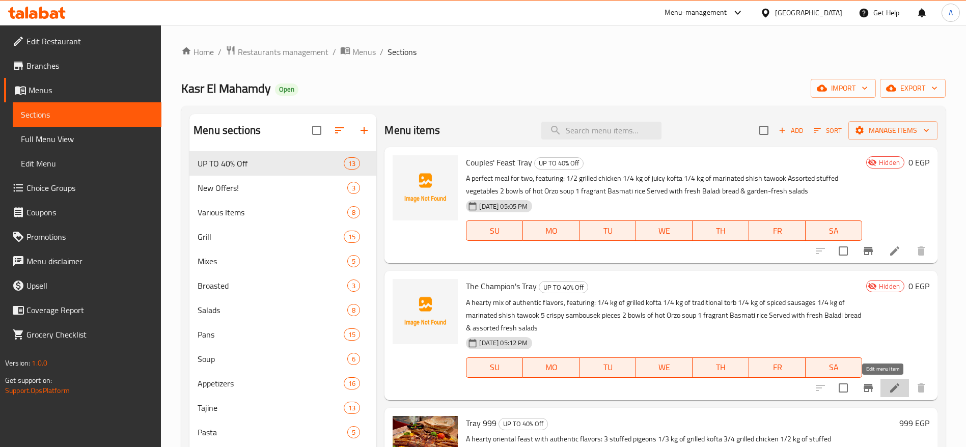
click at [889, 391] on icon at bounding box center [895, 388] width 12 height 12
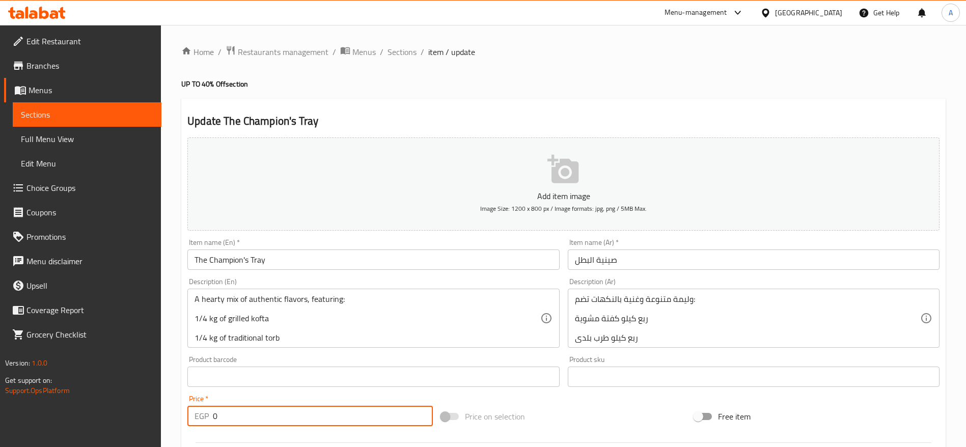
click at [316, 412] on input "0" at bounding box center [323, 416] width 220 height 20
paste input "1112.5"
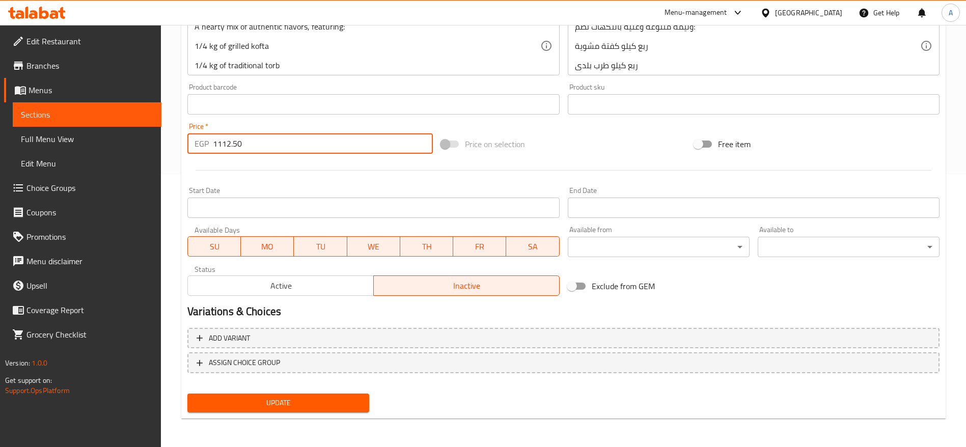
type input "1112.50"
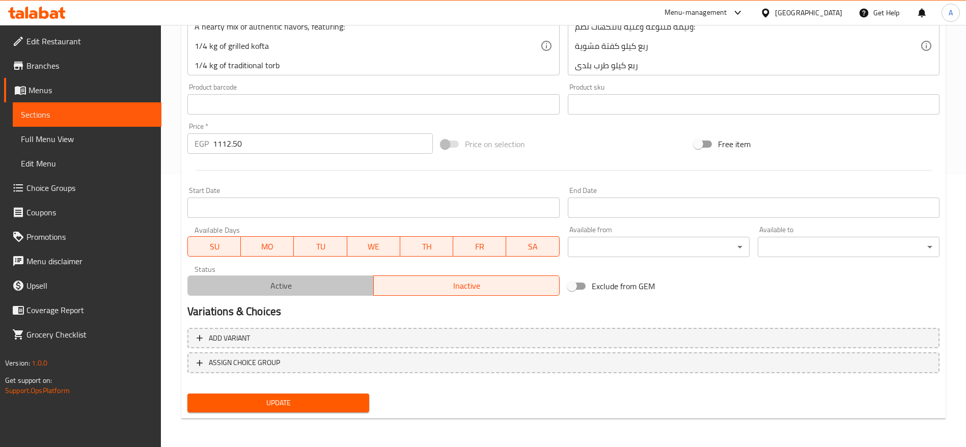
click at [352, 279] on span "Active" at bounding box center [281, 286] width 178 height 15
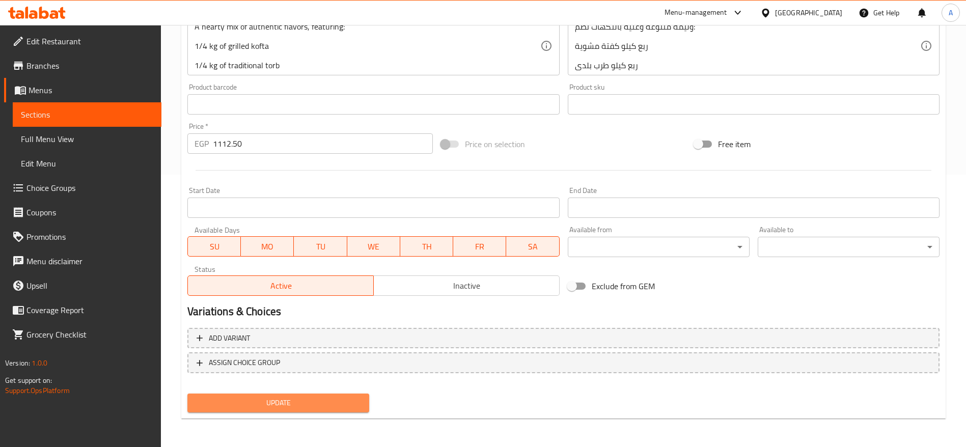
click at [309, 408] on span "Update" at bounding box center [279, 403] width 166 height 13
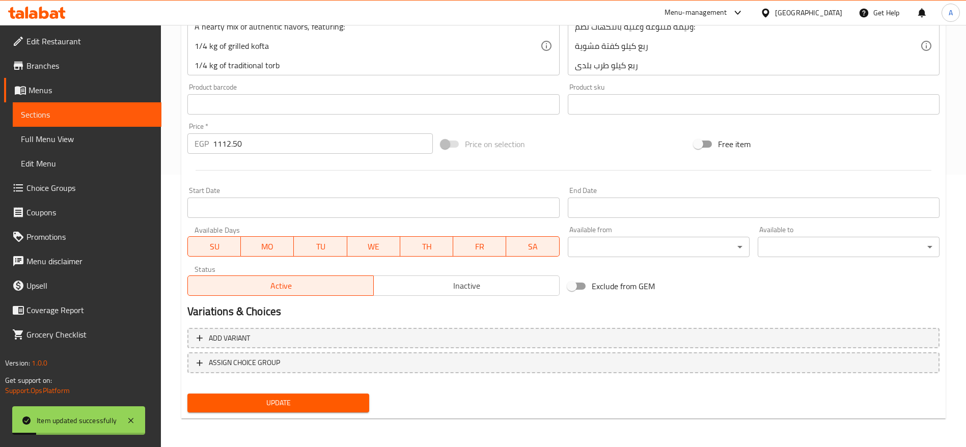
scroll to position [0, 0]
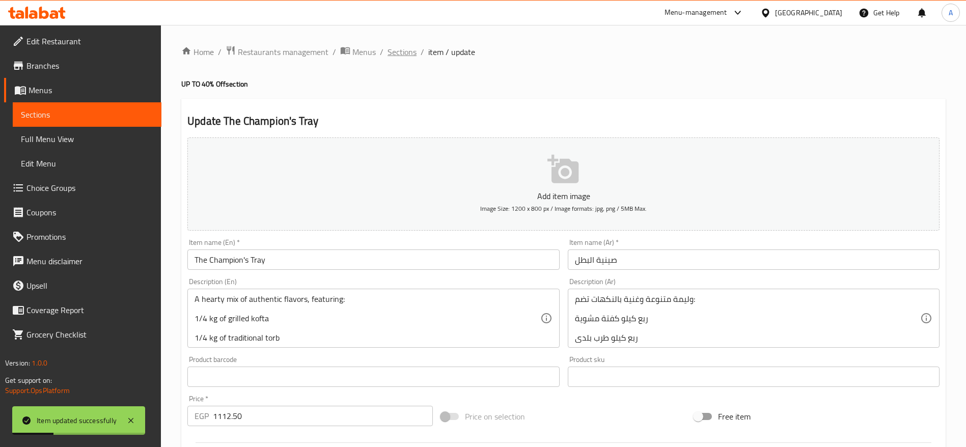
click at [408, 56] on span "Sections" at bounding box center [402, 52] width 29 height 12
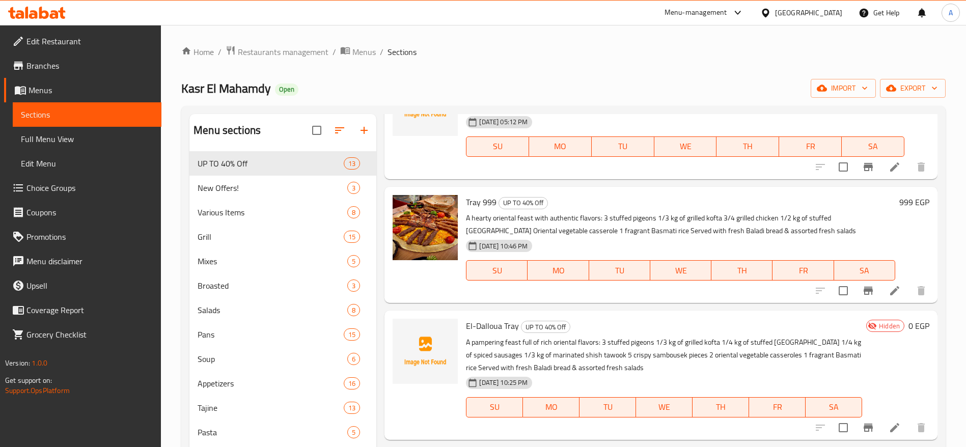
scroll to position [219, 0]
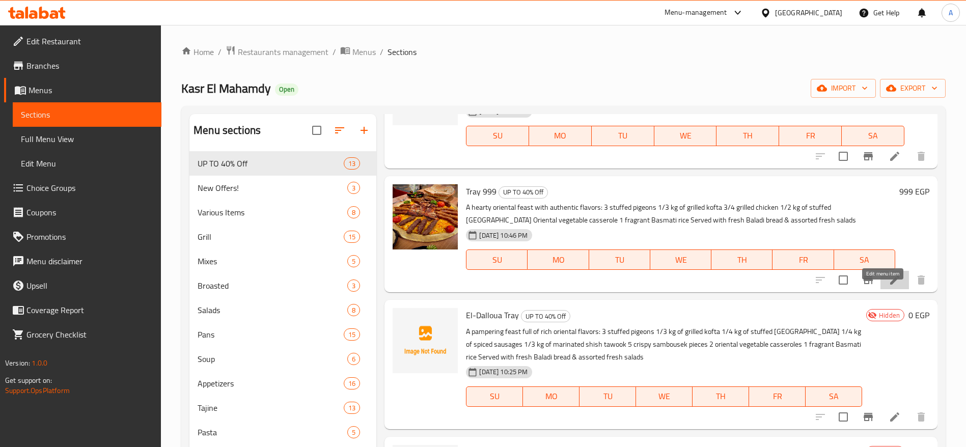
click at [889, 286] on icon at bounding box center [895, 280] width 12 height 12
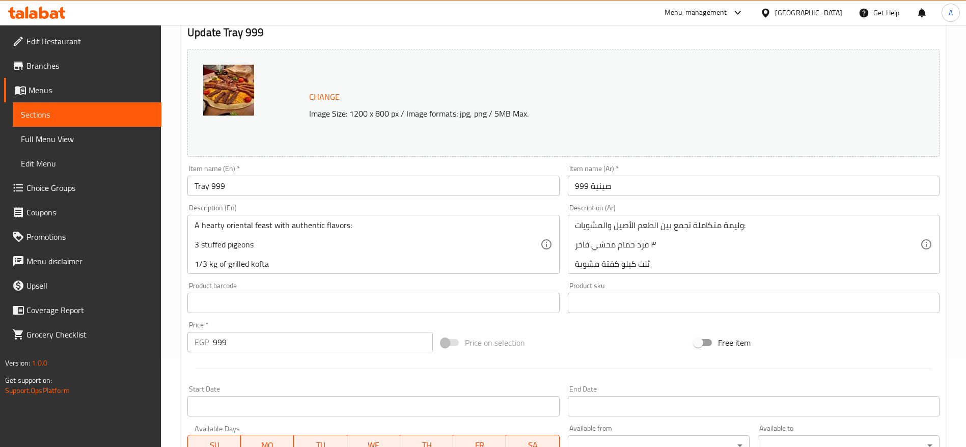
scroll to position [93, 0]
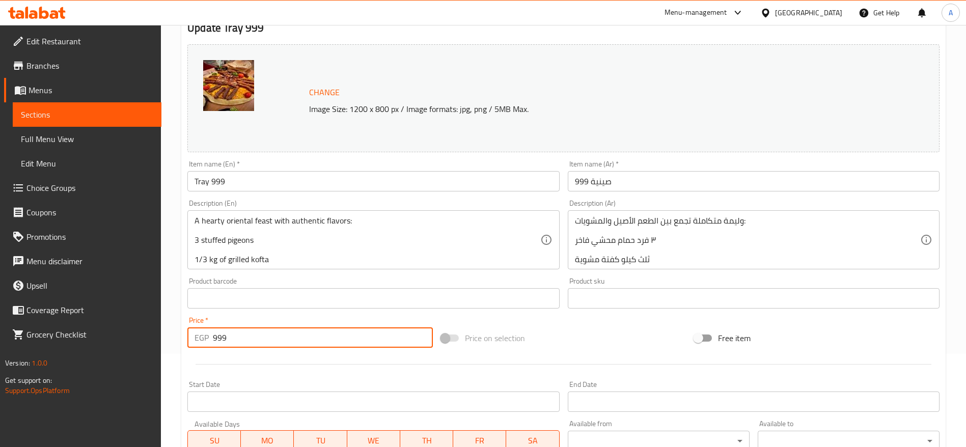
click at [322, 331] on input "999" at bounding box center [323, 337] width 220 height 20
paste input "1248.75"
type input "1248.75"
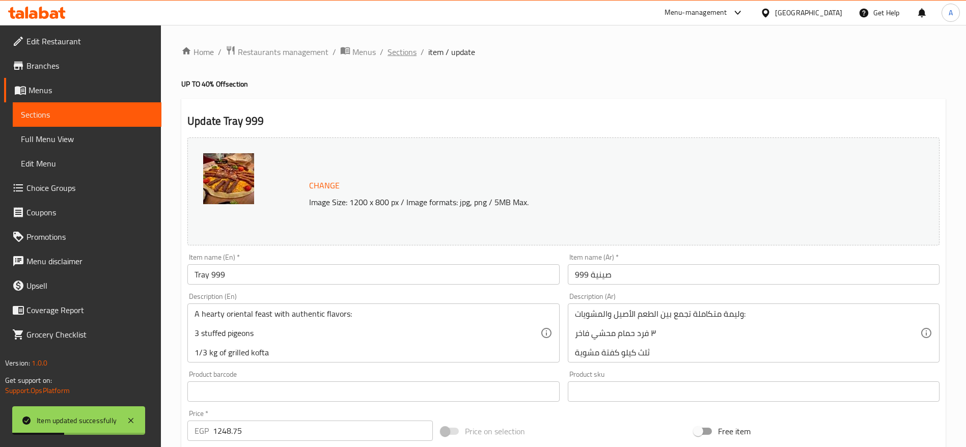
click at [406, 54] on span "Sections" at bounding box center [402, 52] width 29 height 12
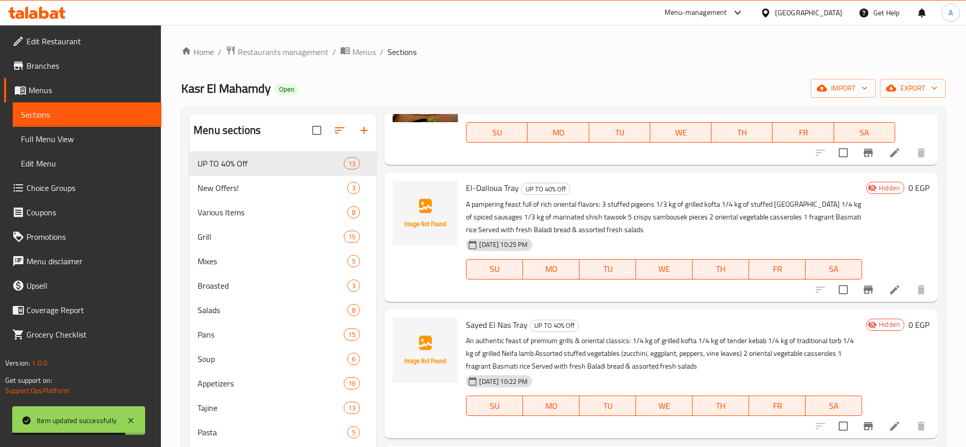
scroll to position [361, 0]
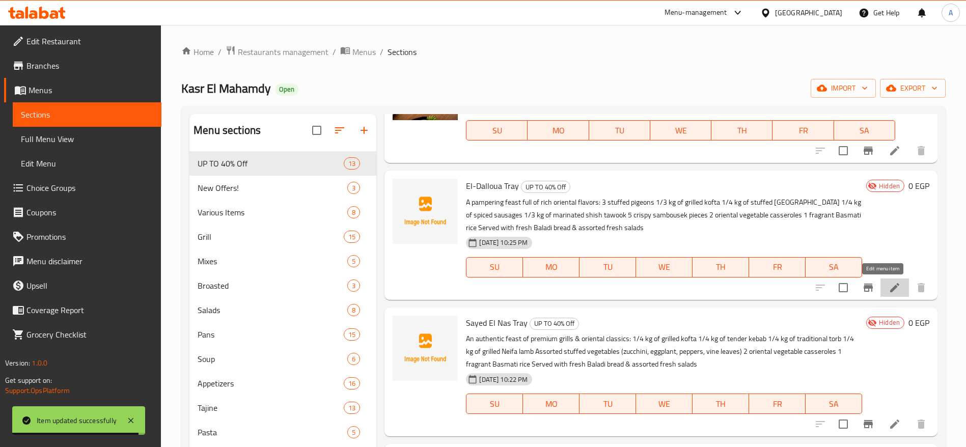
click at [889, 285] on icon at bounding box center [895, 288] width 12 height 12
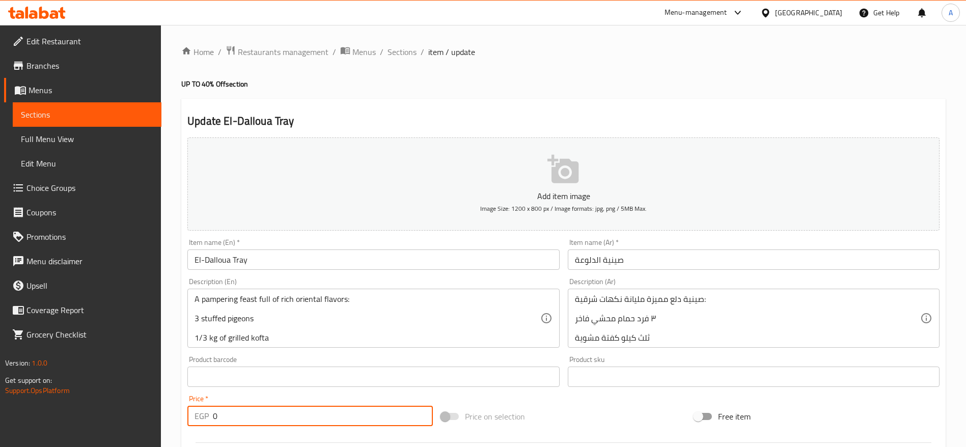
click at [293, 416] on input "0" at bounding box center [323, 416] width 220 height 20
paste input "1375.0"
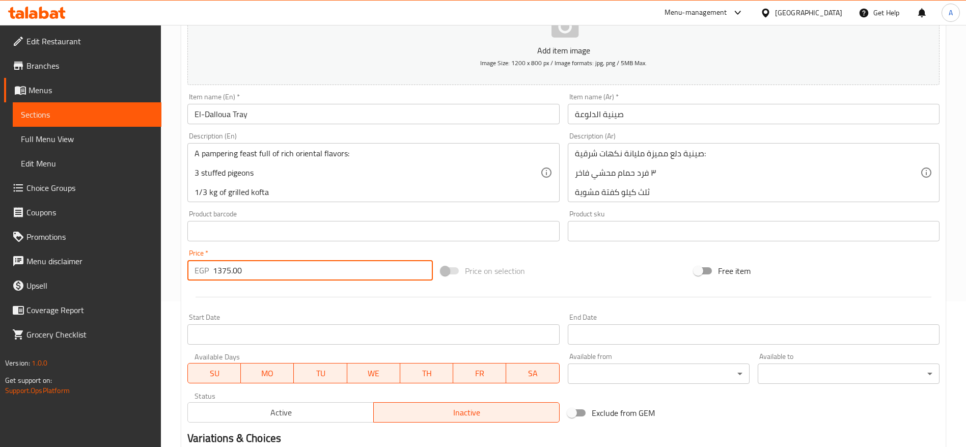
scroll to position [152, 0]
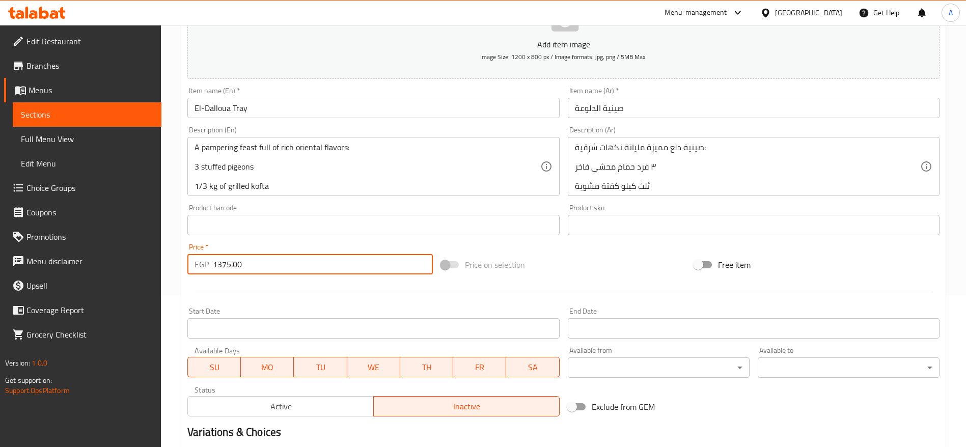
type input "1375.00"
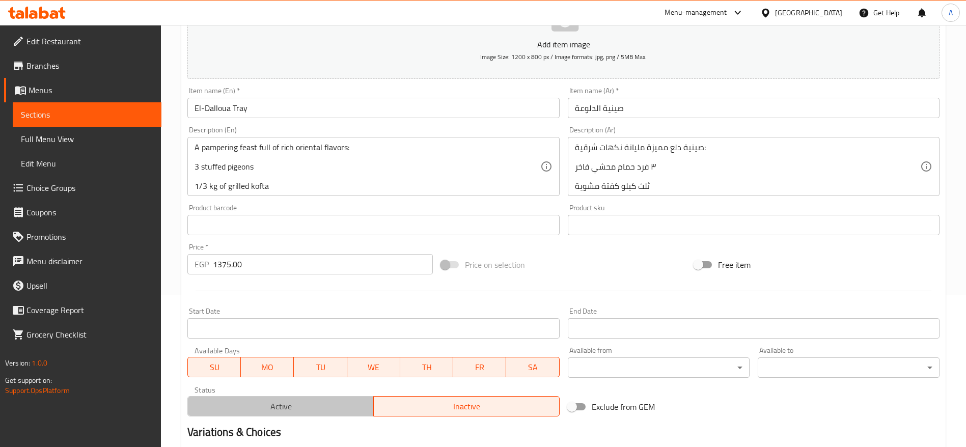
click at [305, 404] on span "Active" at bounding box center [281, 406] width 178 height 15
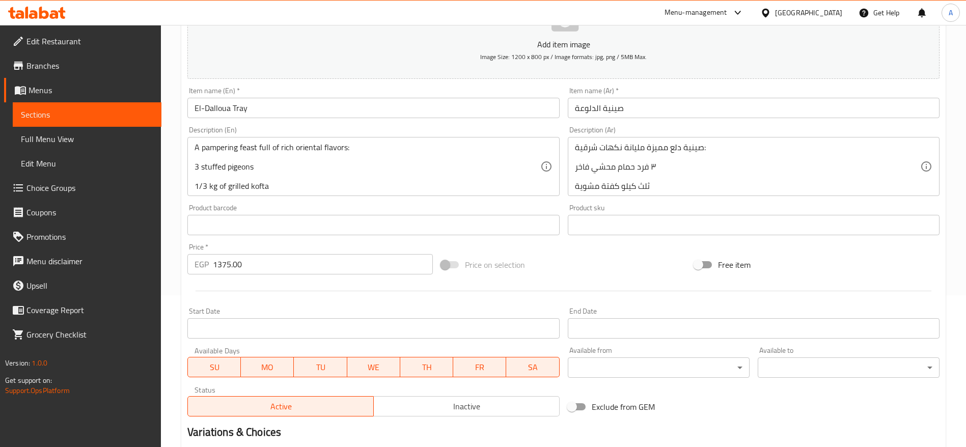
scroll to position [272, 0]
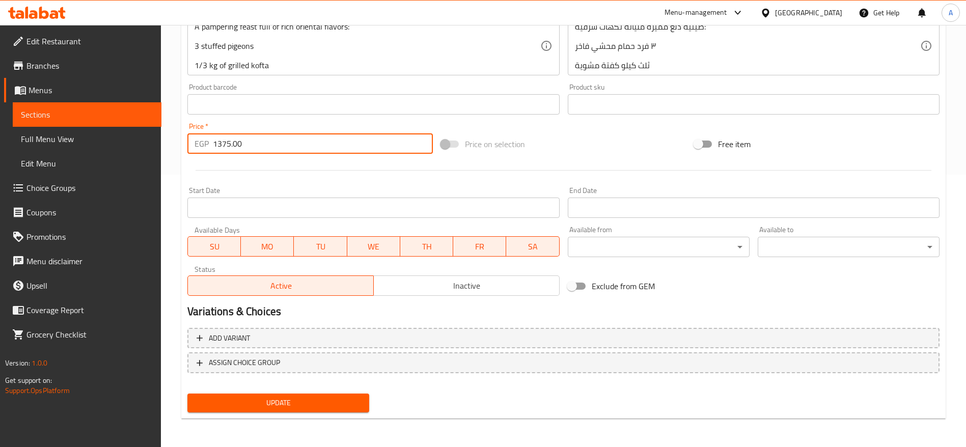
click at [335, 146] on input "1375.00" at bounding box center [323, 143] width 220 height 20
click at [187, 394] on button "Update" at bounding box center [278, 403] width 182 height 19
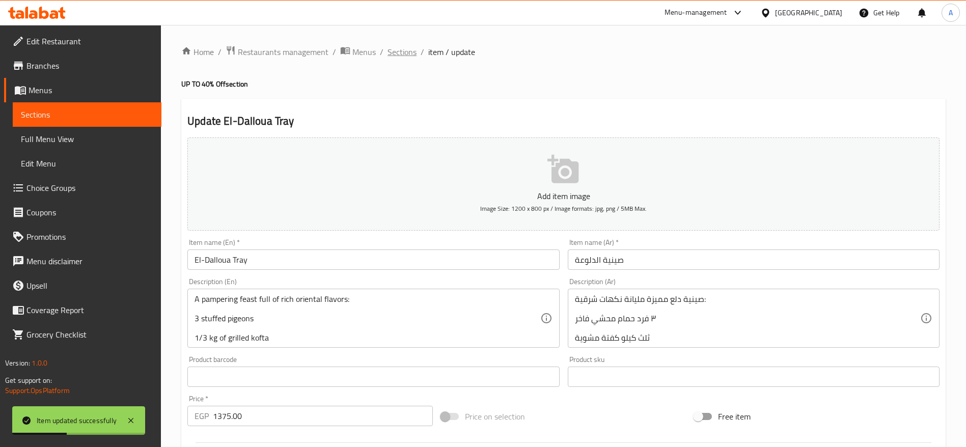
click at [406, 53] on span "Sections" at bounding box center [402, 52] width 29 height 12
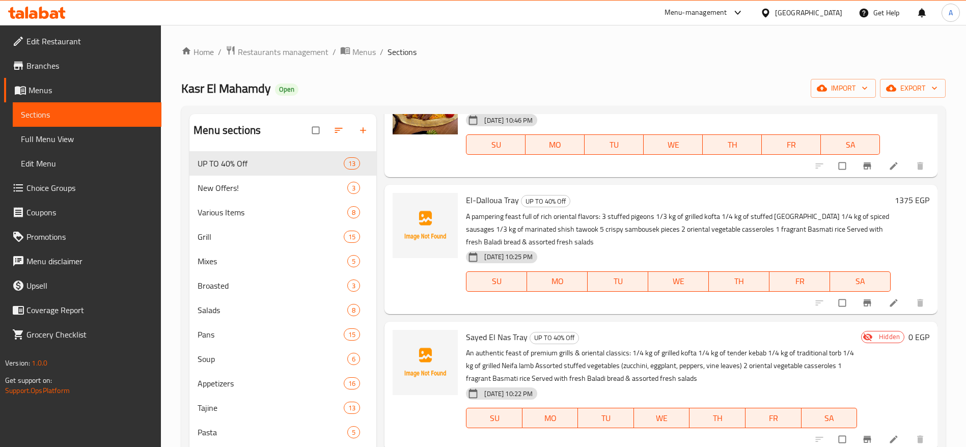
scroll to position [447, 0]
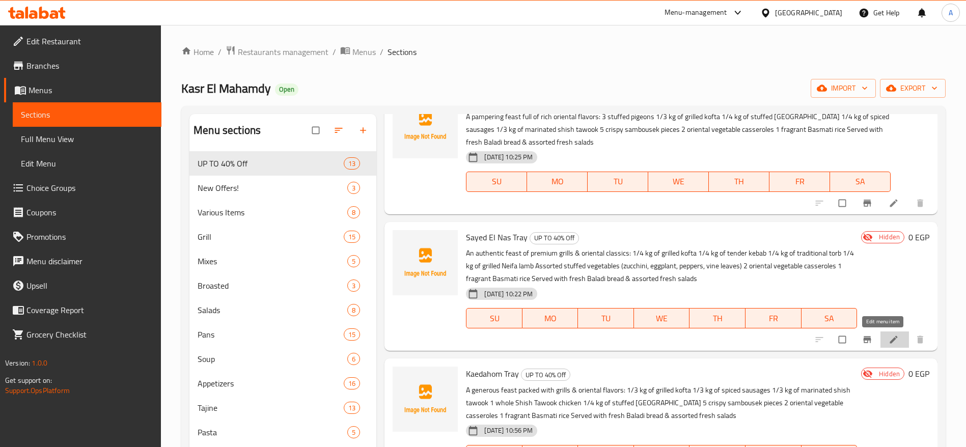
click at [889, 342] on icon at bounding box center [894, 340] width 10 height 10
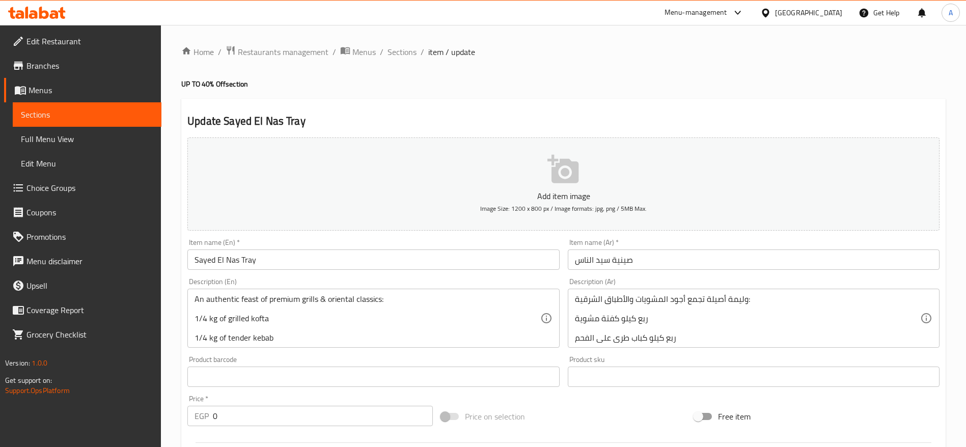
click at [308, 419] on input "0" at bounding box center [323, 416] width 220 height 20
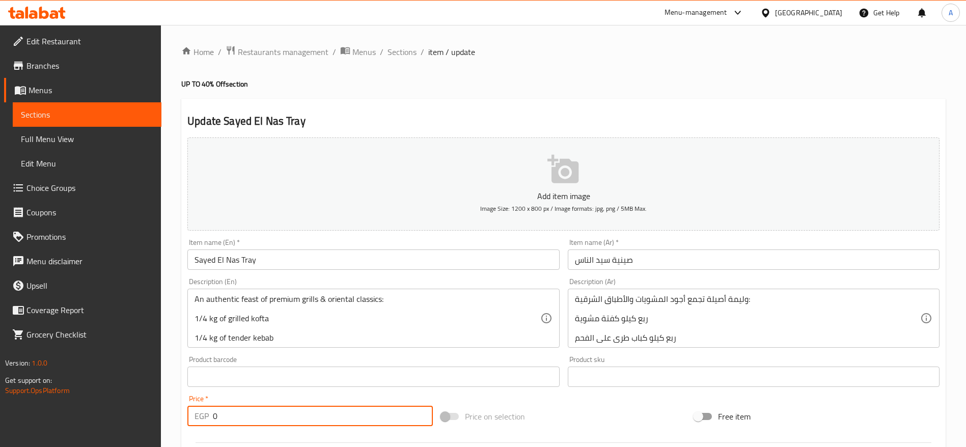
click at [308, 419] on input "0" at bounding box center [323, 416] width 220 height 20
paste input "1375.0"
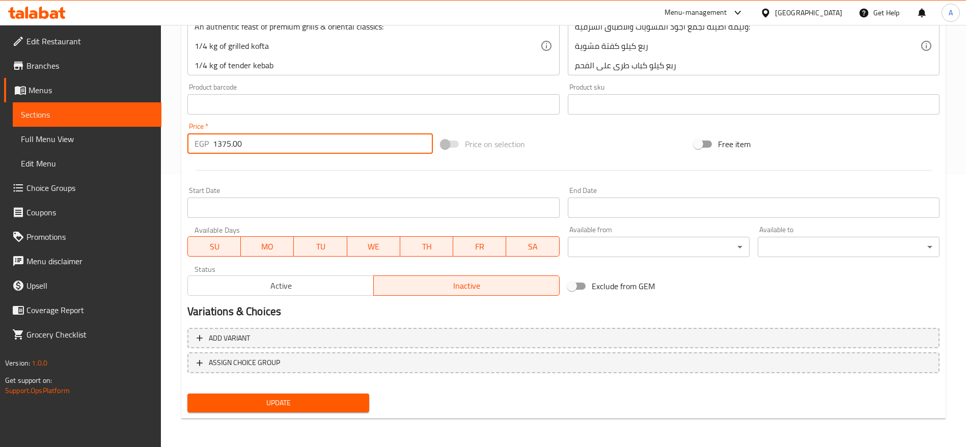
type input "1375.00"
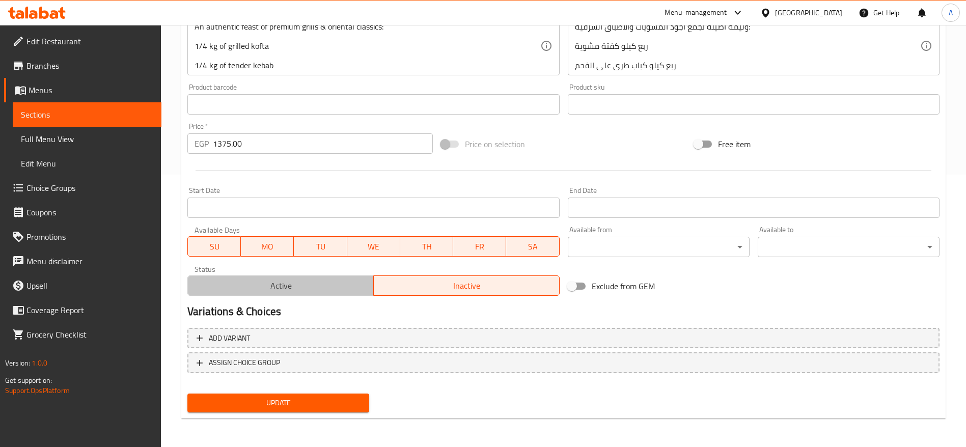
click at [294, 289] on span "Active" at bounding box center [281, 286] width 178 height 15
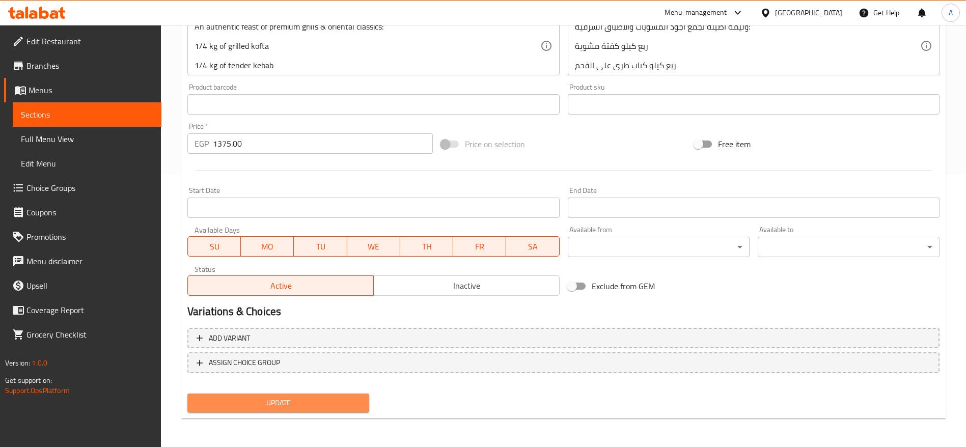
click at [299, 400] on span "Update" at bounding box center [279, 403] width 166 height 13
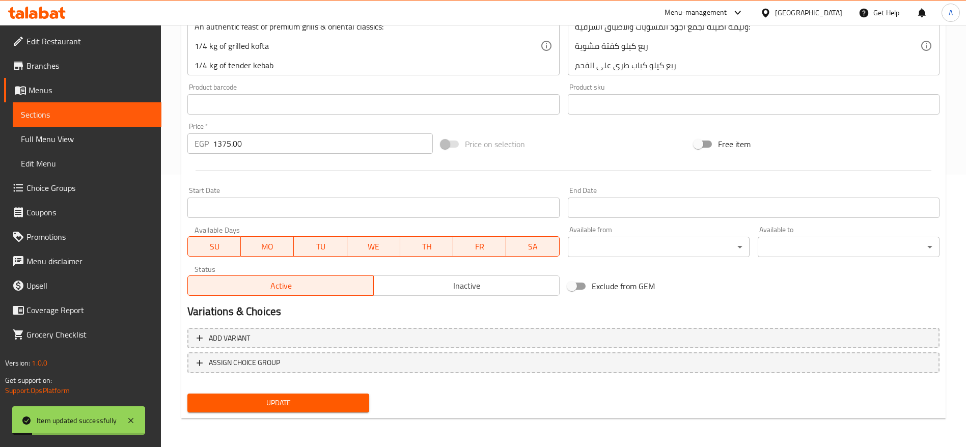
scroll to position [0, 0]
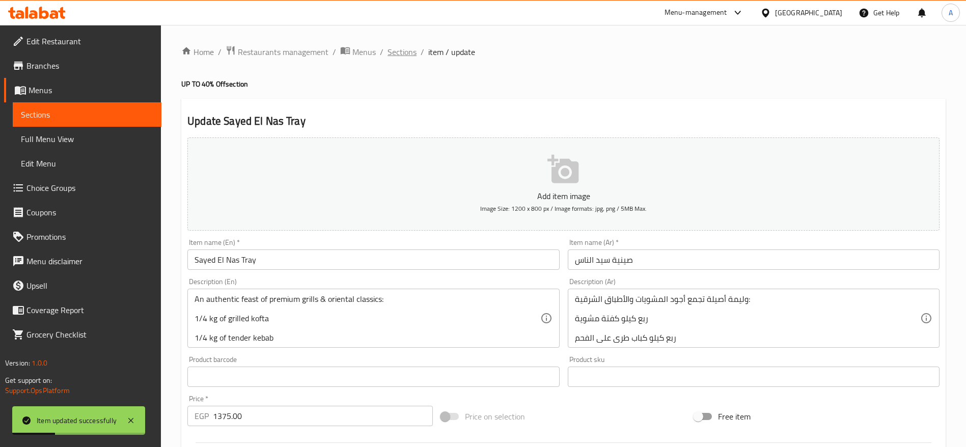
click at [398, 51] on span "Sections" at bounding box center [402, 52] width 29 height 12
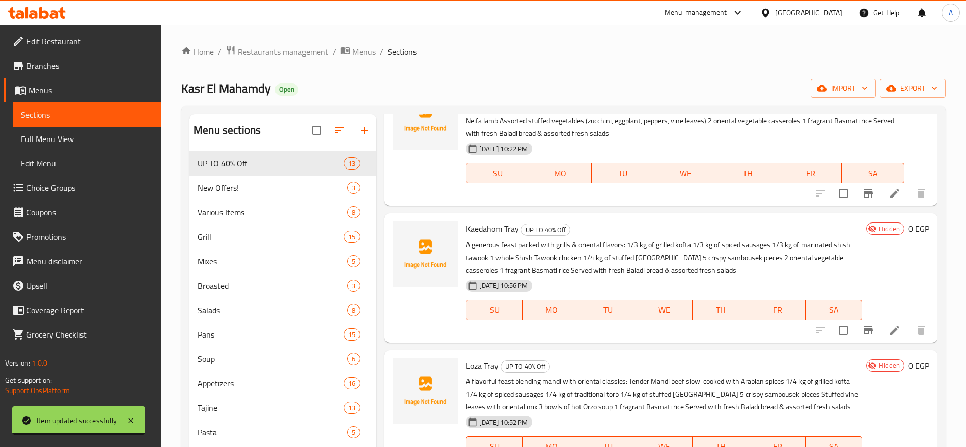
scroll to position [611, 0]
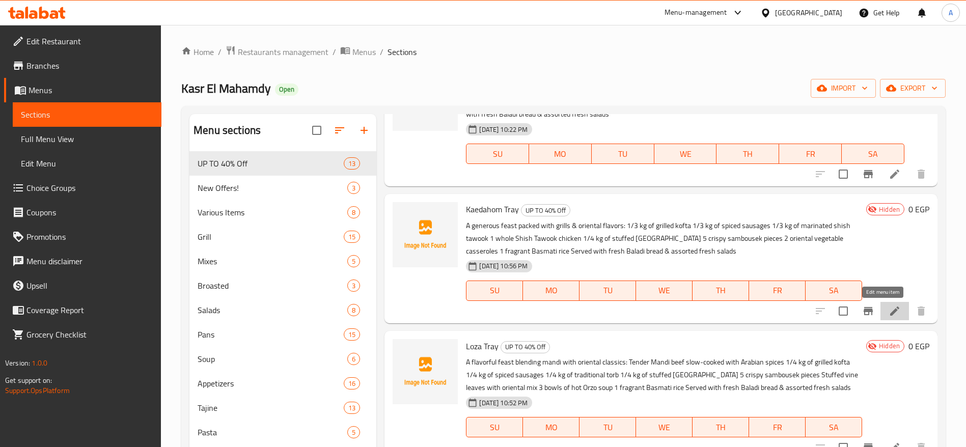
click at [889, 314] on icon at bounding box center [895, 311] width 12 height 12
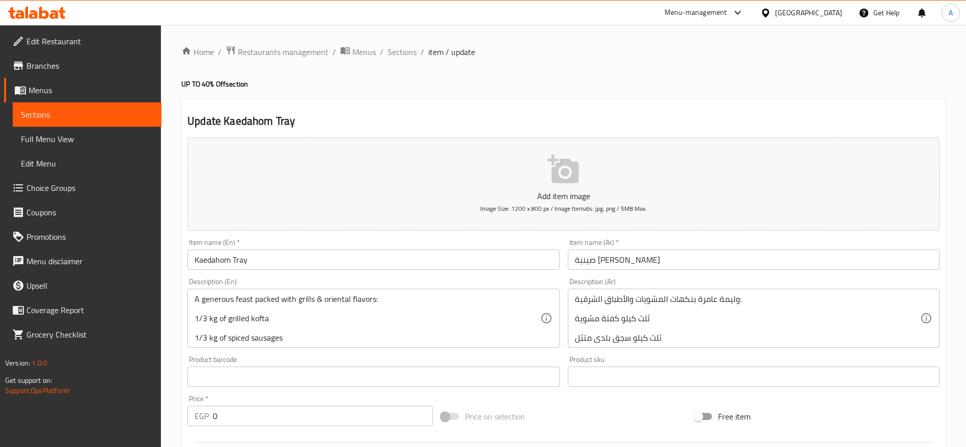
scroll to position [194, 0]
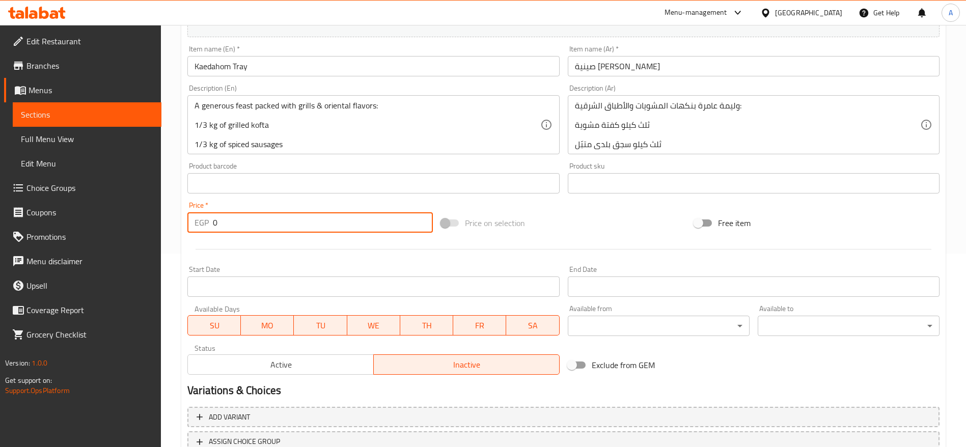
click at [308, 219] on input "0" at bounding box center [323, 222] width 220 height 20
paste input "1375.0"
type input "1375.00"
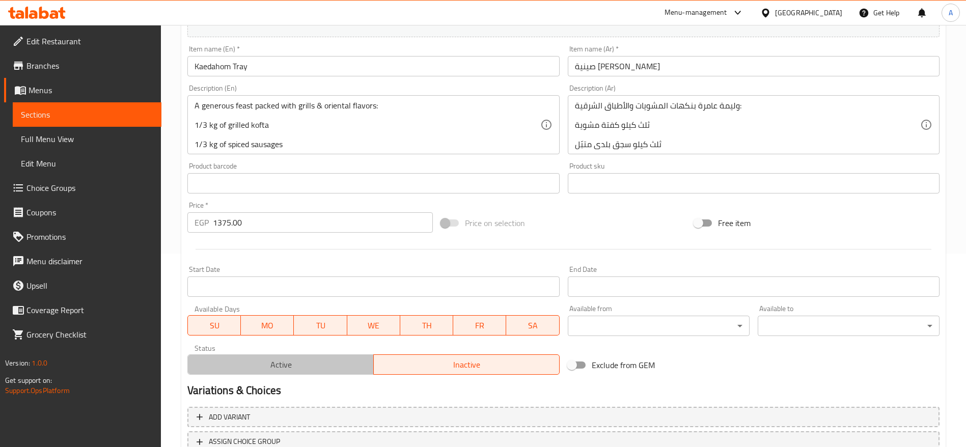
click at [269, 361] on span "Active" at bounding box center [281, 365] width 178 height 15
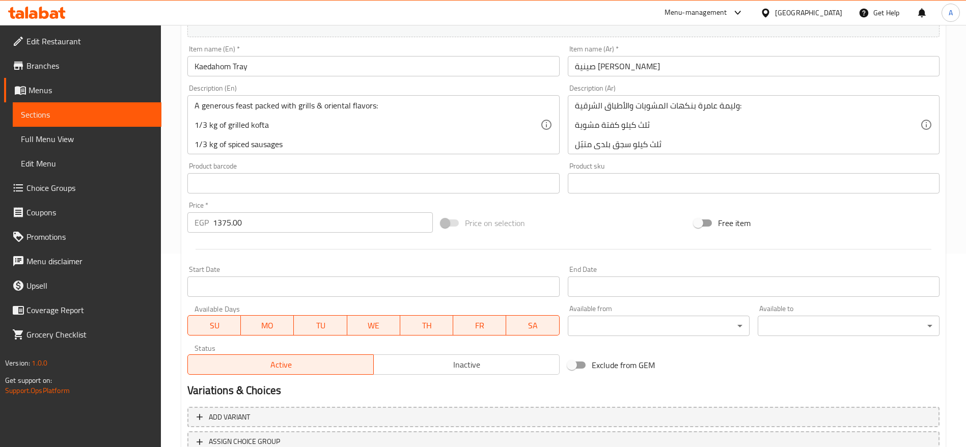
scroll to position [272, 0]
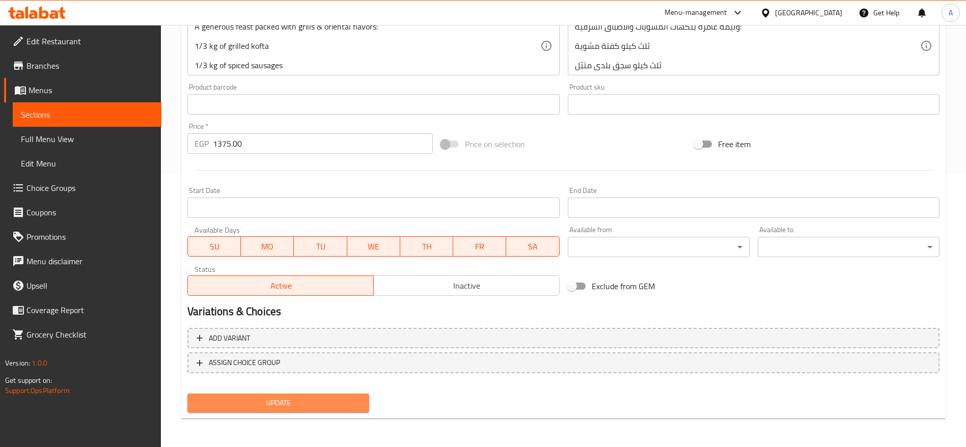
click at [299, 398] on span "Update" at bounding box center [279, 403] width 166 height 13
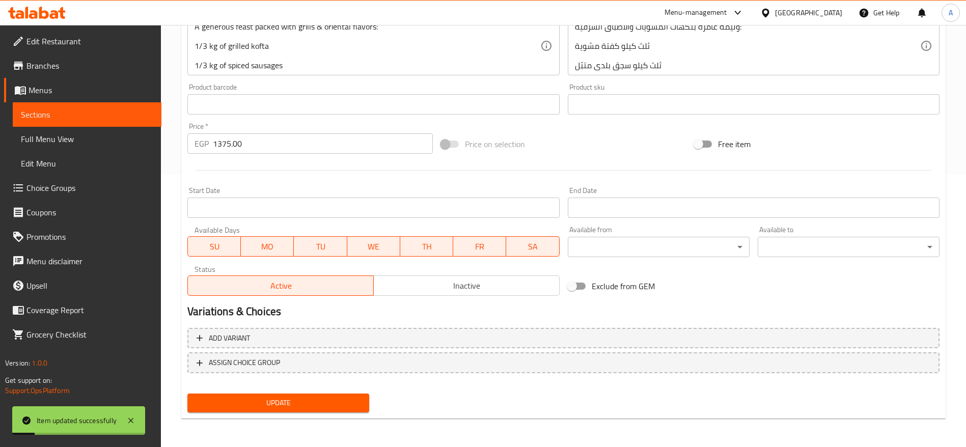
scroll to position [0, 0]
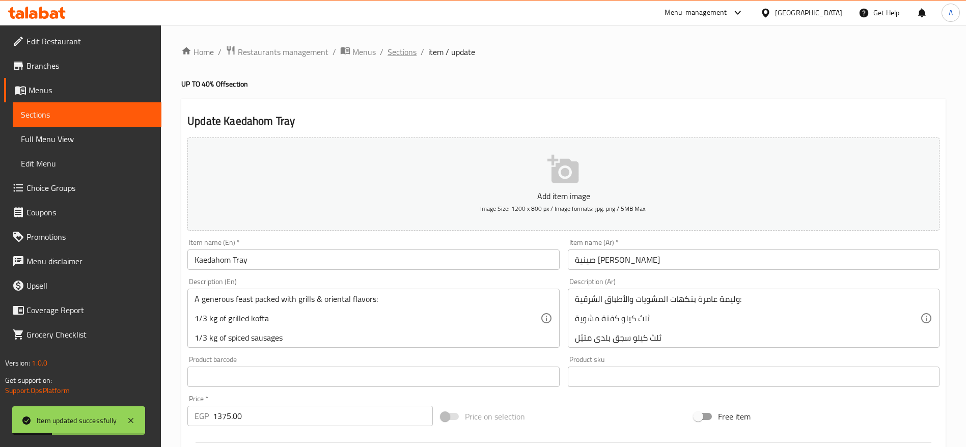
click at [401, 51] on span "Sections" at bounding box center [402, 52] width 29 height 12
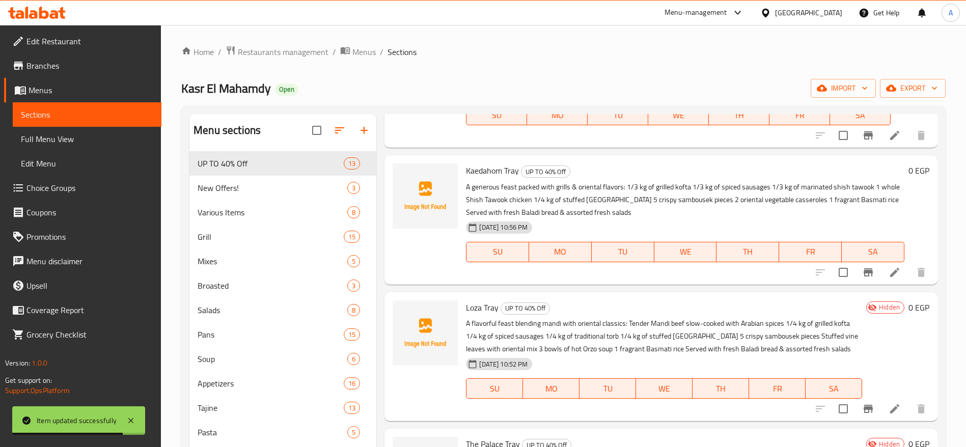
scroll to position [687, 0]
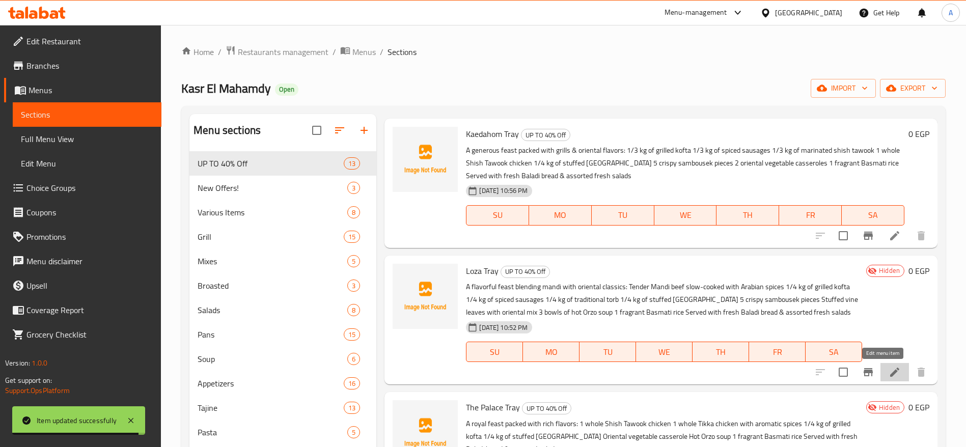
click at [889, 371] on icon at bounding box center [895, 372] width 12 height 12
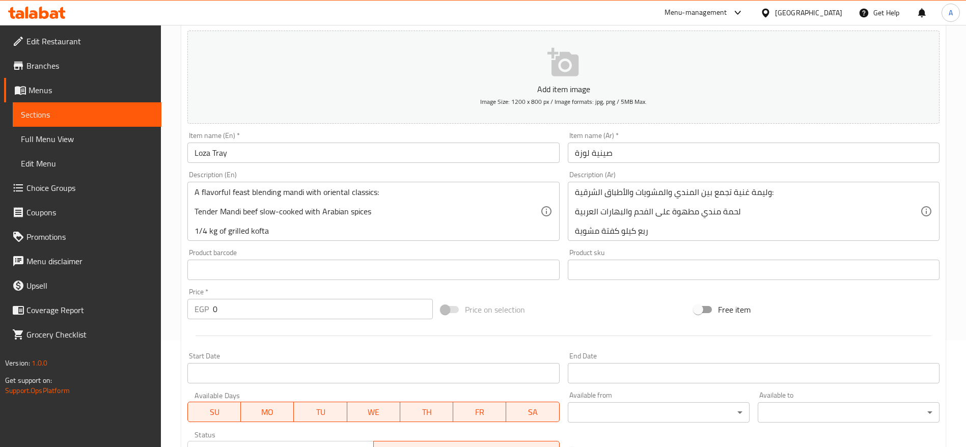
scroll to position [119, 0]
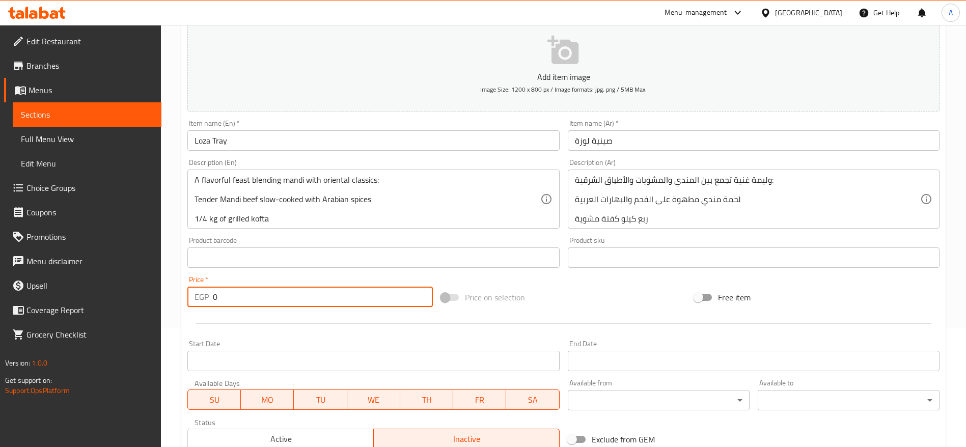
click at [367, 298] on input "0" at bounding box center [323, 297] width 220 height 20
paste input "1375.0"
type input "1375.00"
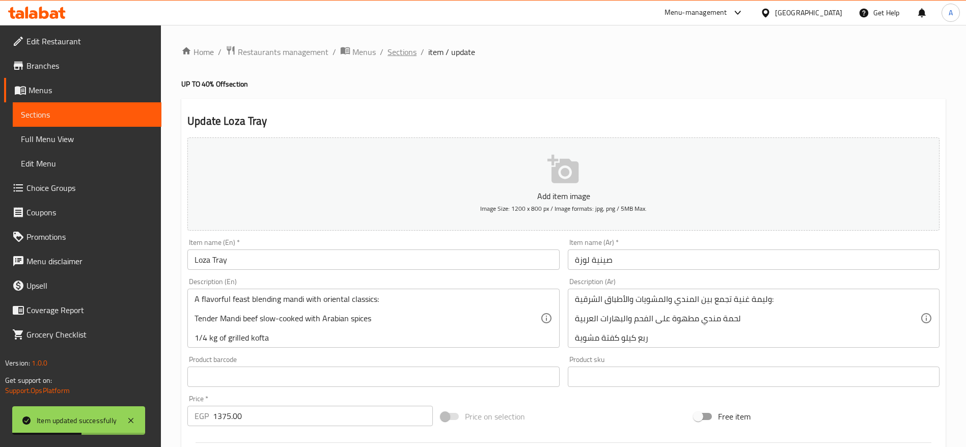
click at [401, 56] on span "Sections" at bounding box center [402, 52] width 29 height 12
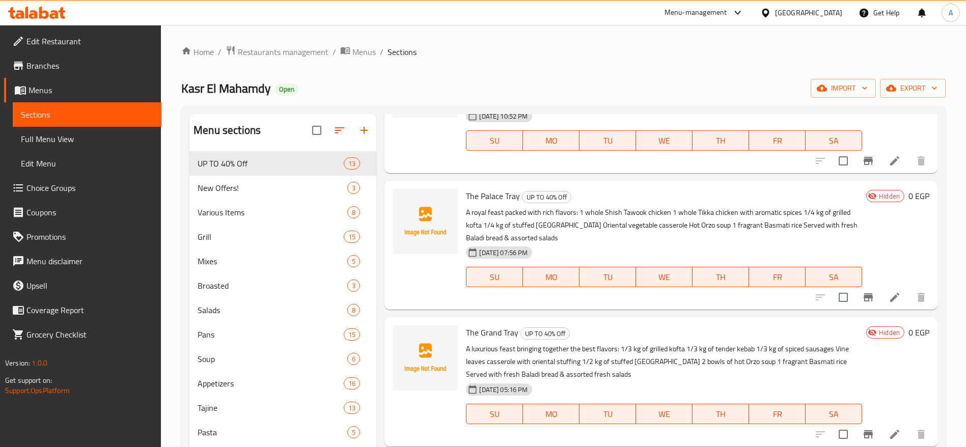
scroll to position [905, 0]
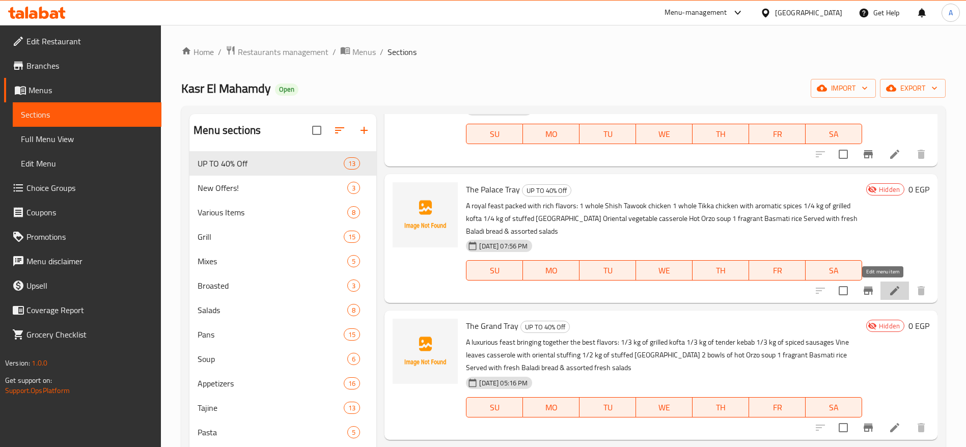
click at [890, 292] on icon at bounding box center [894, 290] width 9 height 9
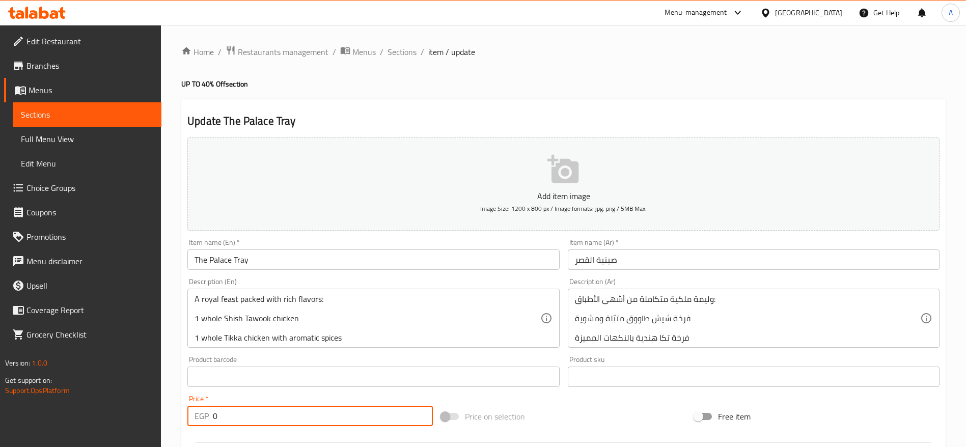
click at [300, 419] on input "0" at bounding box center [323, 416] width 220 height 20
paste input "1475.00"
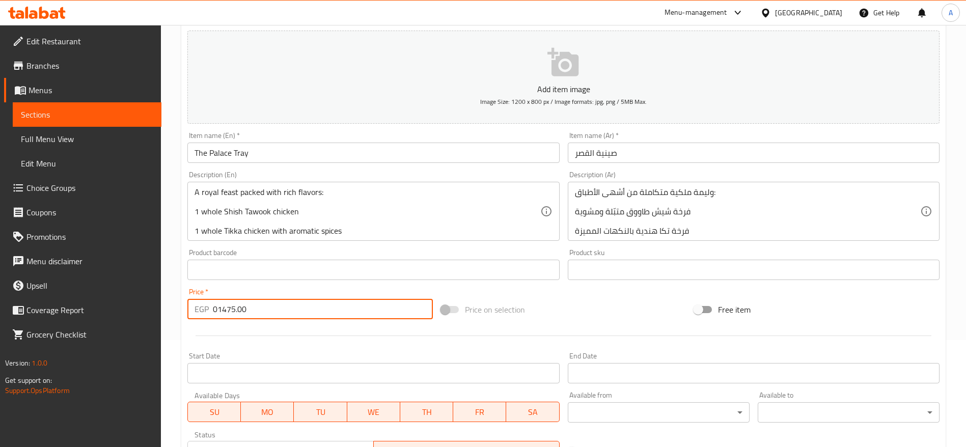
scroll to position [120, 0]
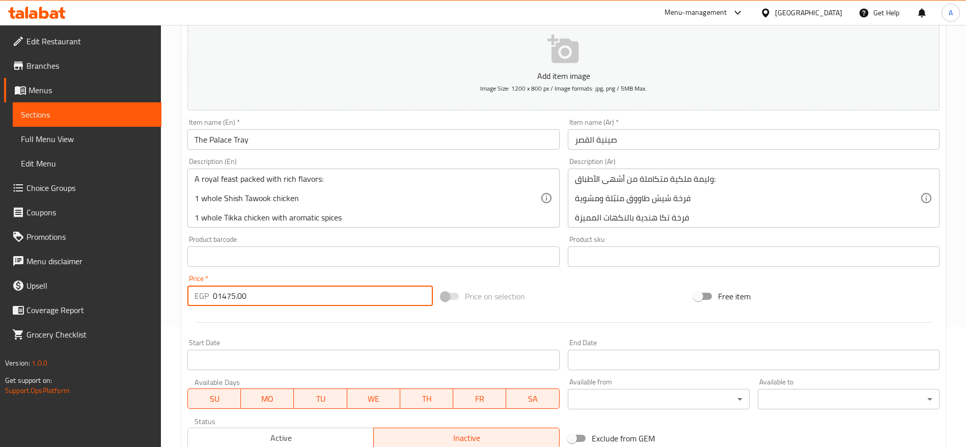
click at [338, 294] on input "01475.00" at bounding box center [323, 296] width 220 height 20
paste input "number"
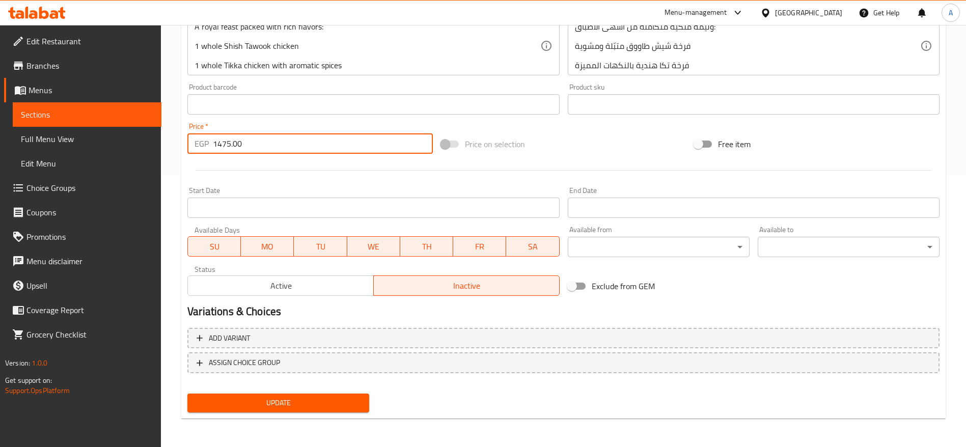
type input "1475.00"
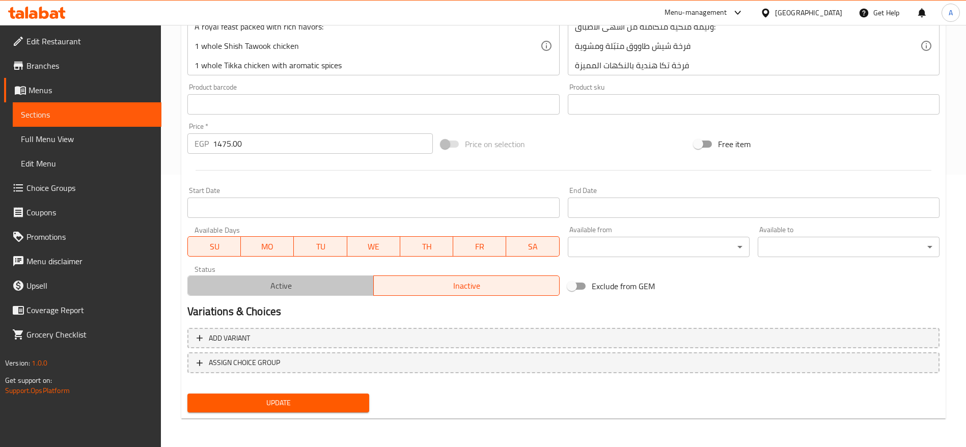
click at [279, 290] on span "Active" at bounding box center [281, 286] width 178 height 15
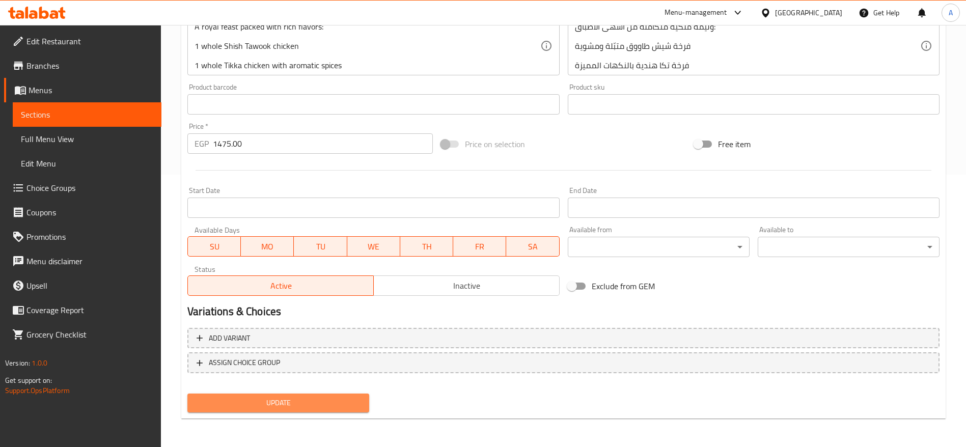
click at [288, 404] on span "Update" at bounding box center [279, 403] width 166 height 13
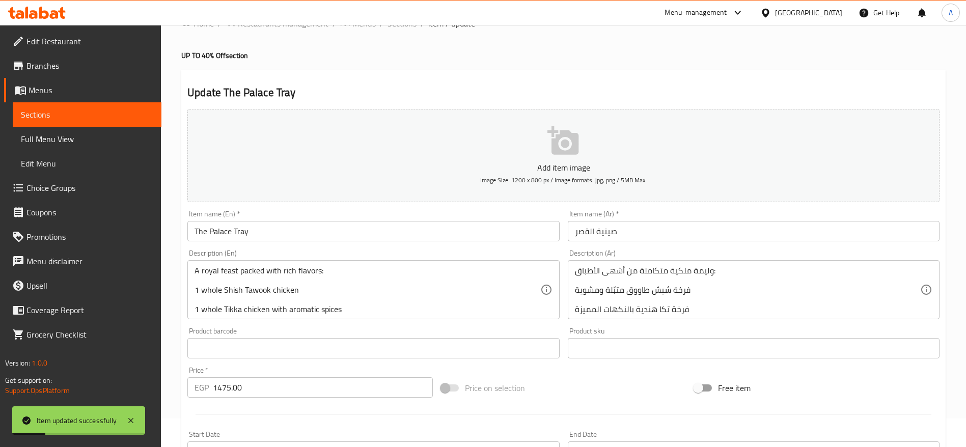
scroll to position [0, 0]
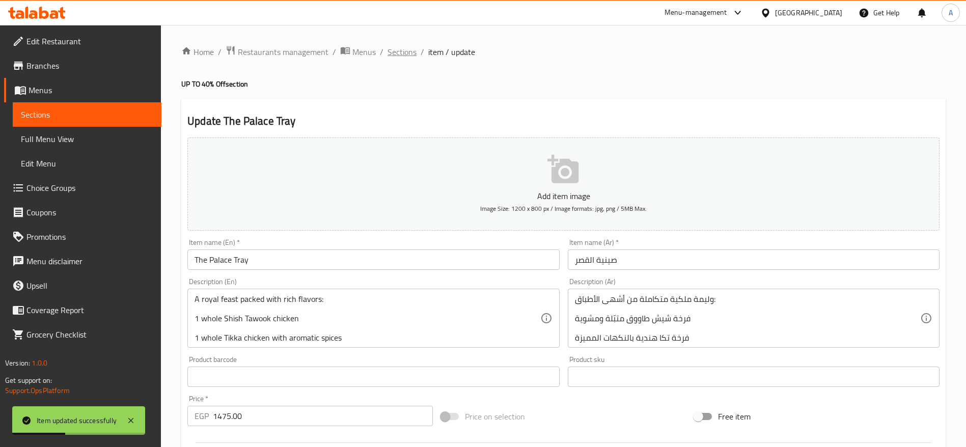
click at [412, 54] on span "Sections" at bounding box center [402, 52] width 29 height 12
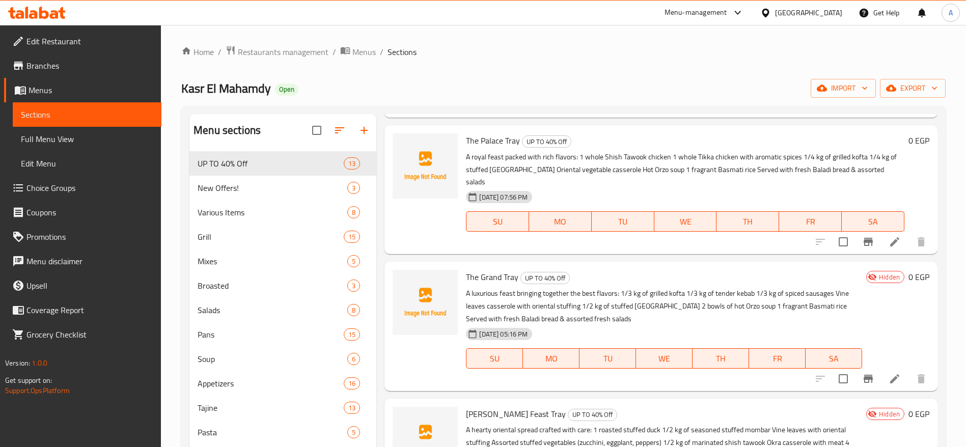
scroll to position [1003, 0]
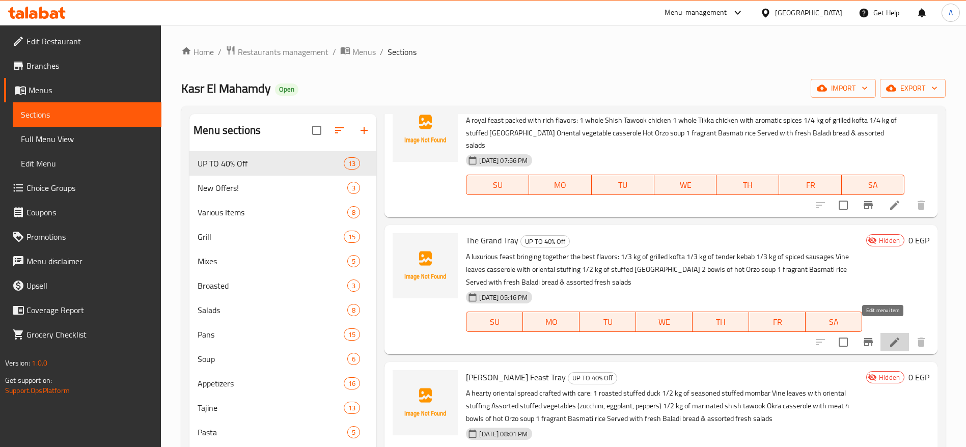
click at [889, 336] on icon at bounding box center [895, 342] width 12 height 12
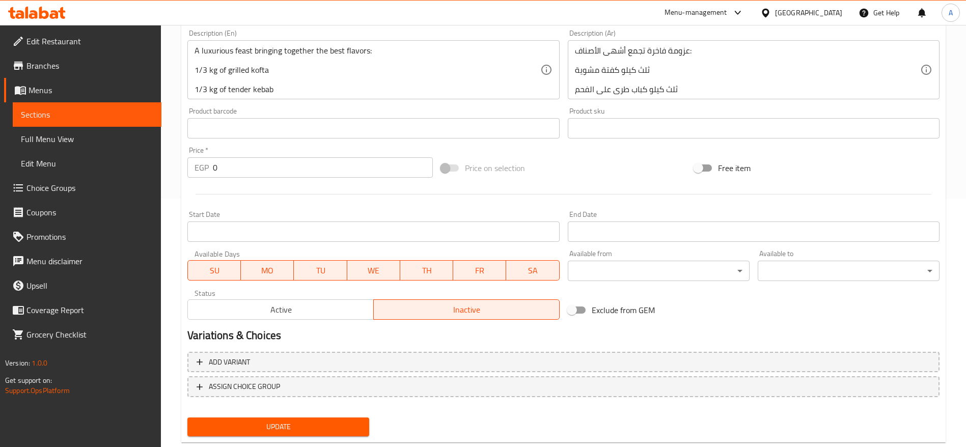
scroll to position [267, 0]
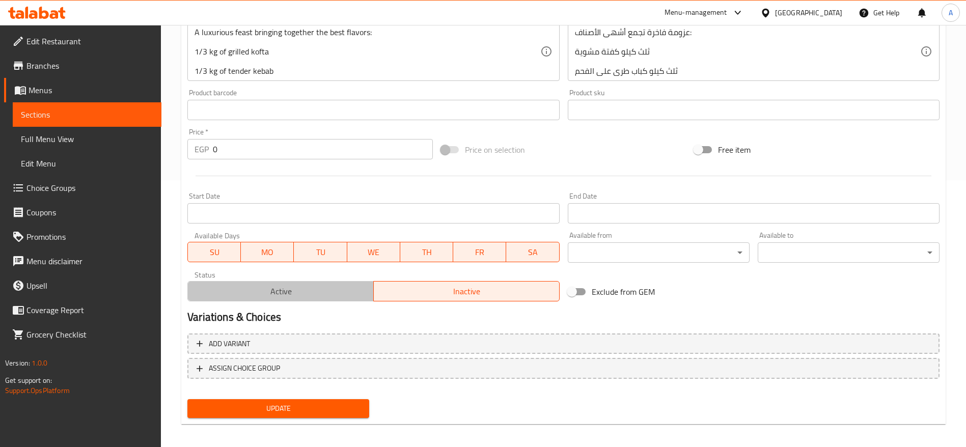
click at [262, 287] on span "Active" at bounding box center [281, 291] width 178 height 15
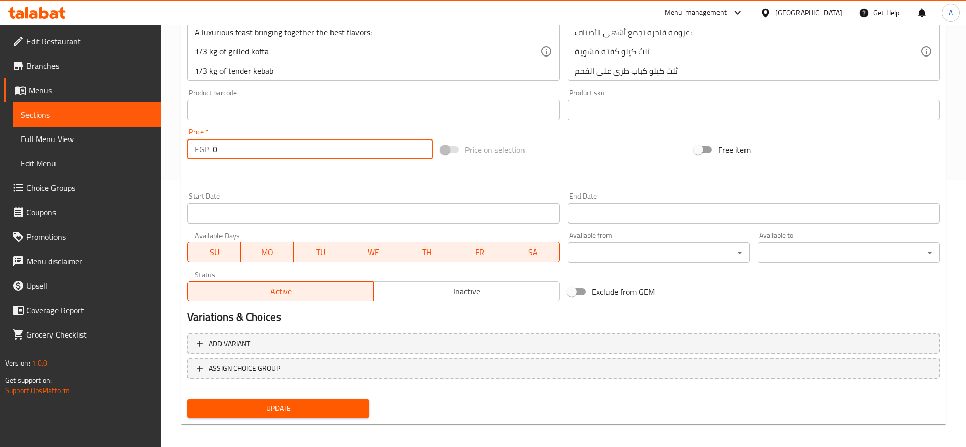
click at [244, 144] on input "0" at bounding box center [323, 149] width 220 height 20
paste input "1487.5"
type input "1487.50"
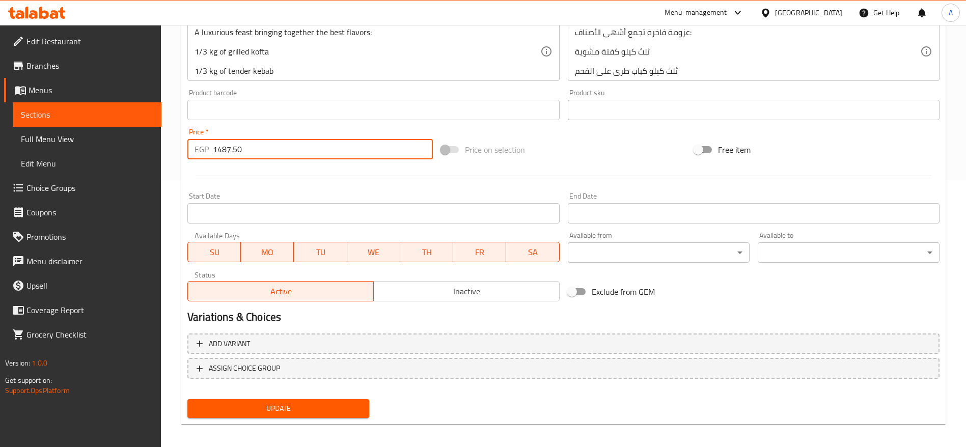
click at [255, 412] on span "Update" at bounding box center [279, 408] width 166 height 13
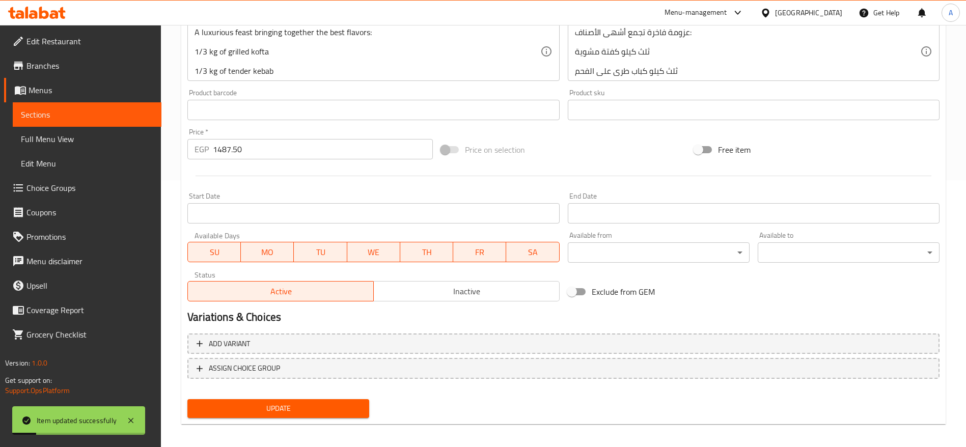
scroll to position [0, 0]
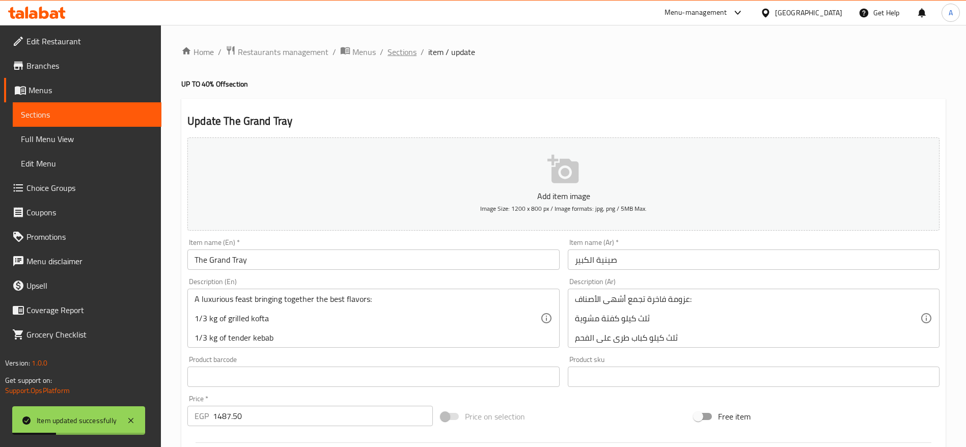
click at [402, 46] on span "Sections" at bounding box center [402, 52] width 29 height 12
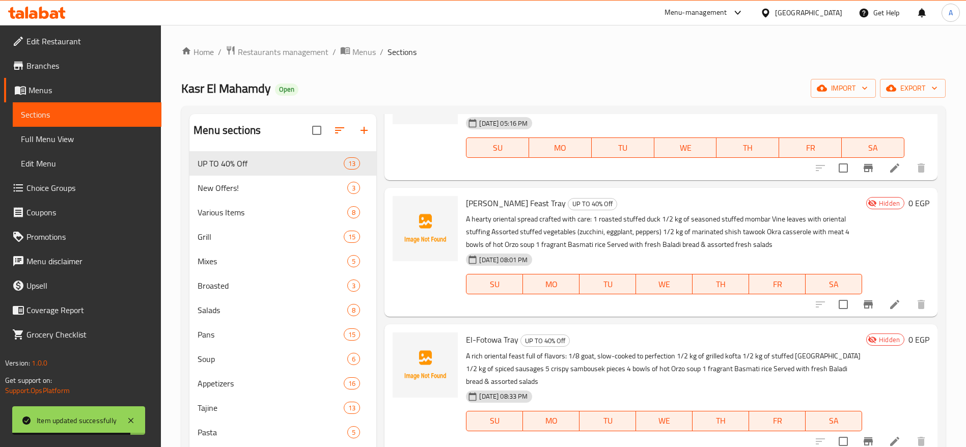
scroll to position [1188, 0]
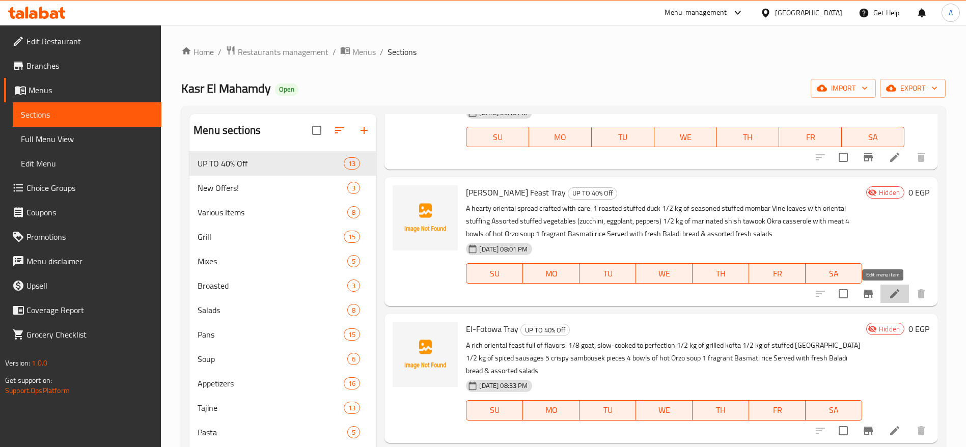
click at [889, 289] on icon at bounding box center [895, 294] width 12 height 12
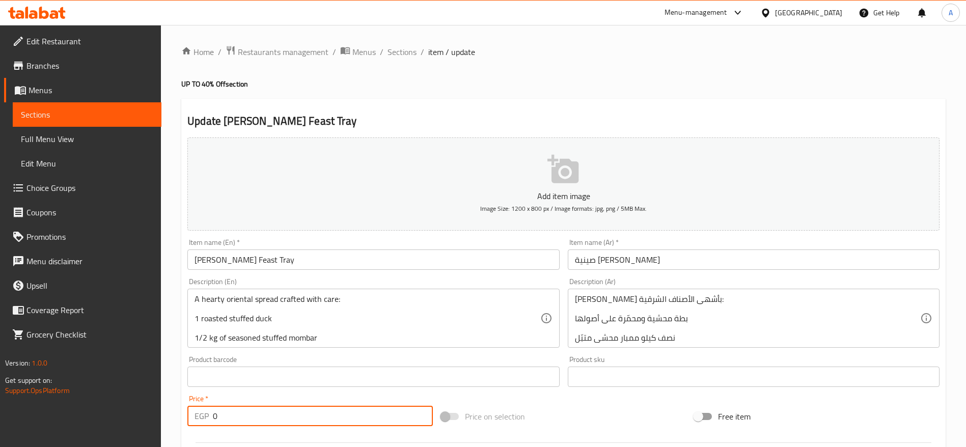
click at [226, 415] on input "0" at bounding box center [323, 416] width 220 height 20
paste input "1775.0"
click at [226, 415] on input "1775.00" at bounding box center [323, 416] width 220 height 20
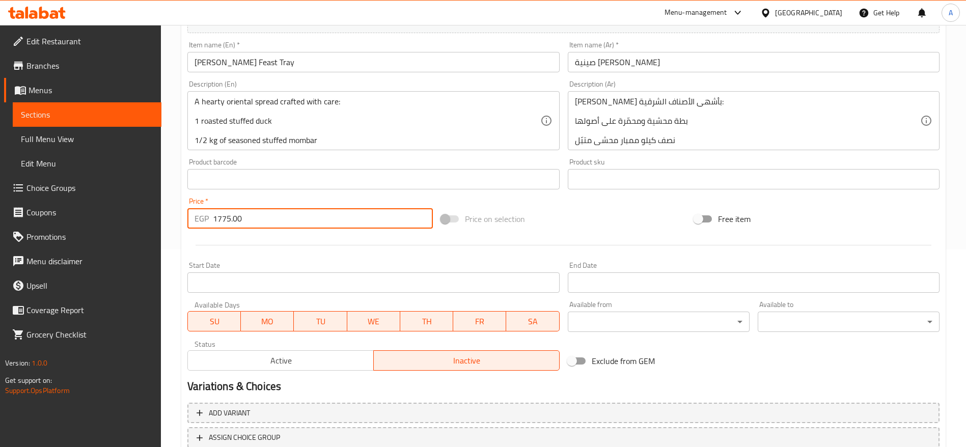
type input "1775.00"
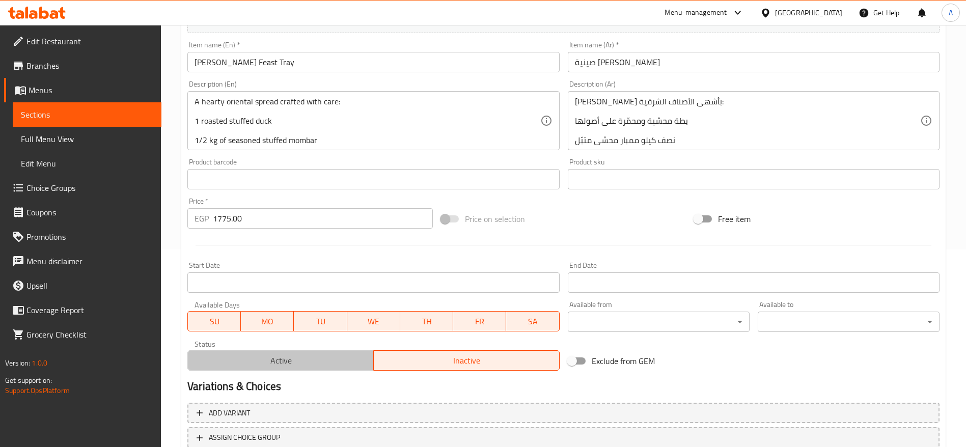
click at [296, 364] on span "Active" at bounding box center [281, 360] width 178 height 15
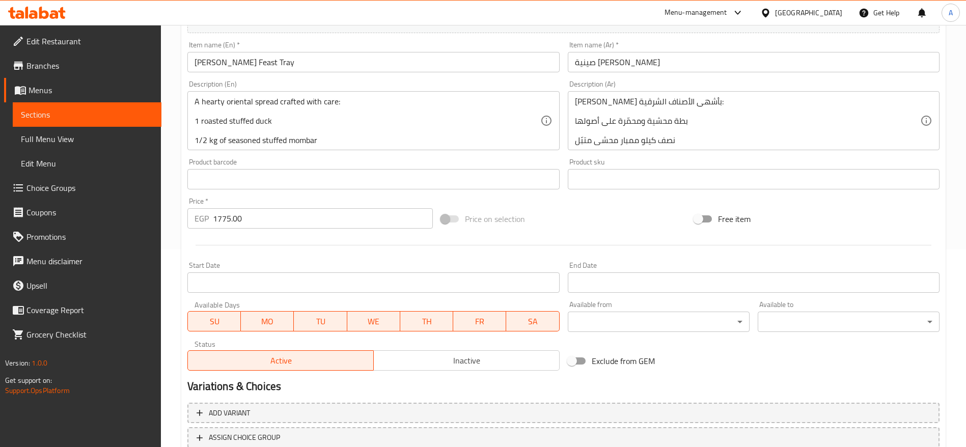
scroll to position [272, 0]
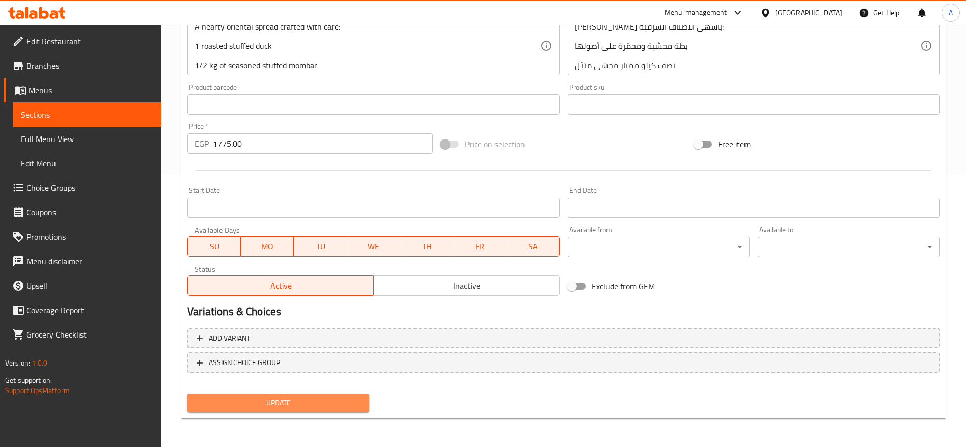
click at [294, 409] on span "Update" at bounding box center [279, 403] width 166 height 13
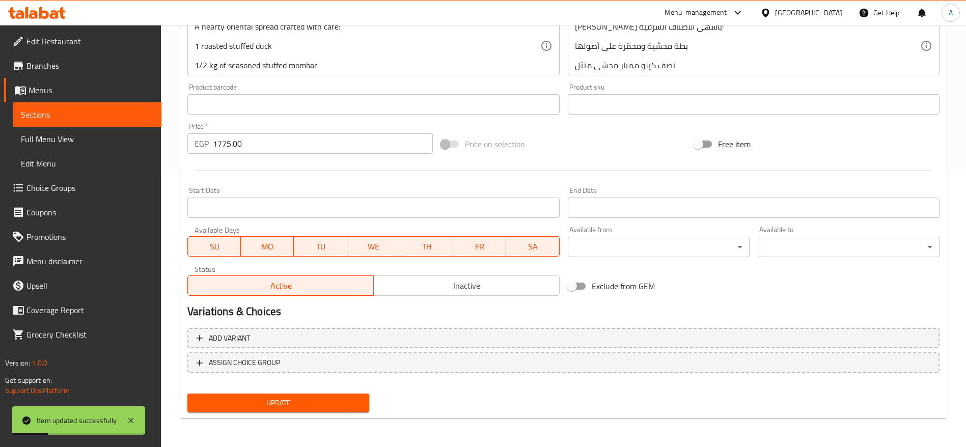
scroll to position [0, 0]
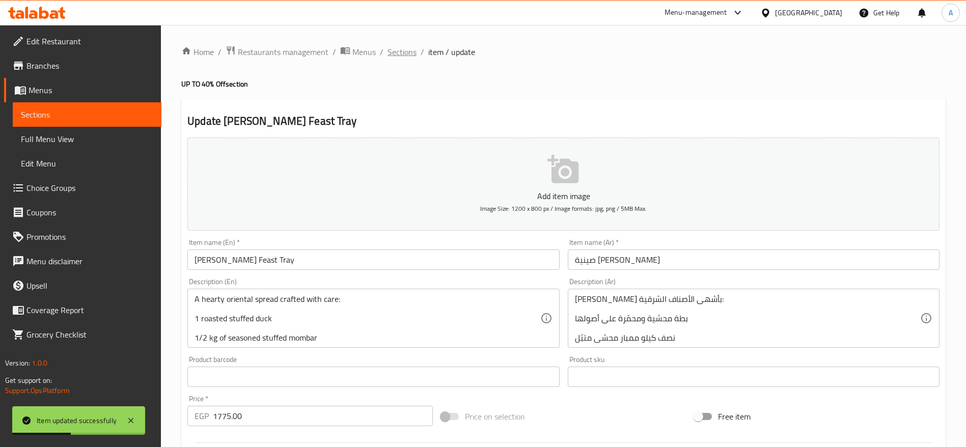
click at [405, 51] on span "Sections" at bounding box center [402, 52] width 29 height 12
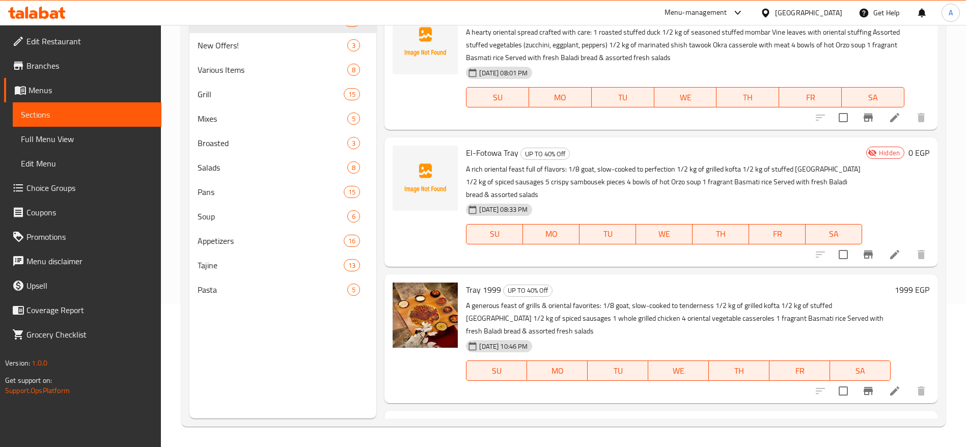
scroll to position [1254, 0]
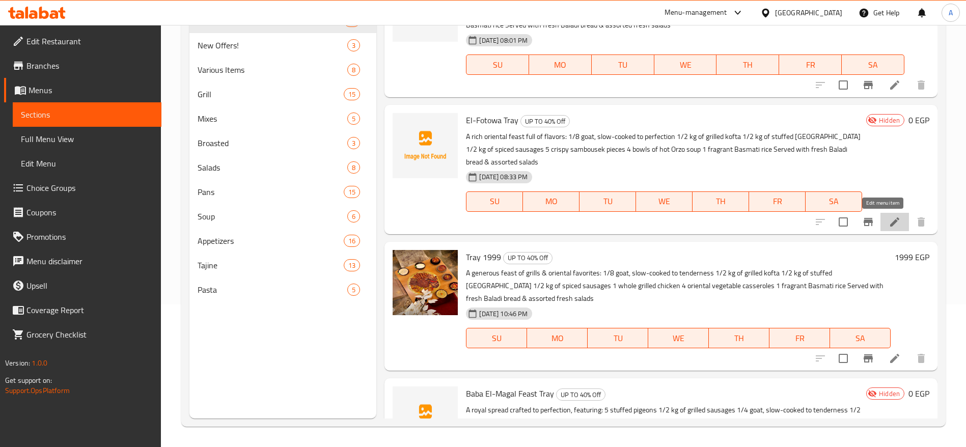
click at [889, 227] on icon at bounding box center [895, 222] width 12 height 12
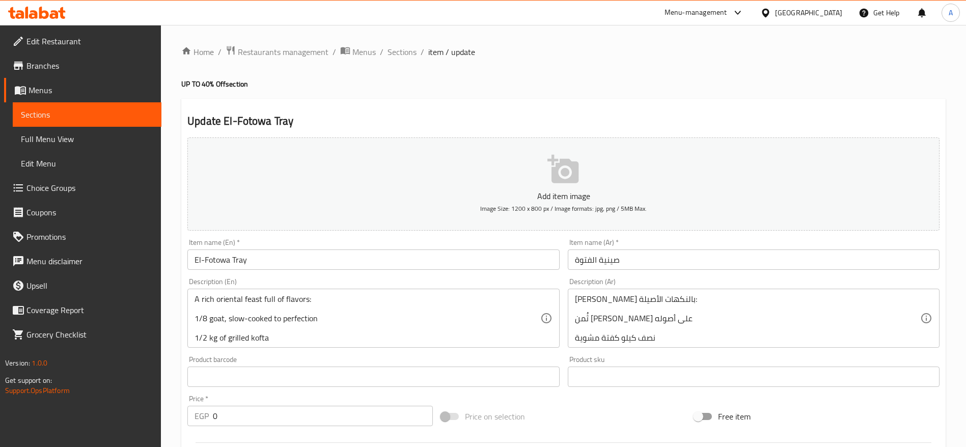
click at [367, 426] on input "0" at bounding box center [323, 416] width 220 height 20
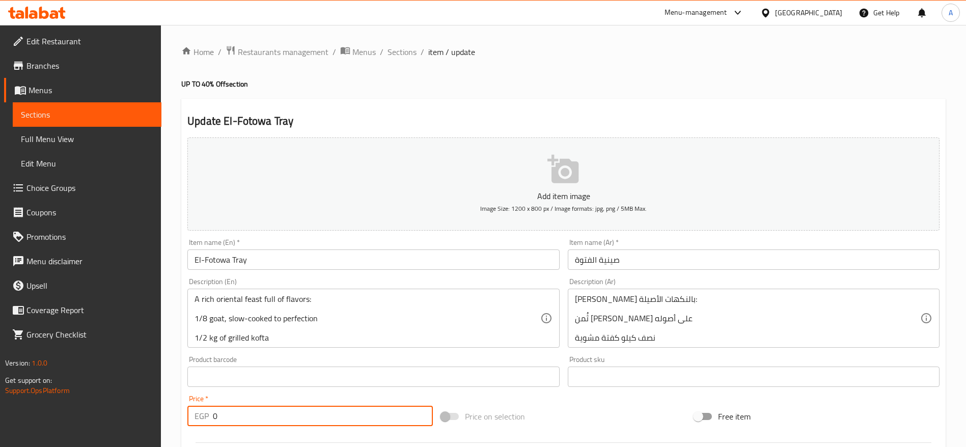
click at [367, 426] on input "0" at bounding box center [323, 416] width 220 height 20
paste input "2375.0"
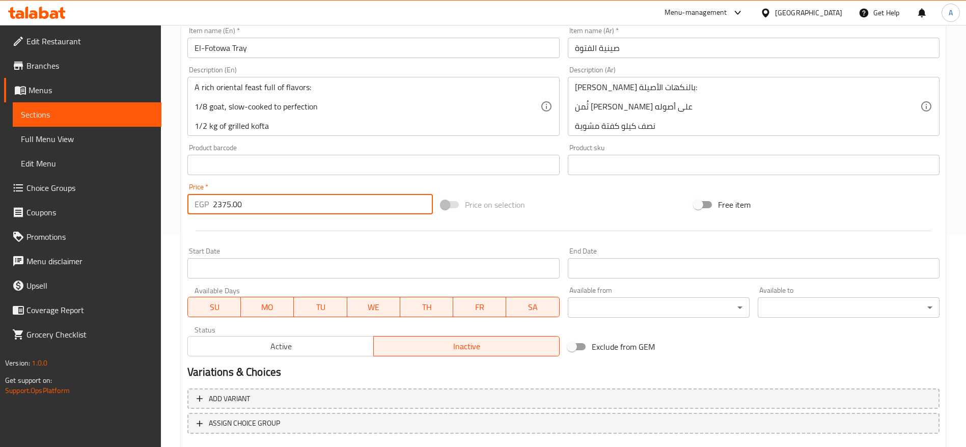
scroll to position [227, 0]
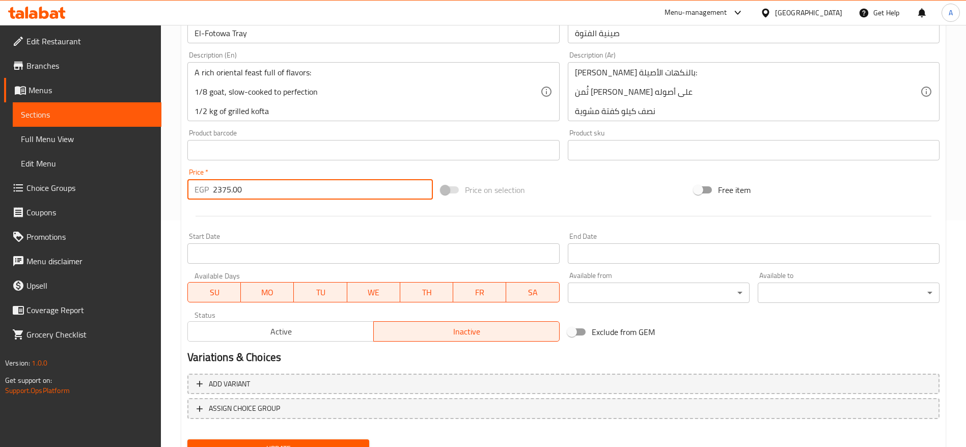
type input "2375.00"
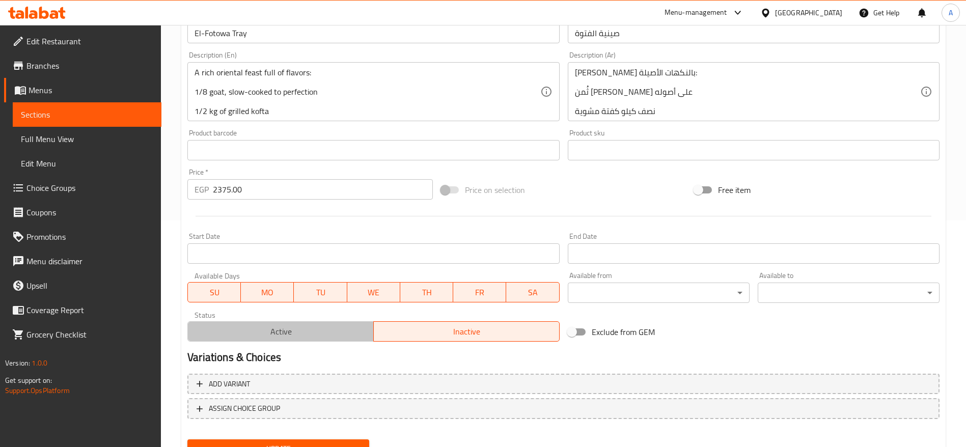
click at [307, 336] on span "Active" at bounding box center [281, 331] width 178 height 15
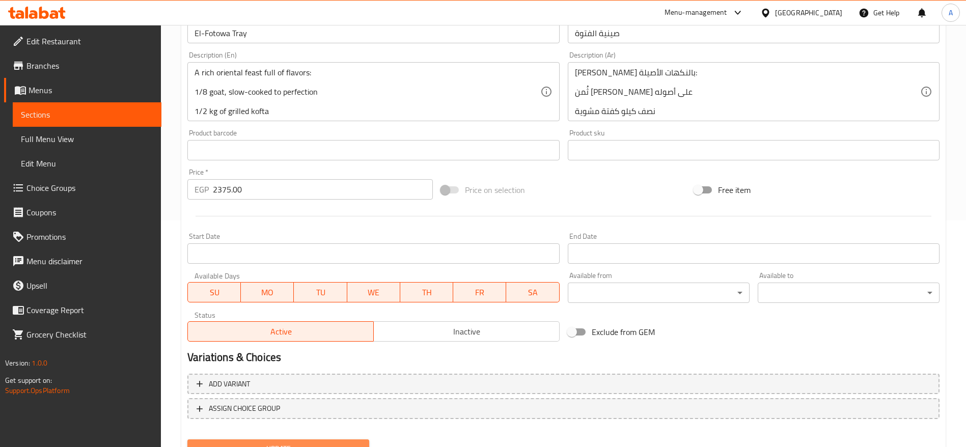
click at [290, 444] on span "Update" at bounding box center [279, 449] width 166 height 13
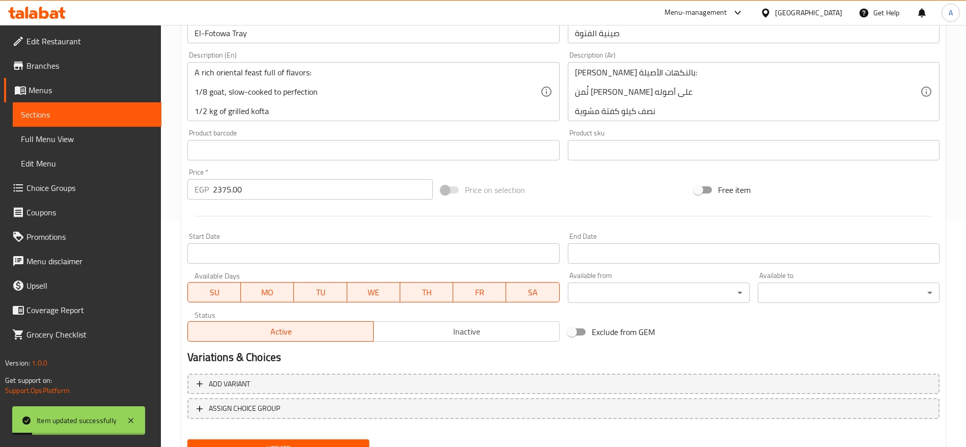
scroll to position [0, 0]
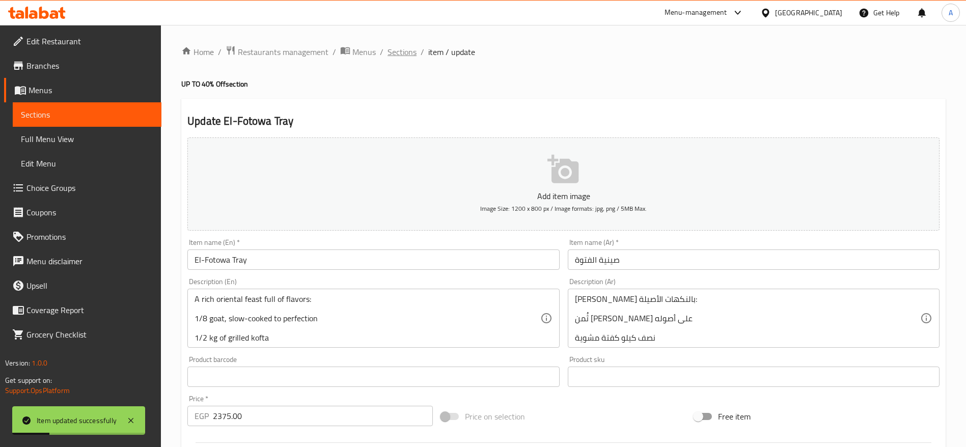
click at [400, 52] on span "Sections" at bounding box center [402, 52] width 29 height 12
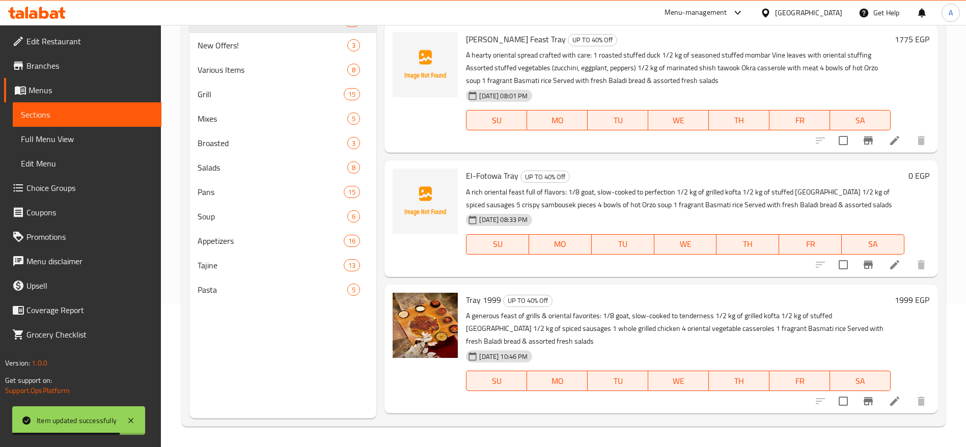
scroll to position [1330, 0]
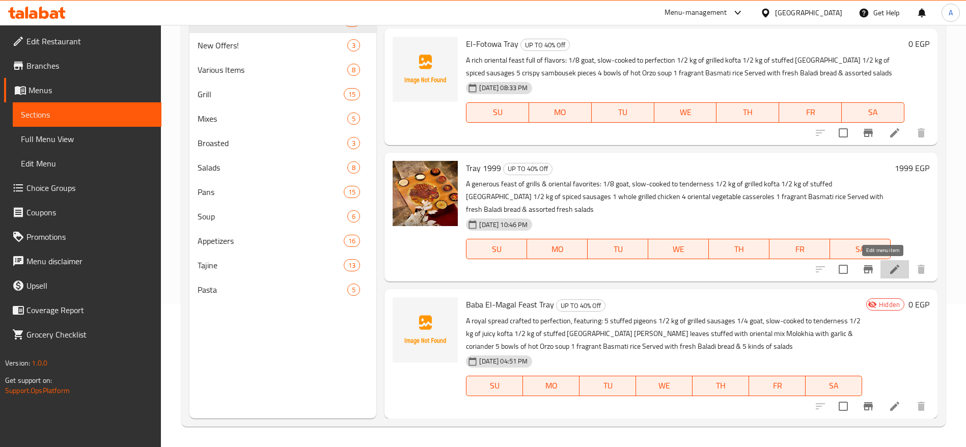
click at [890, 273] on icon at bounding box center [894, 269] width 9 height 9
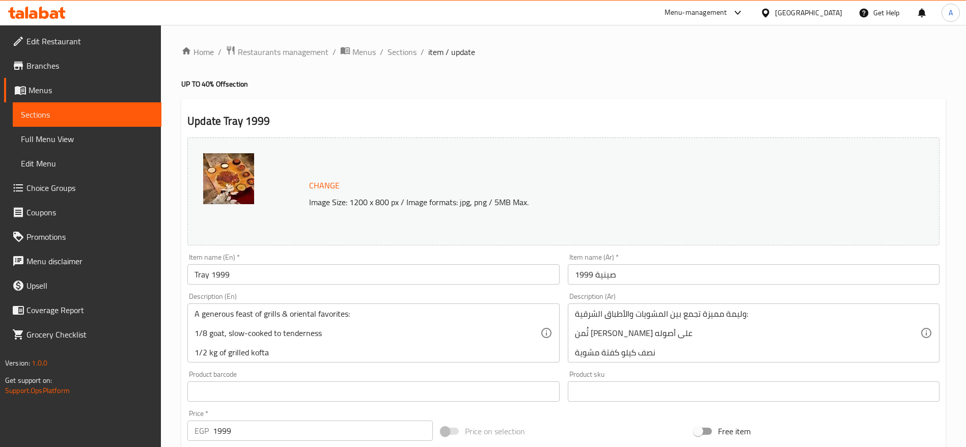
click at [354, 434] on input "1999" at bounding box center [323, 431] width 220 height 20
paste input "2498.75"
type input "2498.75"
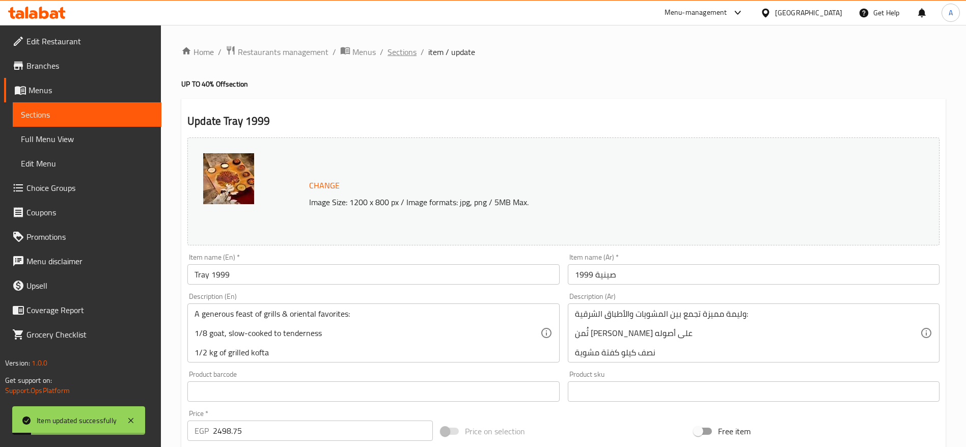
click at [404, 51] on span "Sections" at bounding box center [402, 52] width 29 height 12
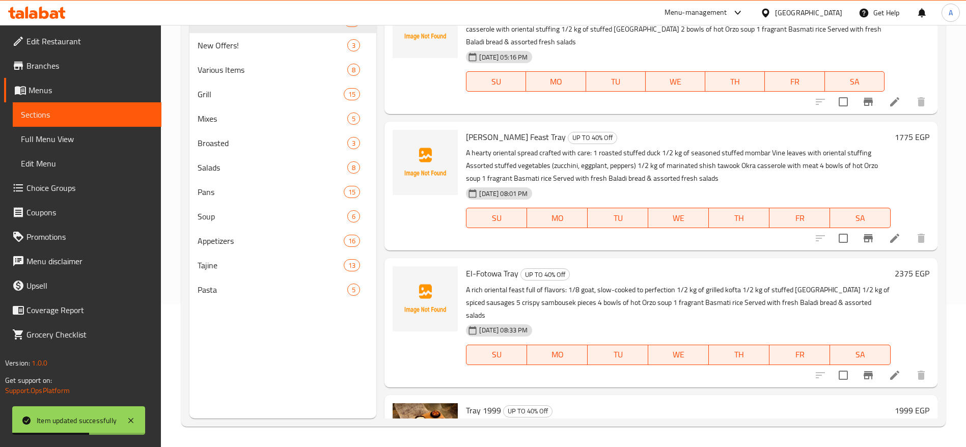
scroll to position [1330, 0]
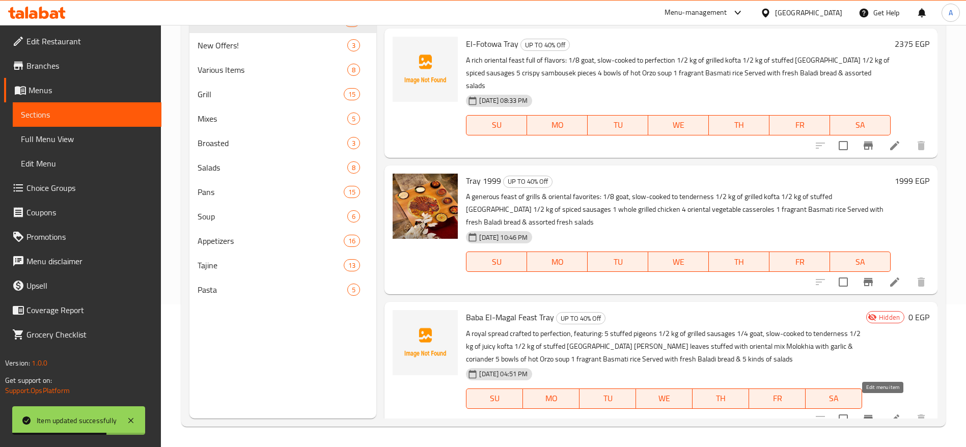
click at [889, 413] on icon at bounding box center [895, 419] width 12 height 12
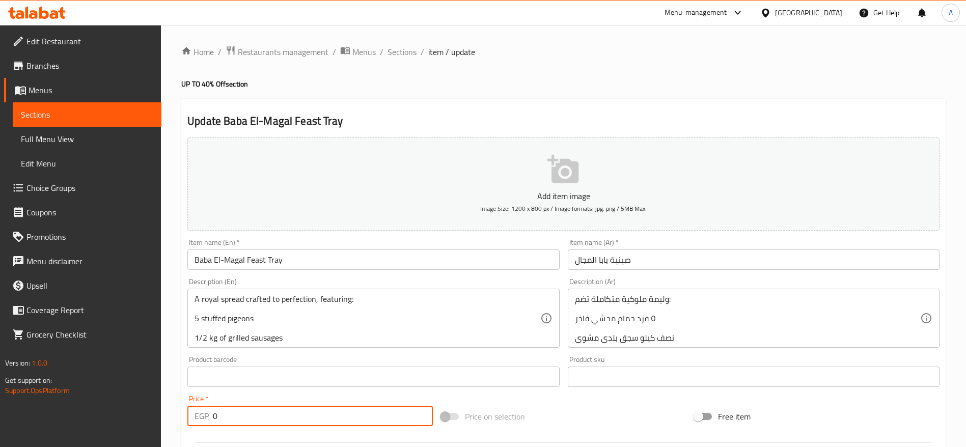
click at [300, 414] on input "0" at bounding box center [323, 416] width 220 height 20
paste input "4425.0"
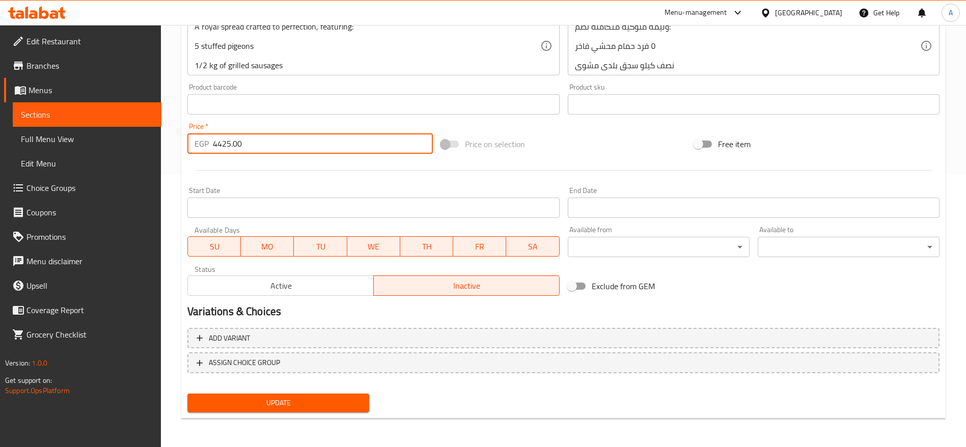
type input "4425.00"
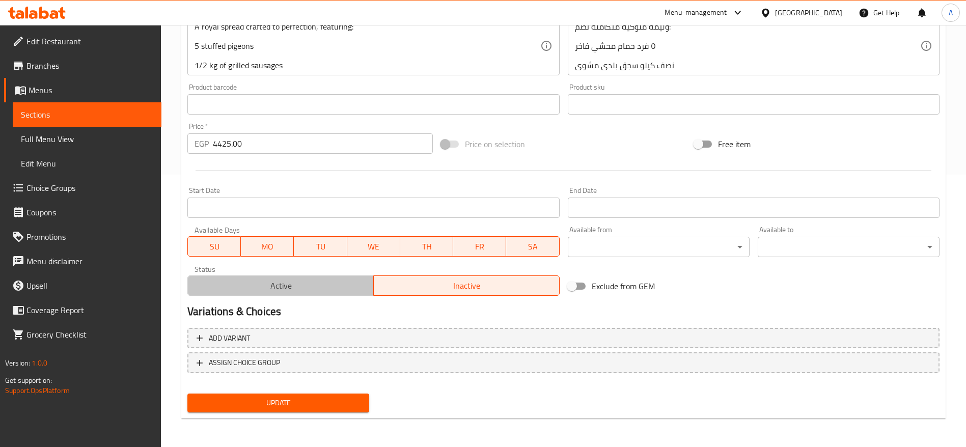
click at [328, 292] on span "Active" at bounding box center [281, 286] width 178 height 15
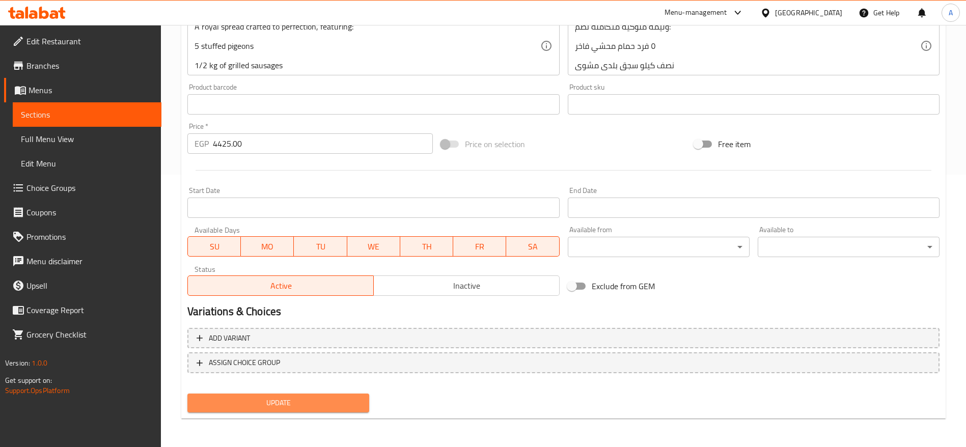
click at [306, 407] on span "Update" at bounding box center [279, 403] width 166 height 13
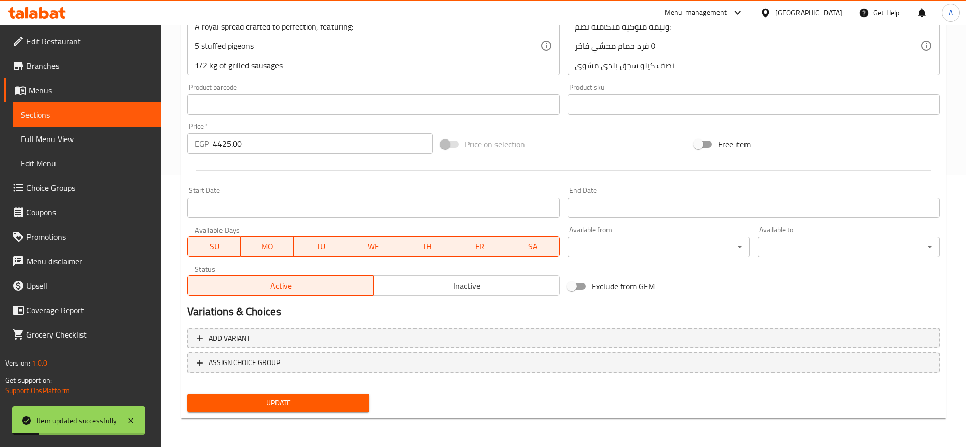
scroll to position [0, 0]
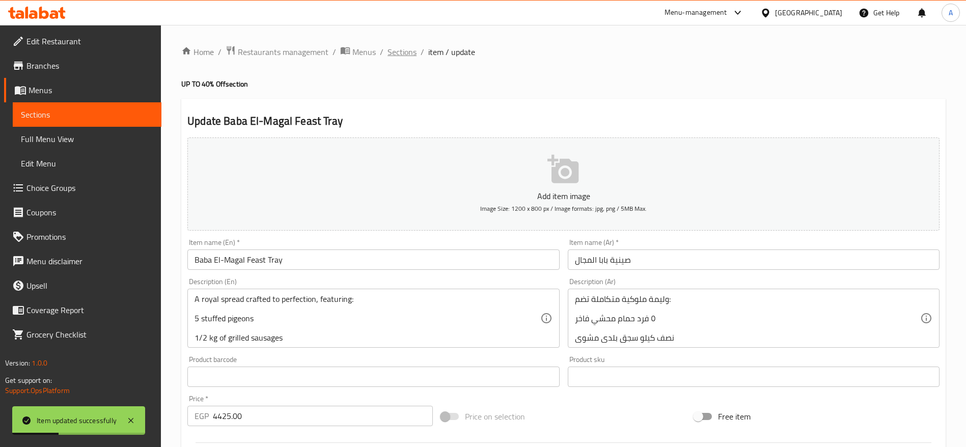
click at [400, 51] on span "Sections" at bounding box center [402, 52] width 29 height 12
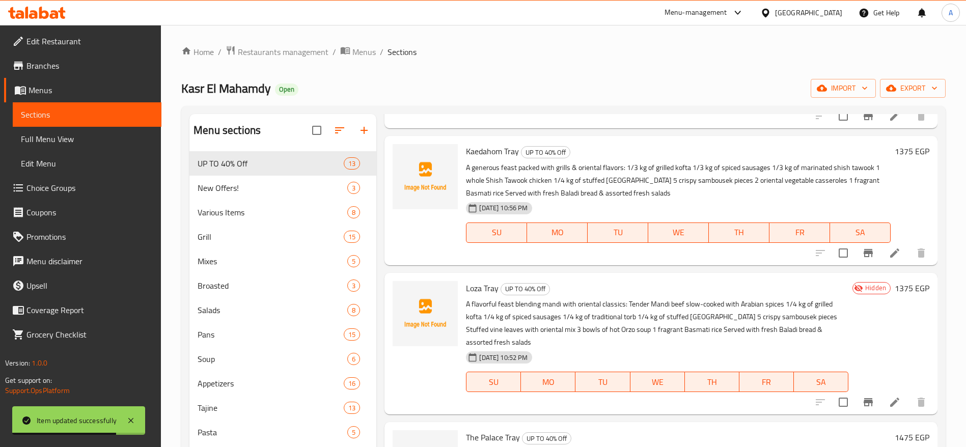
scroll to position [704, 0]
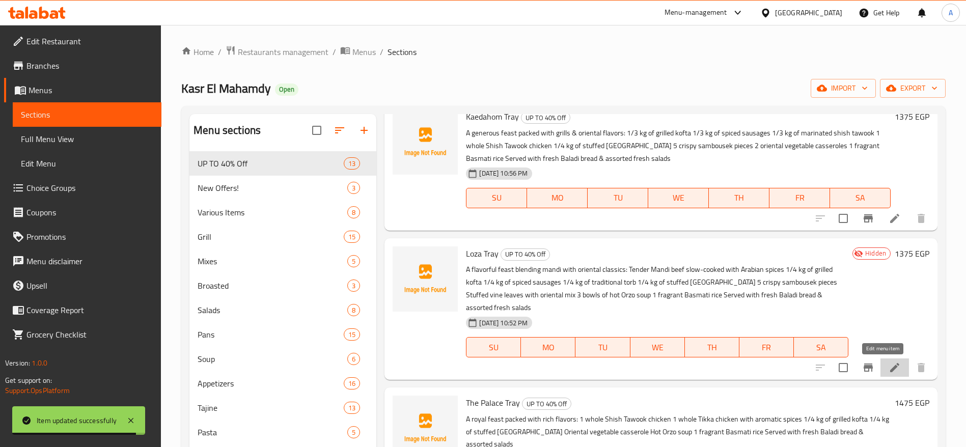
click at [890, 366] on icon at bounding box center [894, 367] width 9 height 9
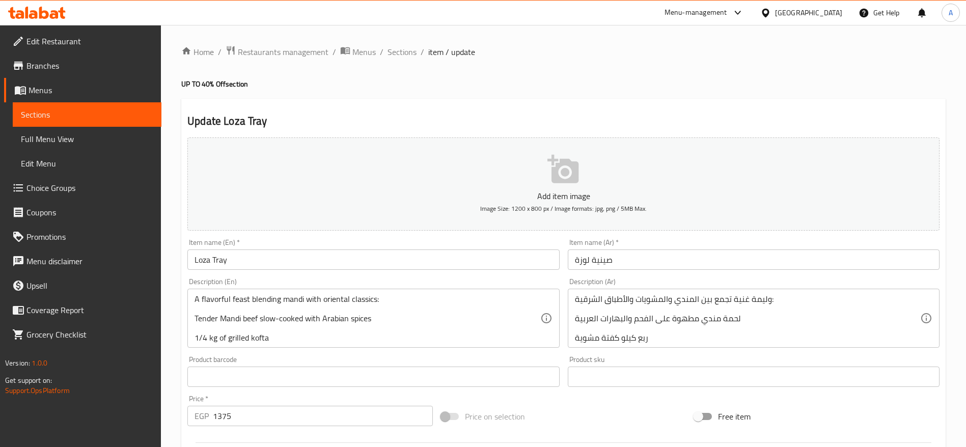
scroll to position [272, 0]
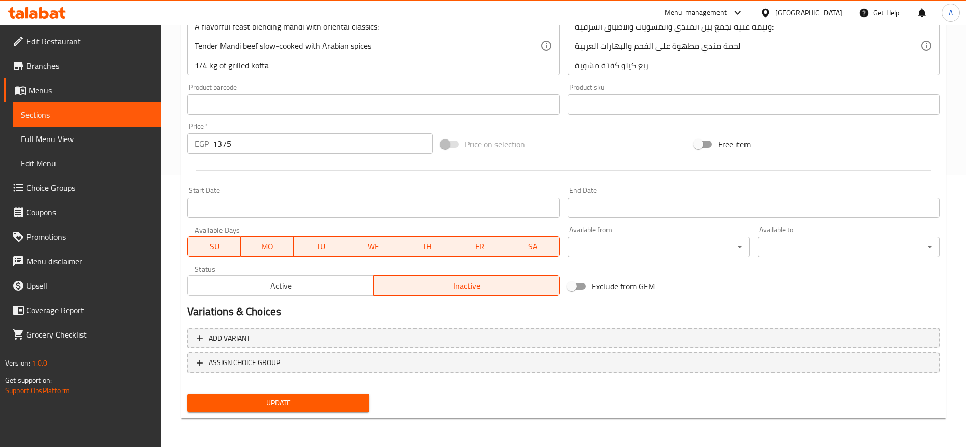
click at [335, 285] on span "Active" at bounding box center [281, 286] width 178 height 15
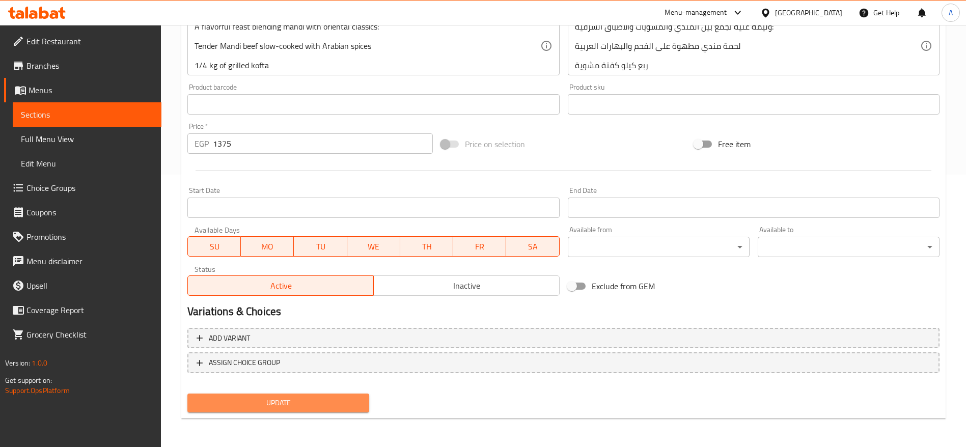
click at [312, 404] on span "Update" at bounding box center [279, 403] width 166 height 13
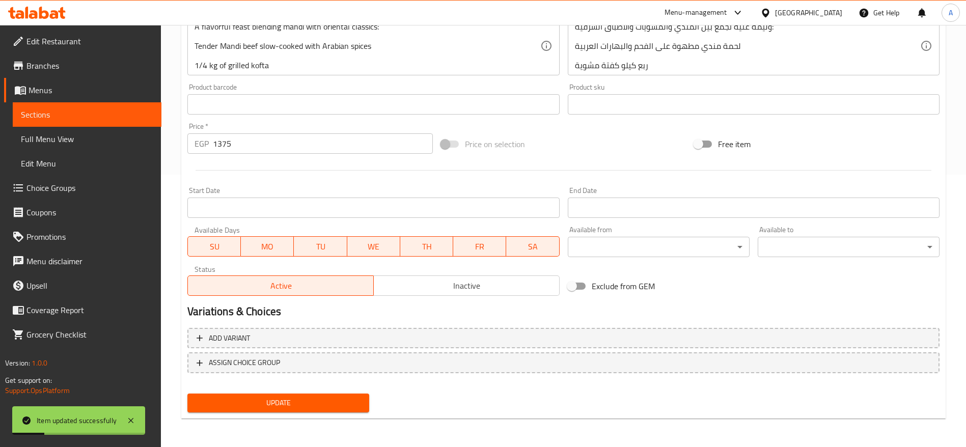
scroll to position [0, 0]
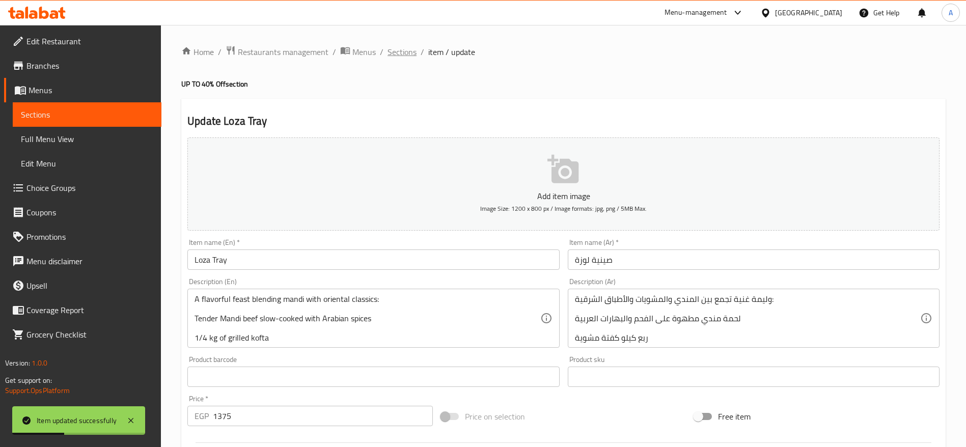
click at [400, 55] on span "Sections" at bounding box center [402, 52] width 29 height 12
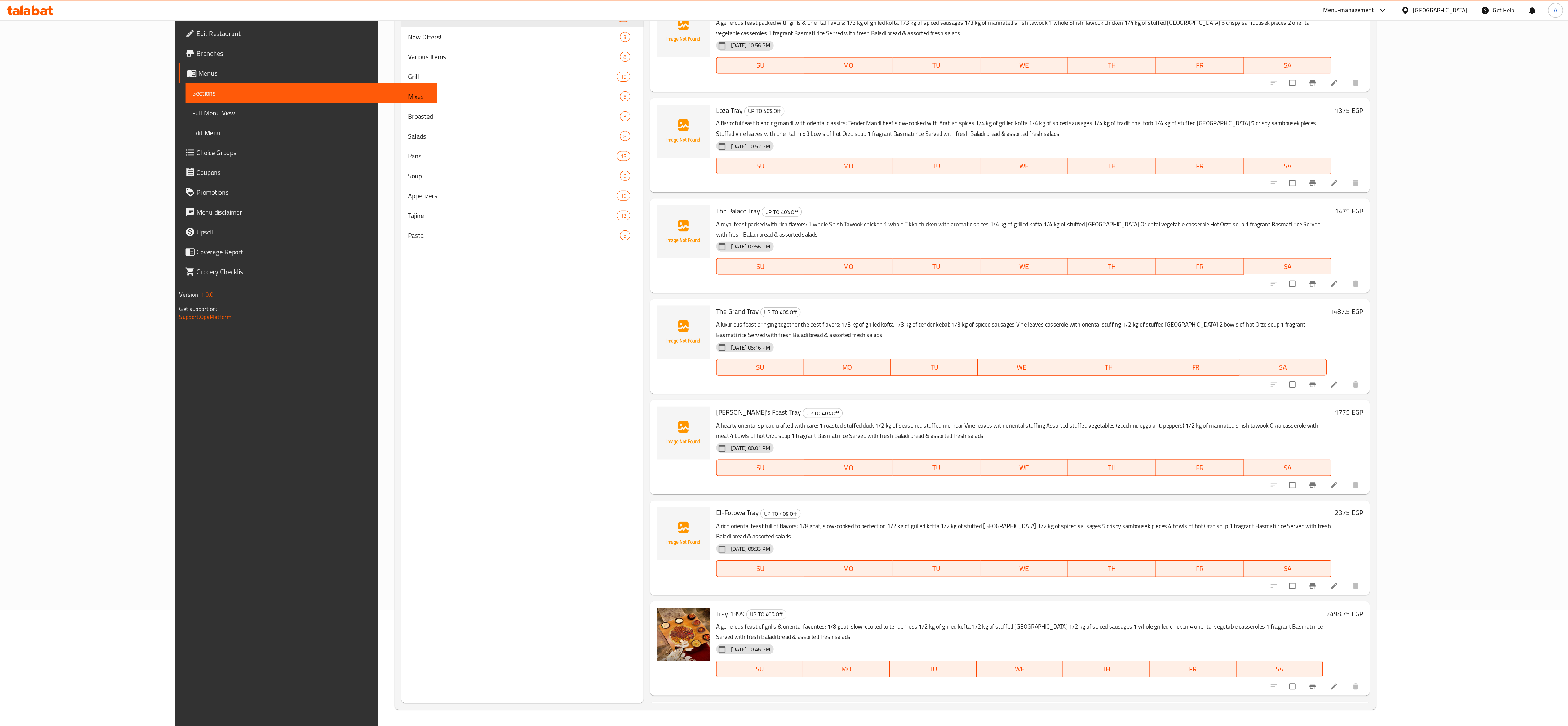
scroll to position [169, 0]
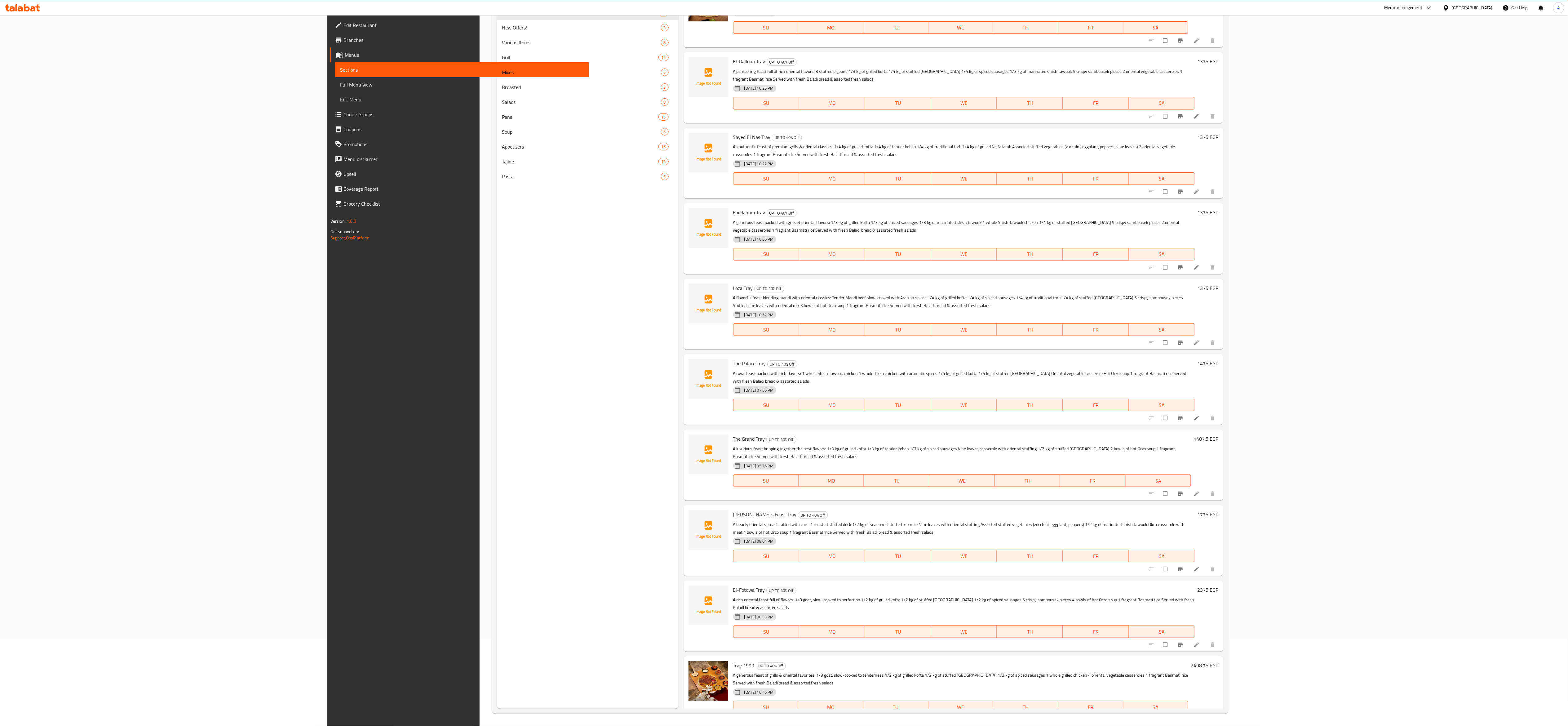
drag, startPoint x: 585, startPoint y: 1, endPoint x: 386, endPoint y: 510, distance: 546.5
click at [497, 272] on div "Menu sections UP TO 40% Off 13 New Offers! 3 Various Items 8 Grill 15 Mixes 5 B…" at bounding box center [587, 345] width 181 height 726
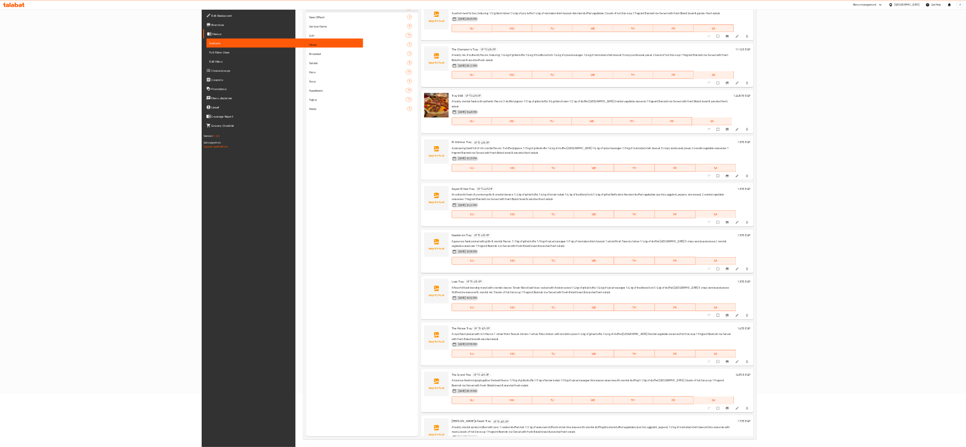
scroll to position [0, 0]
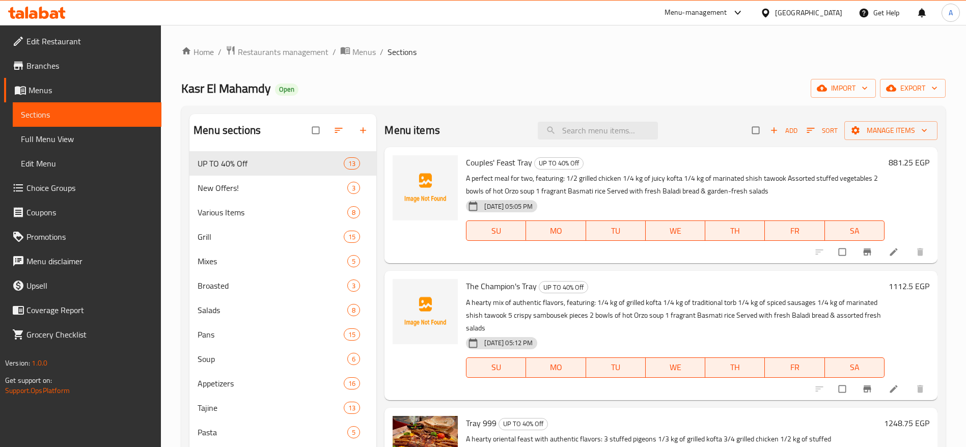
drag, startPoint x: 2547, startPoint y: 1, endPoint x: 501, endPoint y: 72, distance: 2047.6
click at [501, 72] on div "Home / Restaurants management / Menus / Sections Kasr El Mahamdy Open import ex…" at bounding box center [563, 307] width 764 height 524
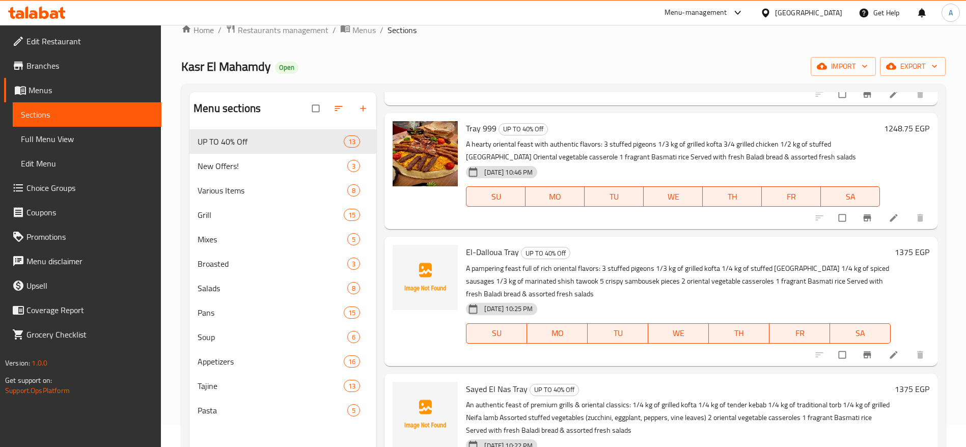
scroll to position [282, 0]
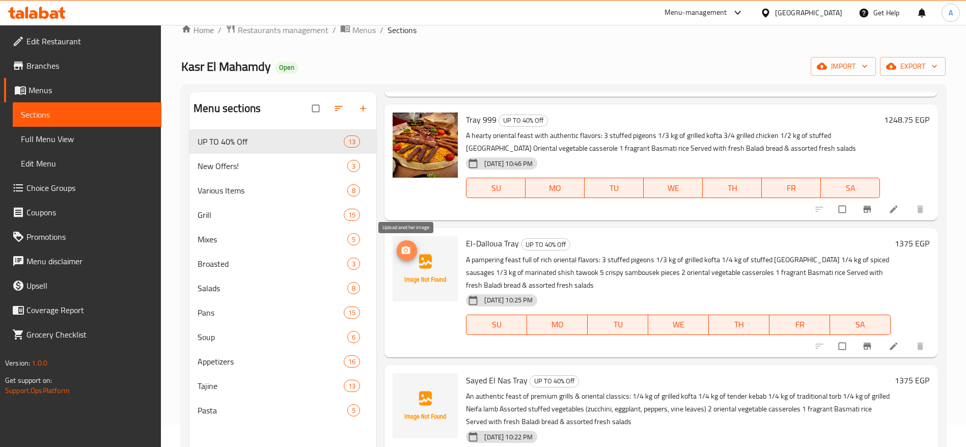
click at [403, 249] on icon "upload picture" at bounding box center [406, 250] width 9 height 8
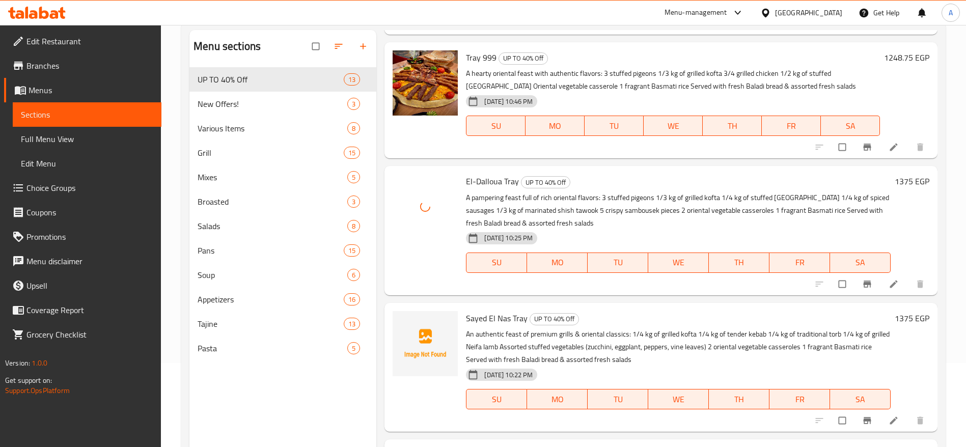
scroll to position [143, 0]
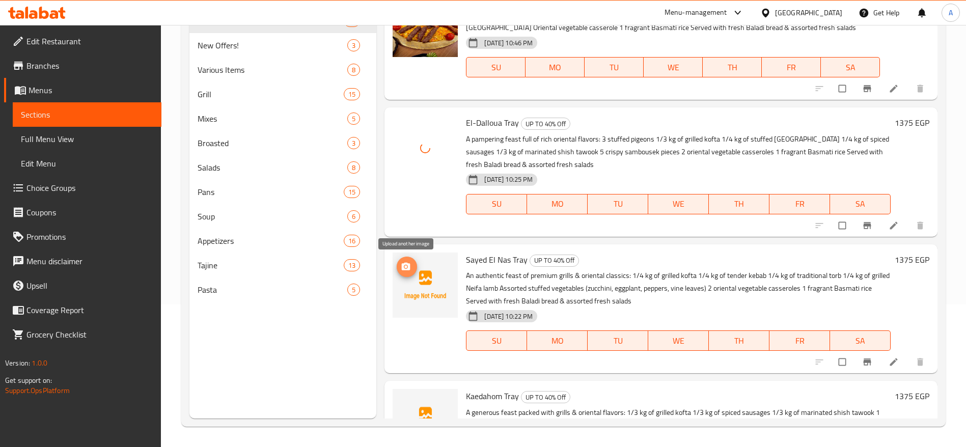
click at [407, 268] on icon "upload picture" at bounding box center [406, 267] width 10 height 10
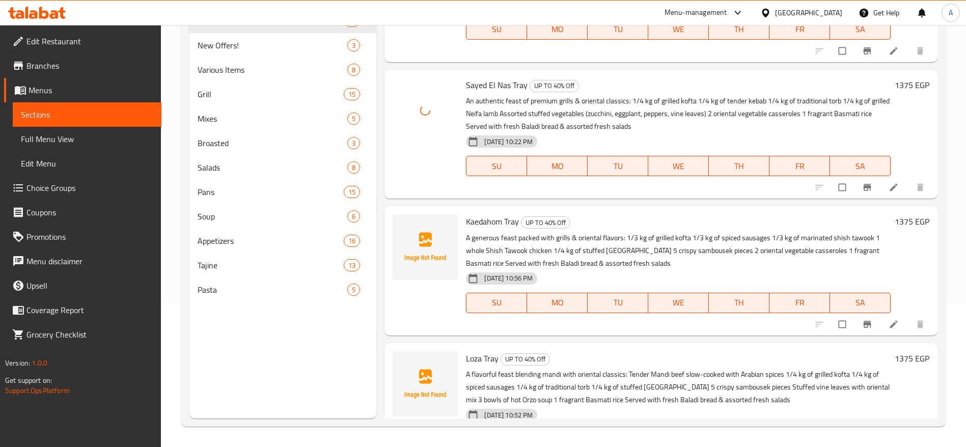
scroll to position [471, 0]
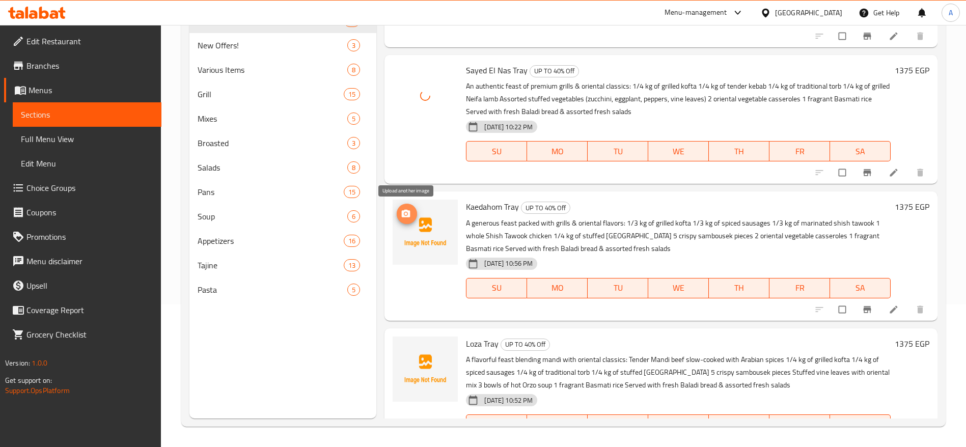
click at [405, 214] on circle "upload picture" at bounding box center [406, 213] width 3 height 3
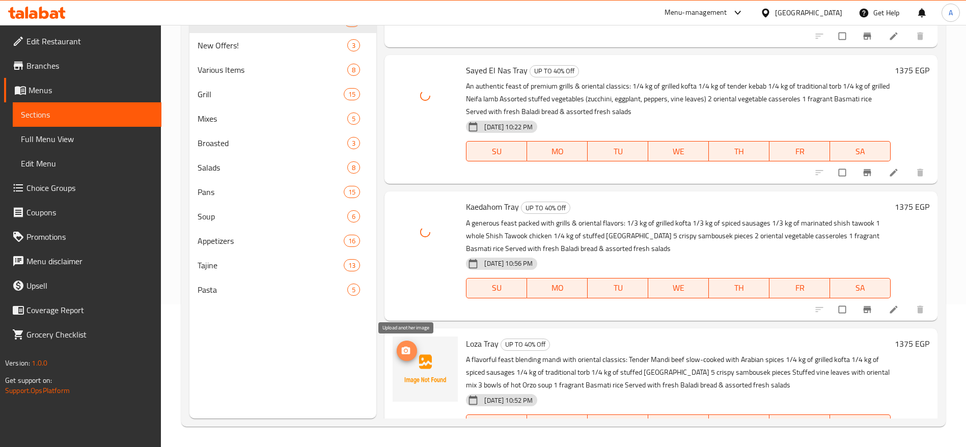
click at [411, 352] on icon "upload picture" at bounding box center [406, 351] width 10 height 10
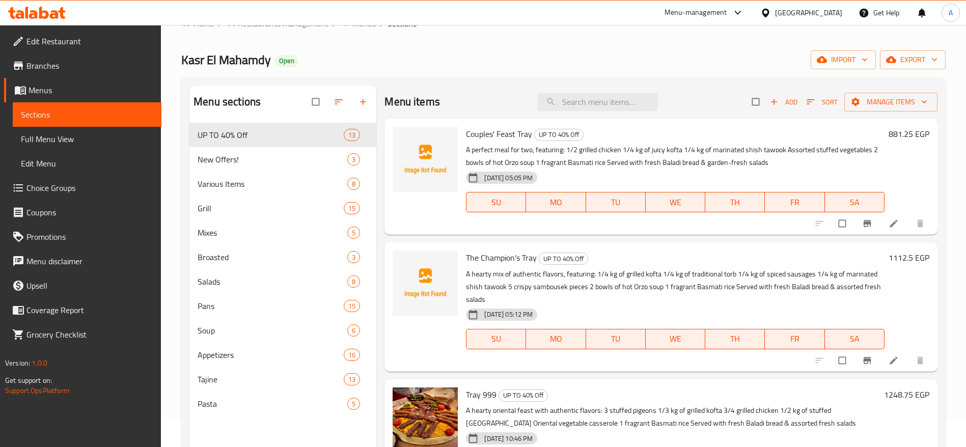
scroll to position [26, 0]
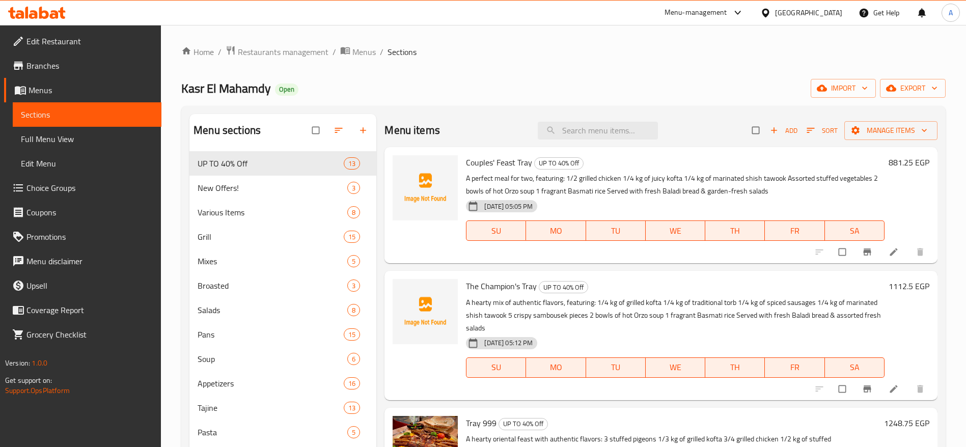
click at [54, 14] on icon at bounding box center [54, 14] width 9 height 9
